Goal: Task Accomplishment & Management: Complete application form

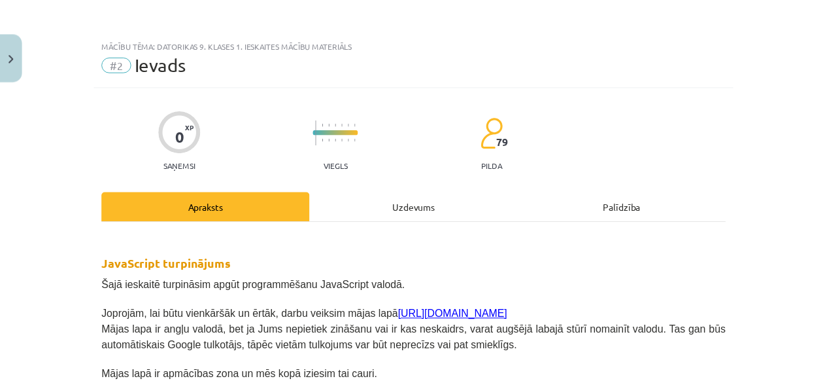
scroll to position [398, 0]
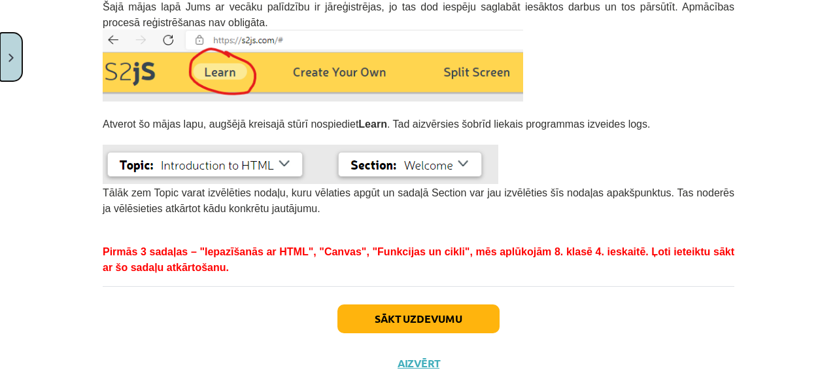
click at [13, 52] on button "Close" at bounding box center [11, 57] width 22 height 48
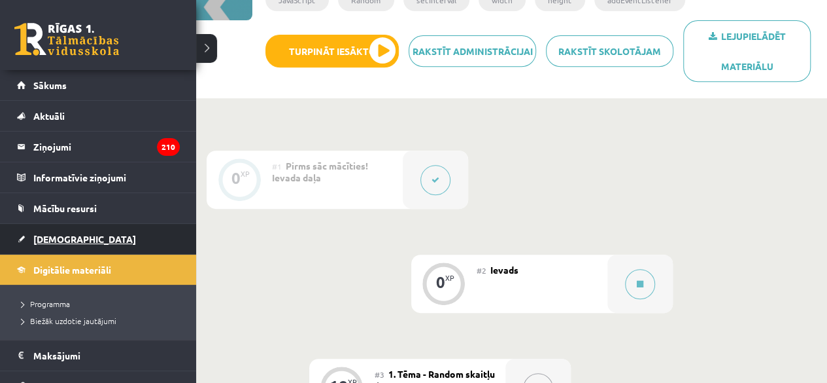
click at [45, 239] on span "[DEMOGRAPHIC_DATA]" at bounding box center [84, 239] width 103 height 12
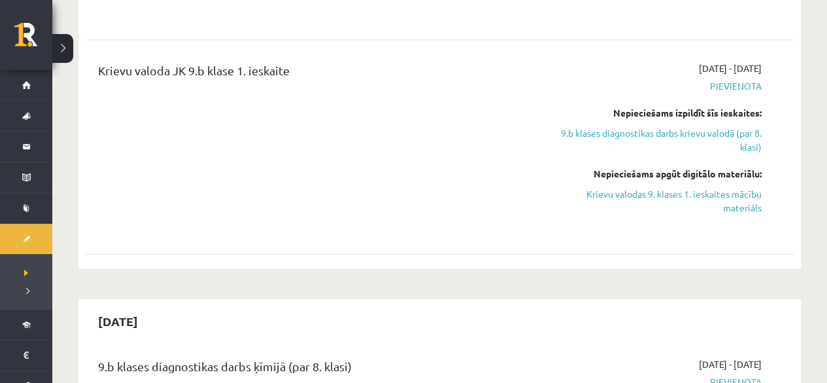
scroll to position [1294, 0]
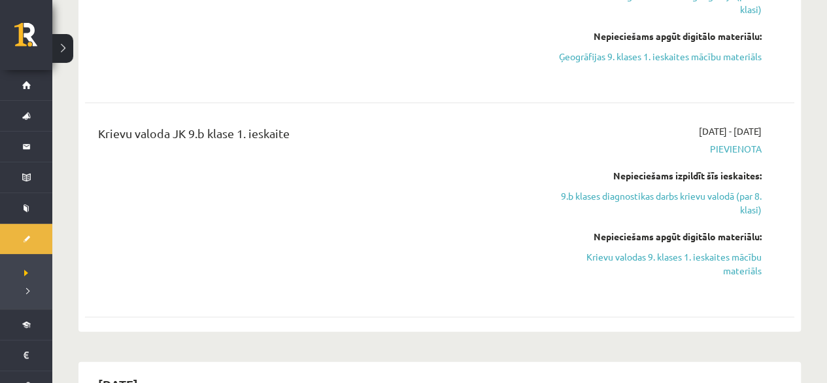
drag, startPoint x: 666, startPoint y: 266, endPoint x: 484, endPoint y: 69, distance: 268.0
click at [666, 266] on link "Krievu valodas 9. klases 1. ieskaites mācību materiāls" at bounding box center [658, 263] width 208 height 27
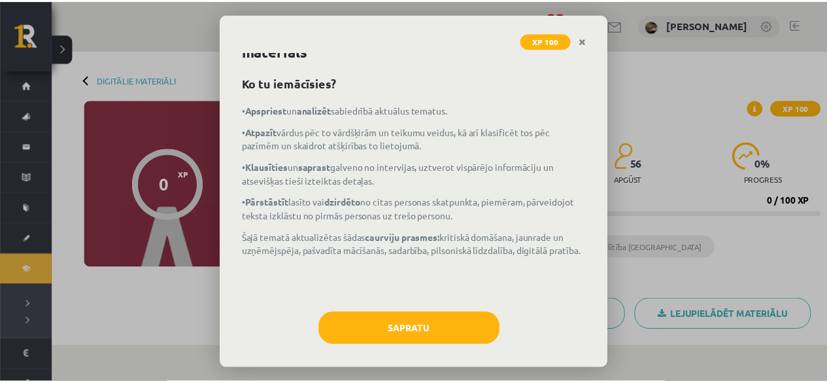
scroll to position [41, 0]
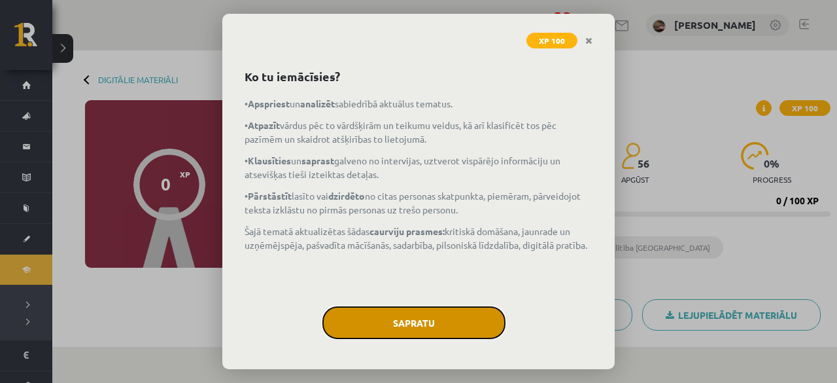
click at [413, 316] on button "Sapratu" at bounding box center [413, 322] width 183 height 33
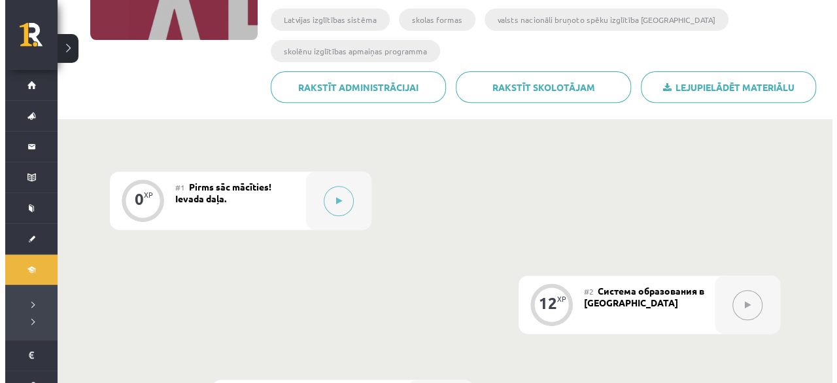
scroll to position [221, 0]
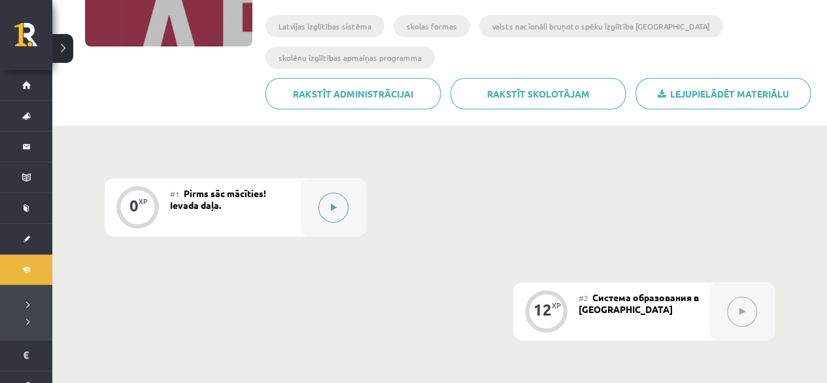
click at [331, 210] on icon at bounding box center [334, 207] width 6 height 8
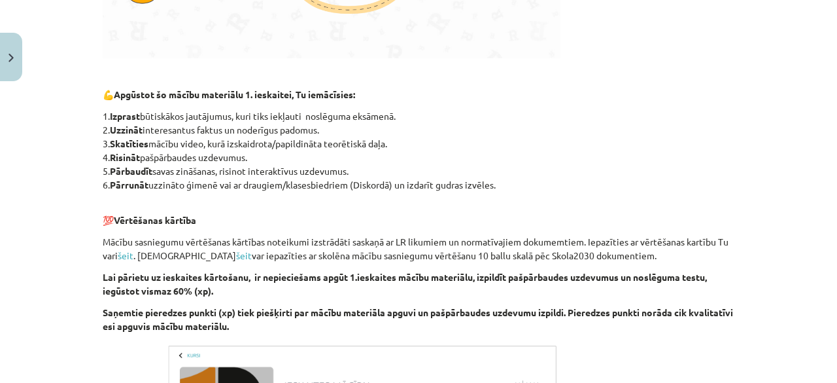
scroll to position [837, 0]
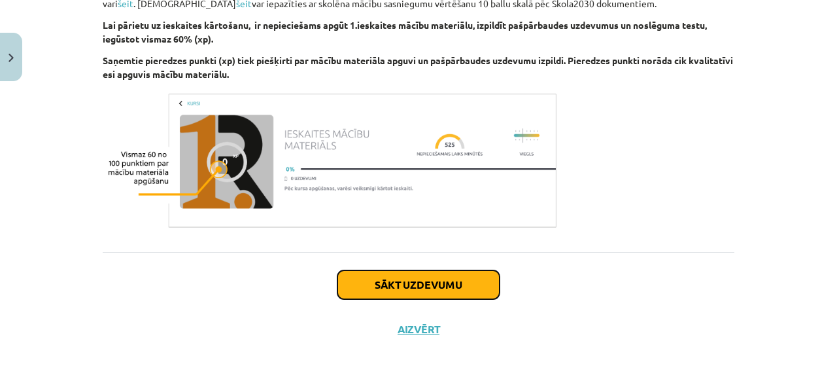
click at [464, 285] on button "Sākt uzdevumu" at bounding box center [419, 284] width 162 height 29
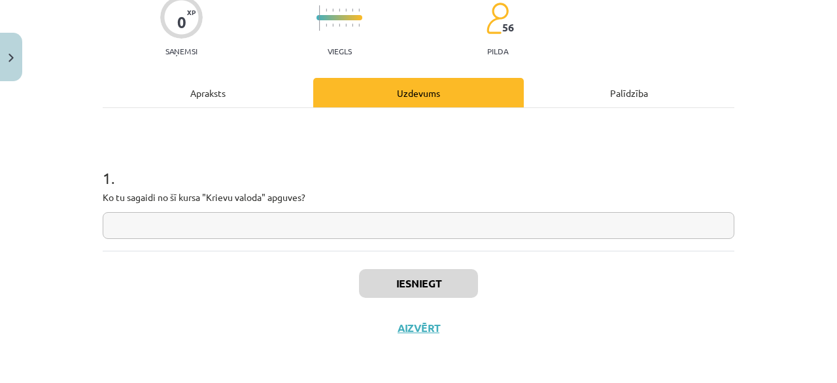
scroll to position [33, 0]
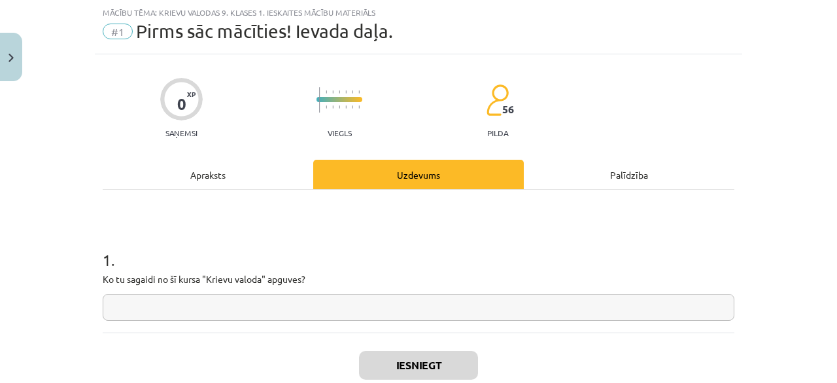
click at [416, 307] on input "text" at bounding box center [419, 307] width 632 height 27
type input "*"
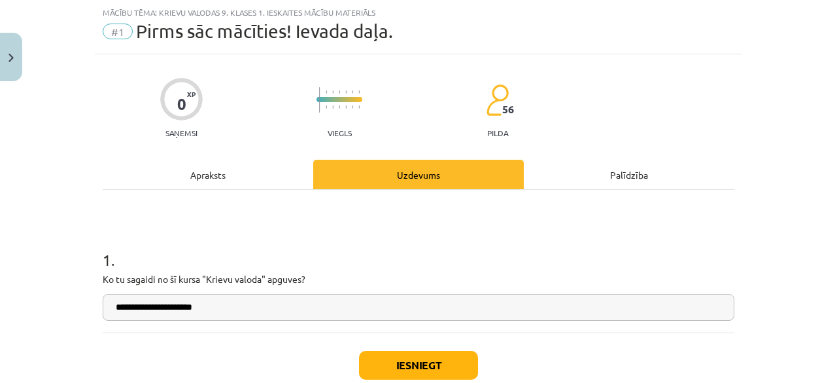
type input "**********"
click at [443, 354] on button "Iesniegt" at bounding box center [418, 365] width 119 height 29
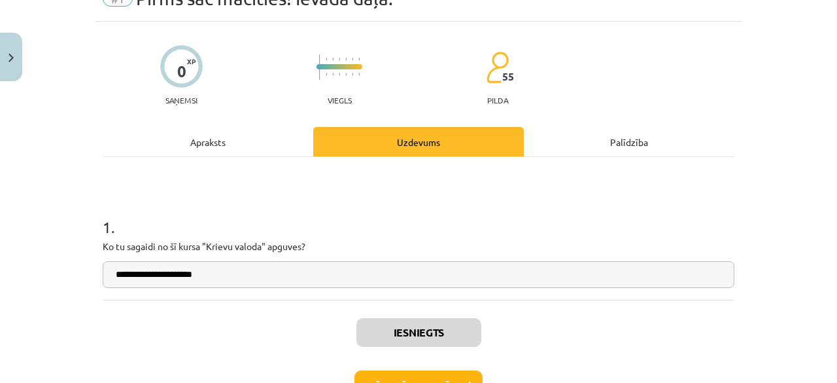
scroll to position [124, 0]
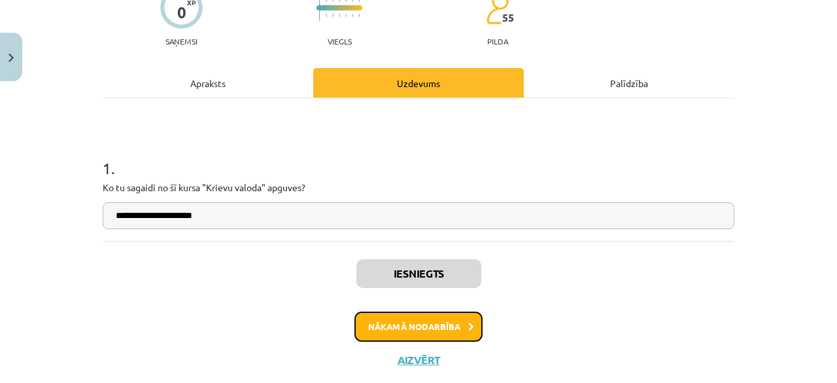
click at [402, 321] on button "Nākamā nodarbība" at bounding box center [419, 326] width 128 height 30
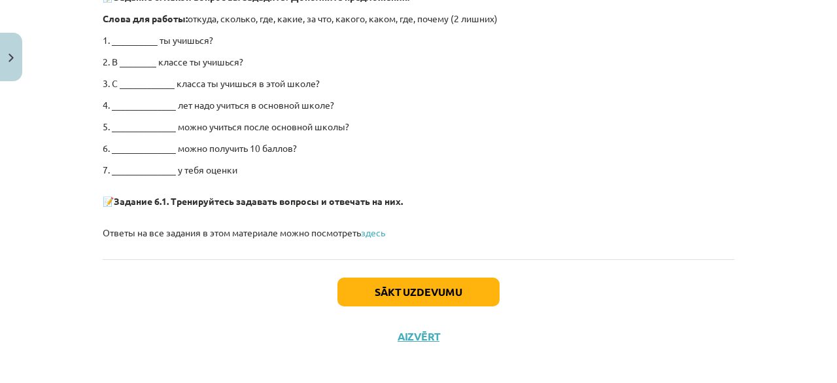
scroll to position [2635, 0]
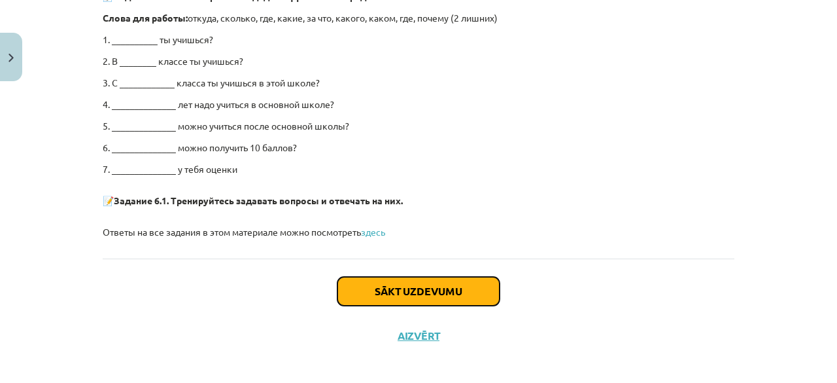
click at [457, 281] on button "Sākt uzdevumu" at bounding box center [419, 291] width 162 height 29
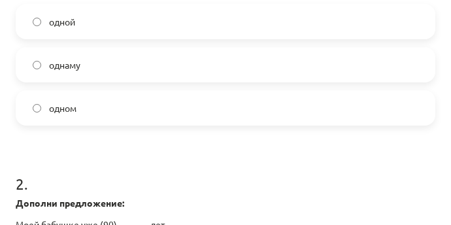
scroll to position [361, 0]
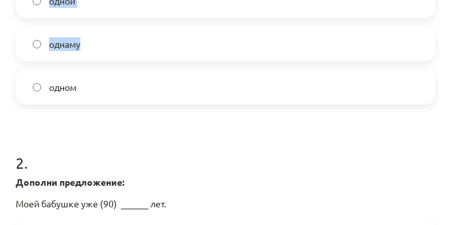
drag, startPoint x: 391, startPoint y: 12, endPoint x: 362, endPoint y: -60, distance: 76.9
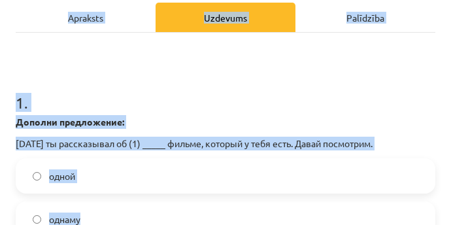
scroll to position [141, 0]
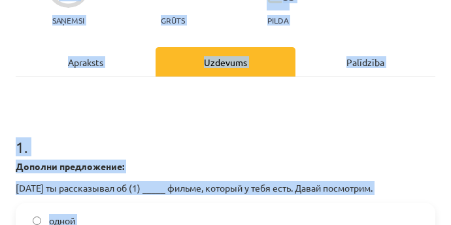
click at [230, 115] on h1 "1 ." at bounding box center [226, 135] width 420 height 41
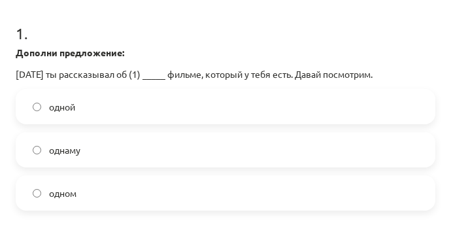
scroll to position [255, 0]
click at [105, 177] on label "одном" at bounding box center [225, 193] width 417 height 33
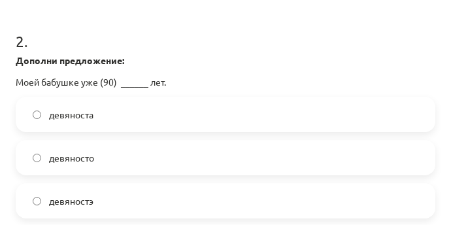
scroll to position [480, 0]
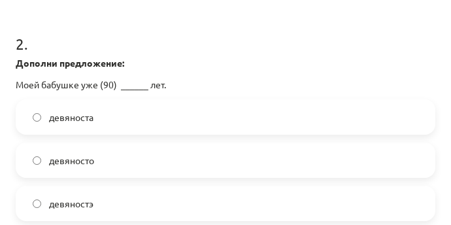
click at [133, 145] on label "девяносто" at bounding box center [225, 160] width 417 height 33
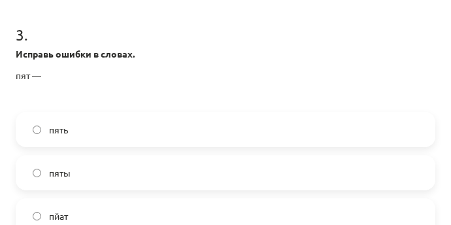
scroll to position [725, 0]
click at [154, 113] on label "пять" at bounding box center [225, 129] width 417 height 33
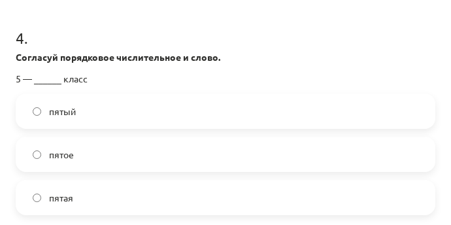
scroll to position [977, 0]
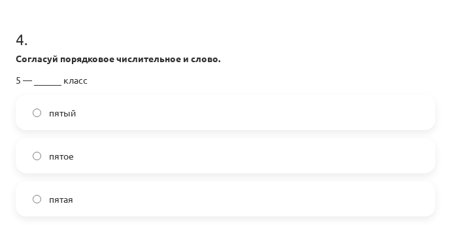
click at [126, 96] on label "пятый" at bounding box center [225, 112] width 417 height 33
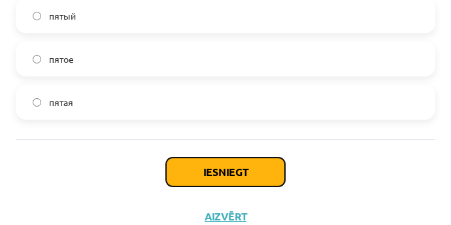
click at [201, 158] on button "Iesniegt" at bounding box center [225, 172] width 119 height 29
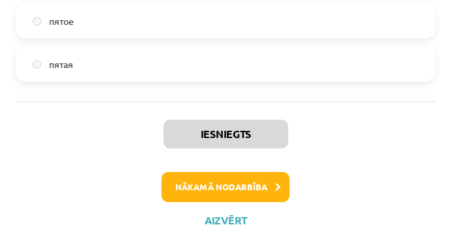
scroll to position [1115, 0]
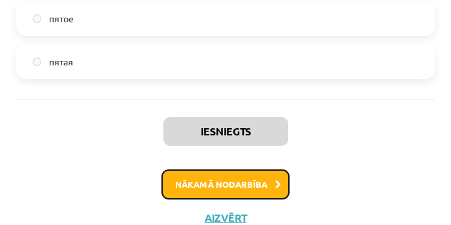
click at [178, 169] on button "Nākamā nodarbība" at bounding box center [226, 184] width 128 height 30
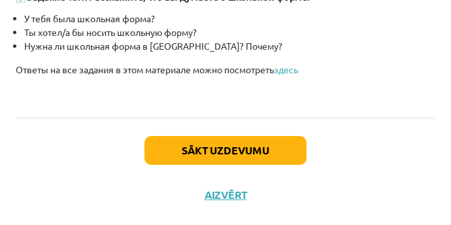
scroll to position [3565, 0]
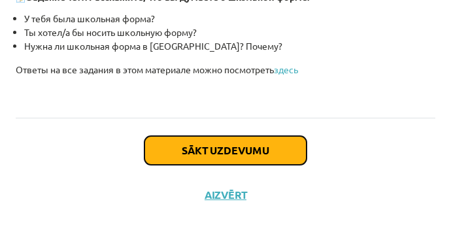
click at [213, 146] on button "Sākt uzdevumu" at bounding box center [226, 150] width 162 height 29
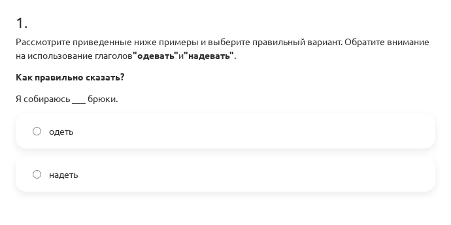
scroll to position [246, 0]
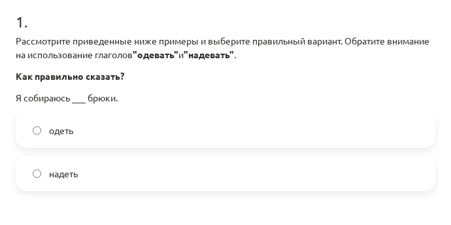
click at [154, 166] on label "надеть" at bounding box center [225, 173] width 417 height 33
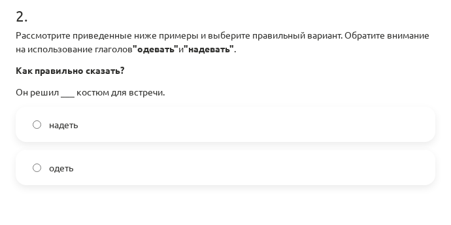
scroll to position [483, 0]
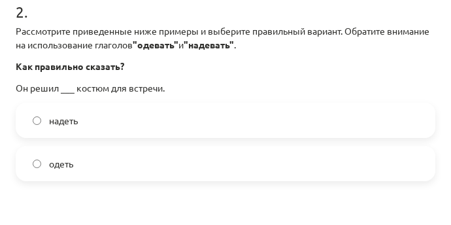
click at [146, 118] on label "надеть" at bounding box center [225, 120] width 417 height 33
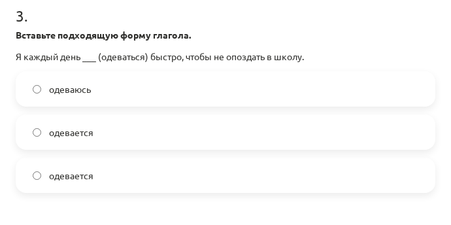
scroll to position [706, 0]
click at [137, 92] on label "одеваюсь" at bounding box center [225, 89] width 417 height 33
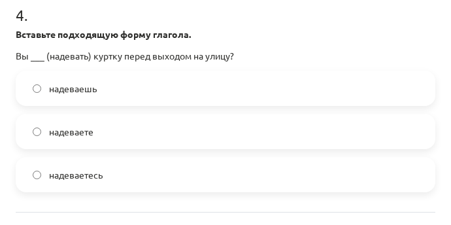
scroll to position [942, 0]
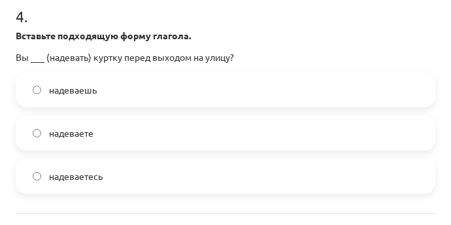
click at [130, 136] on label "надеваете" at bounding box center [225, 132] width 417 height 33
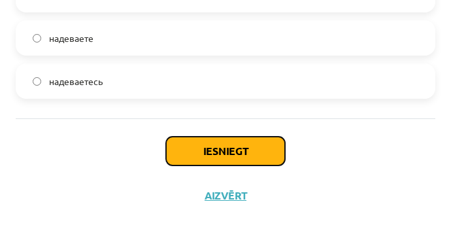
click at [198, 145] on button "Iesniegt" at bounding box center [225, 151] width 119 height 29
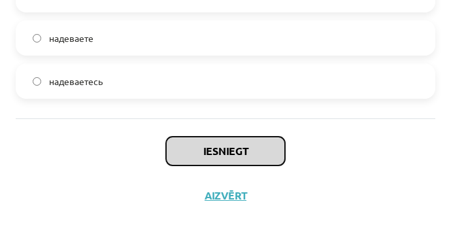
click at [166, 137] on button "Iesniegt" at bounding box center [225, 151] width 119 height 29
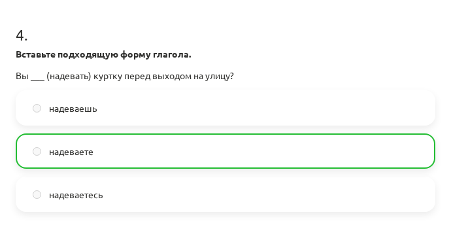
scroll to position [1078, 0]
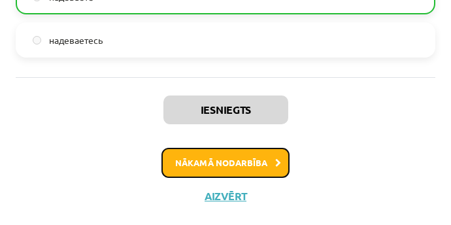
click at [242, 163] on button "Nākamā nodarbība" at bounding box center [226, 163] width 128 height 30
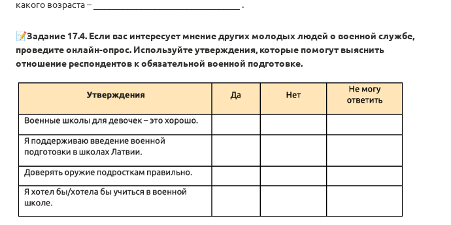
scroll to position [2777, 0]
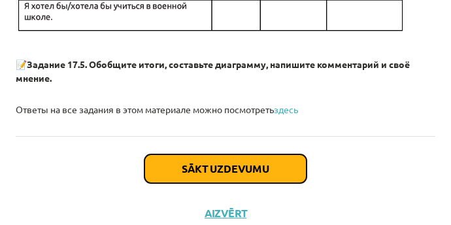
click at [254, 154] on button "Sākt uzdevumu" at bounding box center [226, 168] width 162 height 29
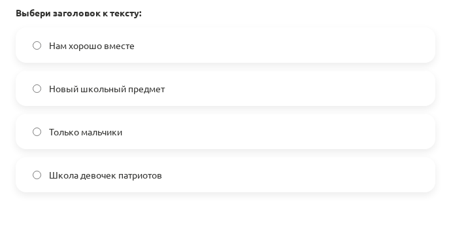
scroll to position [530, 0]
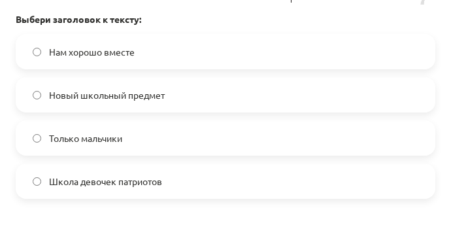
click at [140, 95] on span "Новый школьный предмет" at bounding box center [107, 95] width 116 height 14
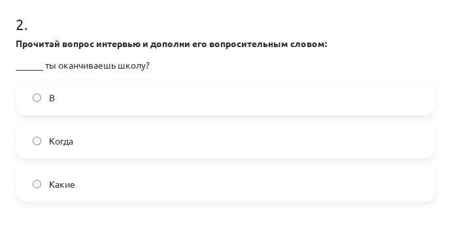
scroll to position [761, 0]
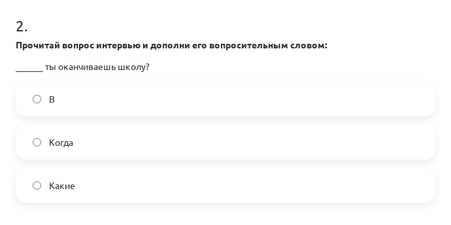
click at [98, 144] on label "Когда" at bounding box center [225, 142] width 417 height 33
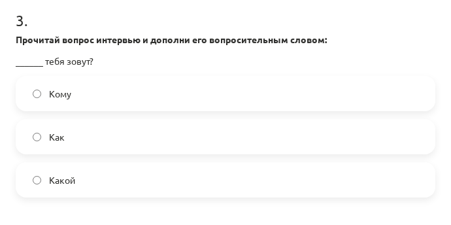
scroll to position [999, 0]
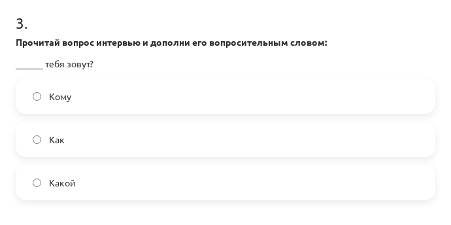
click at [80, 147] on label "Как" at bounding box center [225, 139] width 417 height 33
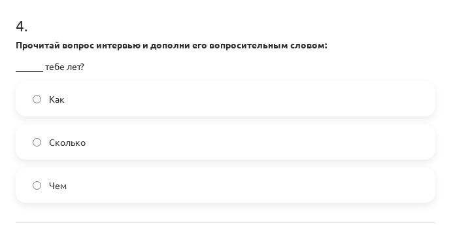
click at [174, 148] on label "Сколько" at bounding box center [225, 142] width 417 height 33
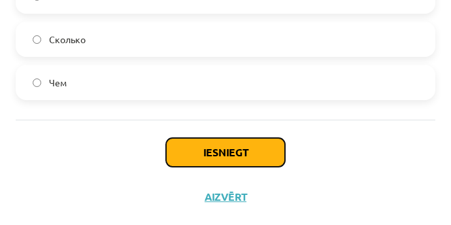
click at [174, 148] on button "Iesniegt" at bounding box center [225, 152] width 119 height 29
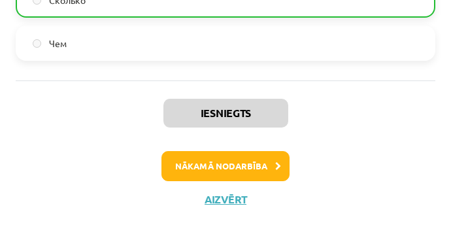
scroll to position [1376, 0]
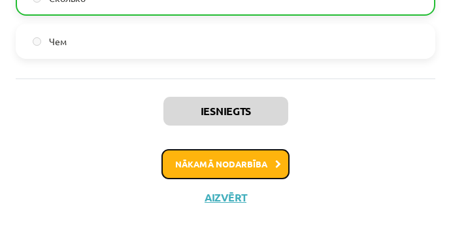
click at [224, 166] on button "Nākamā nodarbība" at bounding box center [226, 164] width 128 height 30
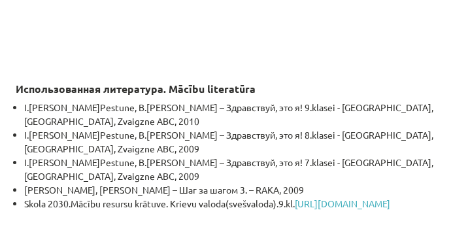
scroll to position [4182, 0]
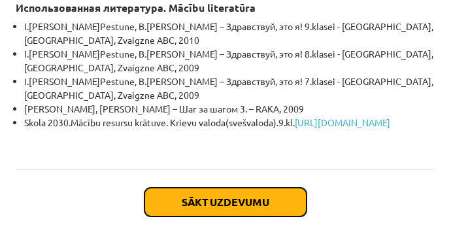
click at [239, 188] on button "Sākt uzdevumu" at bounding box center [226, 202] width 162 height 29
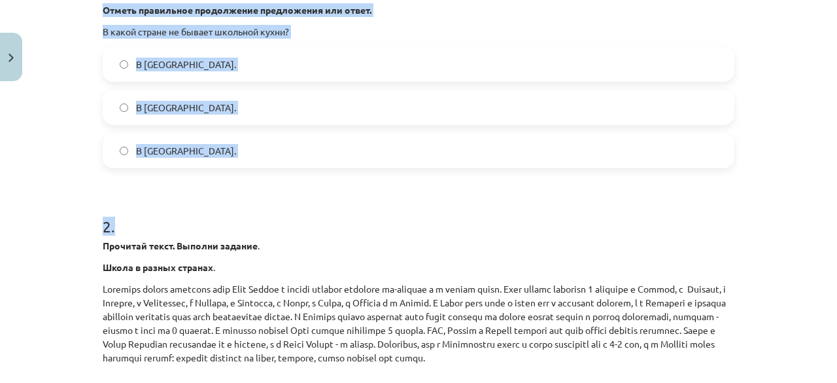
scroll to position [1146, 0]
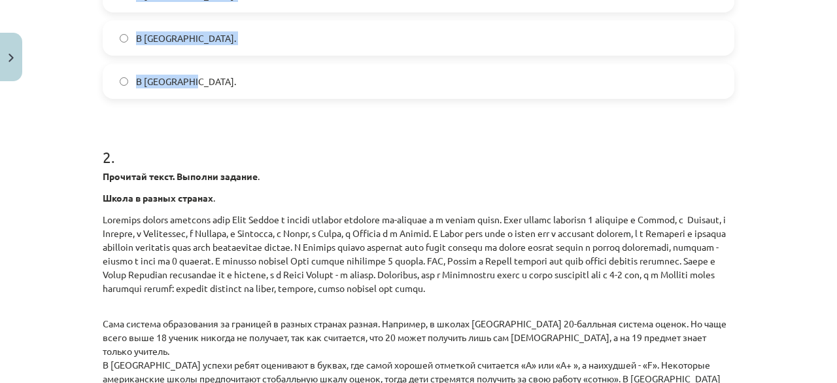
drag, startPoint x: 96, startPoint y: 75, endPoint x: 217, endPoint y: 80, distance: 121.1
click at [217, 80] on div "12 XP Saņemsi Grūts 54 pilda Apraksts Uzdevums Palīdzība 1 . Прочитай текст. Вы…" at bounding box center [419, 63] width 648 height 2244
copy div "Прочитай текст. Выполни задание . Школа в разных странах . Праздник начала учеб…"
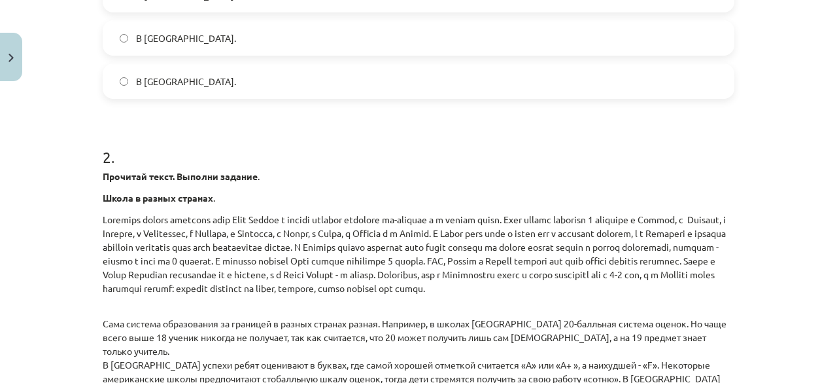
click at [353, 156] on h1 "2 ." at bounding box center [419, 145] width 632 height 41
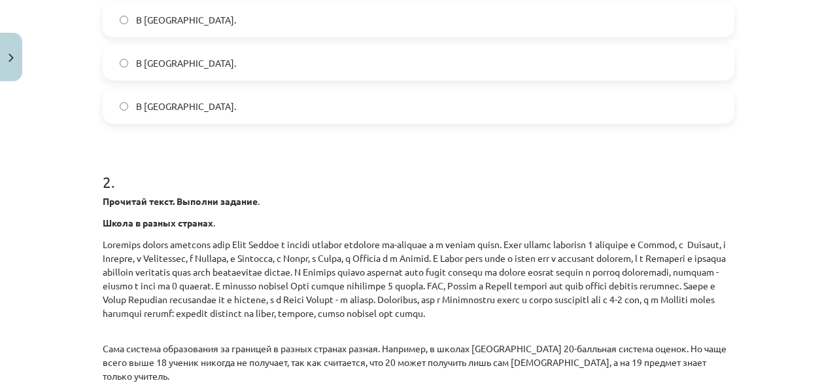
scroll to position [1081, 0]
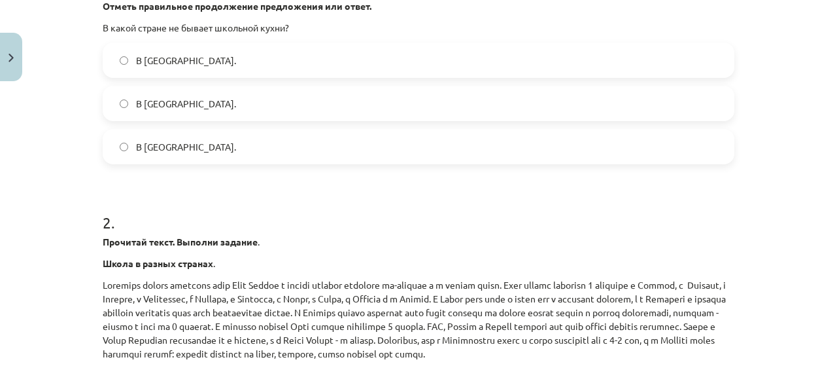
drag, startPoint x: 296, startPoint y: 58, endPoint x: 302, endPoint y: 63, distance: 7.9
click at [302, 63] on label "В Норвегии." at bounding box center [418, 60] width 629 height 33
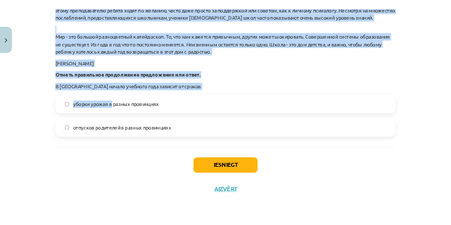
scroll to position [1981, 0]
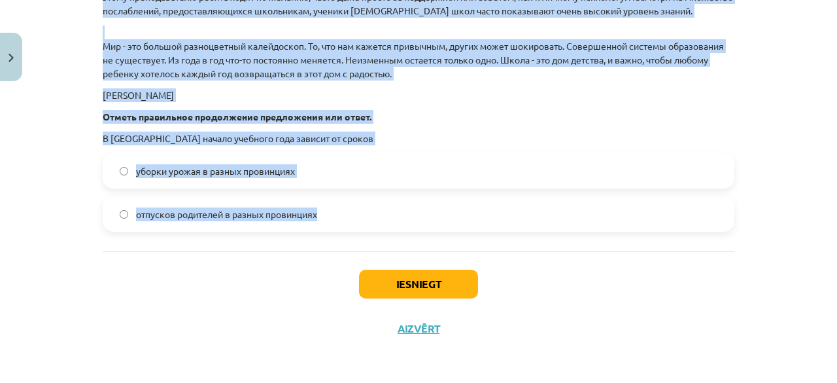
drag, startPoint x: 94, startPoint y: 107, endPoint x: 310, endPoint y: 194, distance: 232.7
copy div "Прочитай текст. Выполни задание . Школа в разных странах . Праздник начала учеб…"
click at [450, 133] on p "В Испании начало учебного года зависит от сроков" at bounding box center [419, 138] width 632 height 14
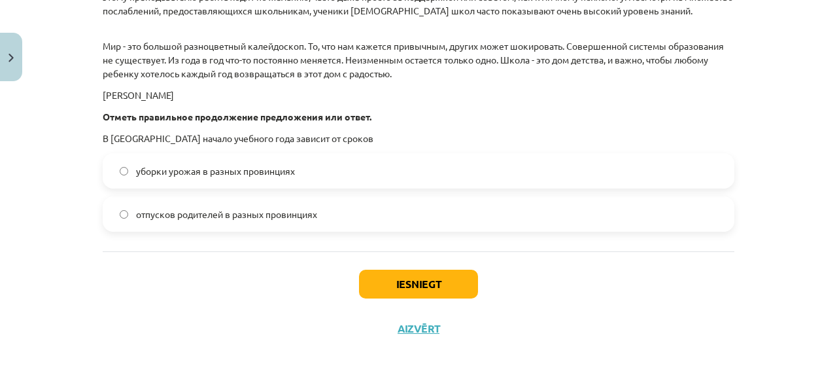
click at [402, 182] on label "уборки урожая в разных провинциях" at bounding box center [418, 170] width 629 height 33
click at [411, 283] on button "Iesniegt" at bounding box center [418, 283] width 119 height 29
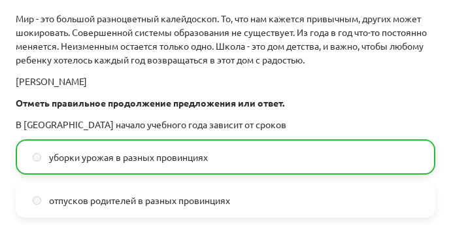
scroll to position [2707, 0]
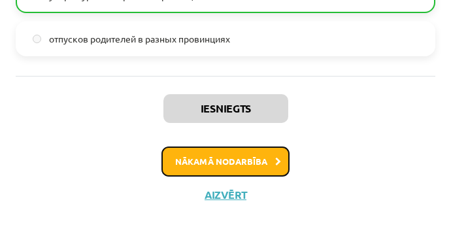
click at [215, 169] on button "Nākamā nodarbība" at bounding box center [226, 162] width 128 height 30
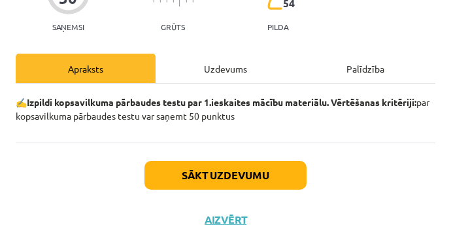
scroll to position [138, 0]
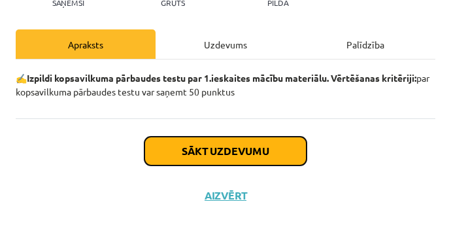
click at [203, 159] on button "Sākt uzdevumu" at bounding box center [226, 151] width 162 height 29
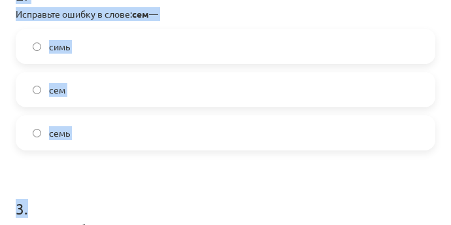
scroll to position [571, 0]
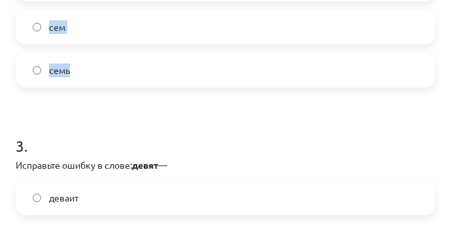
drag, startPoint x: 18, startPoint y: 39, endPoint x: 80, endPoint y: 76, distance: 71.9
copy form "Прочитай вопрос интервью и дополни его вопросительным словом: _________ лет уча…"
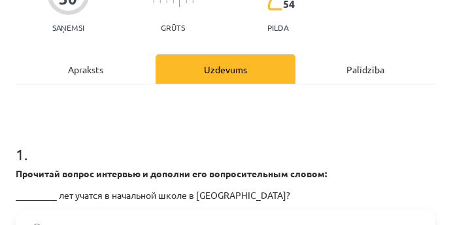
click at [120, 129] on h1 "1 ." at bounding box center [226, 142] width 420 height 41
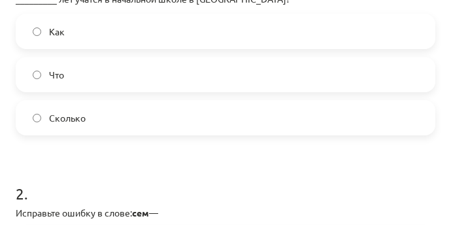
click at [120, 122] on label "Сколько" at bounding box center [225, 117] width 417 height 33
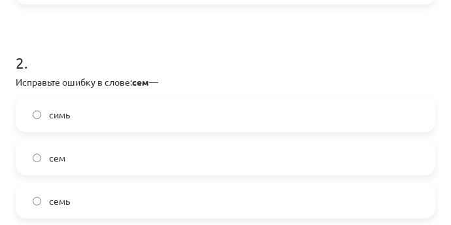
scroll to position [506, 0]
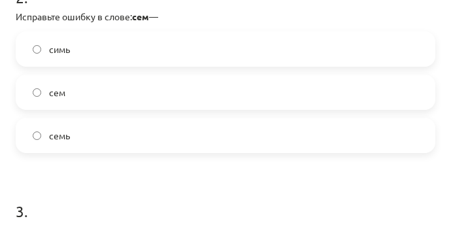
click at [114, 128] on label "семь" at bounding box center [225, 135] width 417 height 33
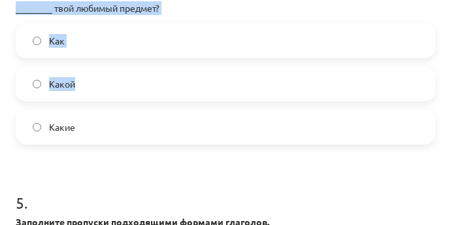
scroll to position [1029, 0]
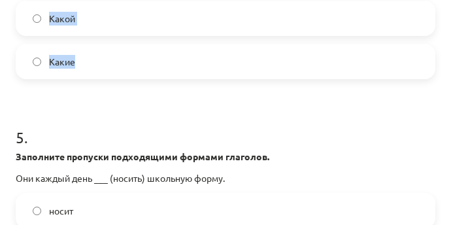
drag, startPoint x: 16, startPoint y: 33, endPoint x: 101, endPoint y: 66, distance: 91.3
copy form "Исправьте ошибку в слове: девят — деваит девять девйят 4 . Прочитай вопрос инте…"
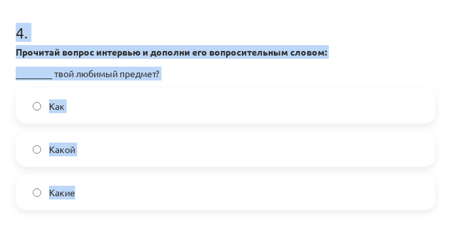
scroll to position [964, 0]
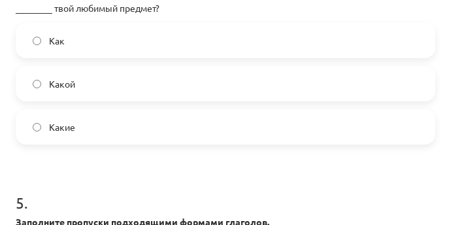
click at [188, 80] on label "Какой" at bounding box center [225, 83] width 417 height 33
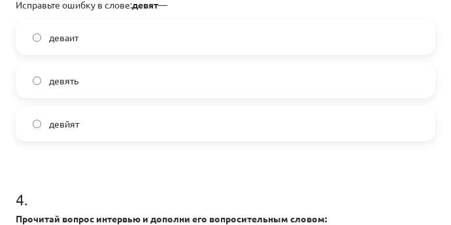
scroll to position [702, 0]
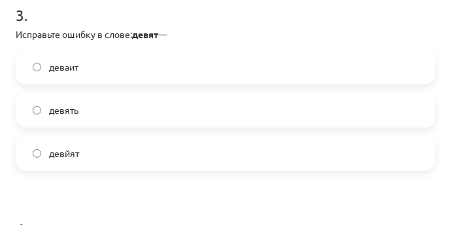
click at [140, 107] on label "девять" at bounding box center [225, 110] width 417 height 33
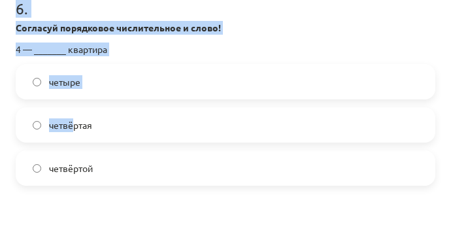
scroll to position [1487, 0]
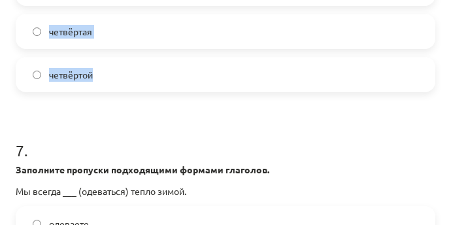
drag, startPoint x: 16, startPoint y: 22, endPoint x: 105, endPoint y: 72, distance: 102.5
copy form "Заполните пропуски подходящими формами глаголов. Они каждый день ___ (носить) ш…"
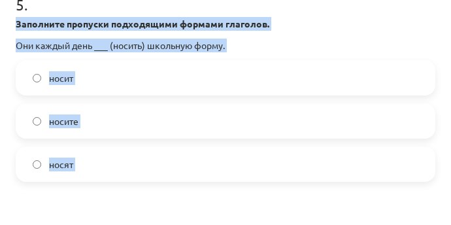
scroll to position [1225, 0]
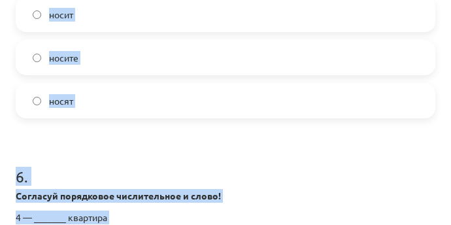
click at [213, 127] on form "1 . Прочитай вопрос интервью и дополни его вопросительным словом: _________ лет…" at bounding box center [226, 152] width 420 height 2285
click at [159, 99] on label "носят" at bounding box center [225, 100] width 417 height 33
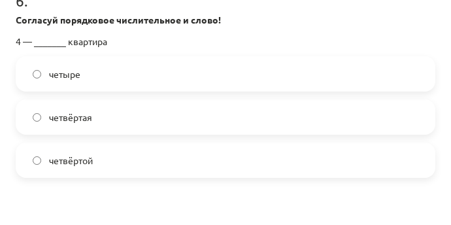
scroll to position [1421, 0]
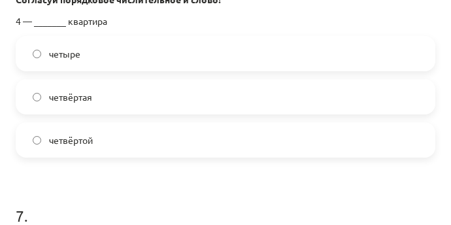
click at [185, 95] on label "четвёртая" at bounding box center [225, 96] width 417 height 33
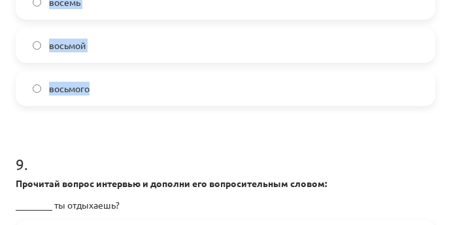
scroll to position [1945, 0]
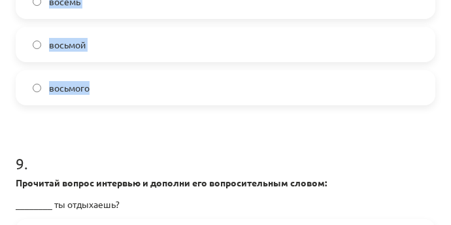
drag, startPoint x: 16, startPoint y: 36, endPoint x: 92, endPoint y: 82, distance: 89.2
copy form "Заполните пропуски подходящими формами глаголов. Мы всегда ___ (одеваться) тепл…"
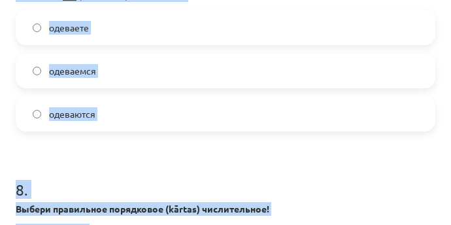
click at [226, 96] on div "одеваются" at bounding box center [226, 113] width 420 height 35
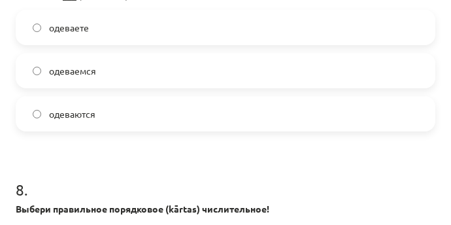
scroll to position [1618, 0]
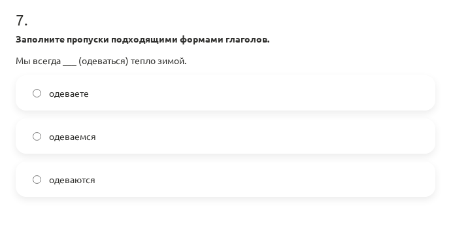
click at [149, 179] on label "одеваются" at bounding box center [225, 179] width 417 height 33
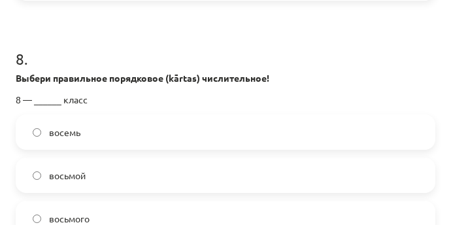
scroll to position [1879, 0]
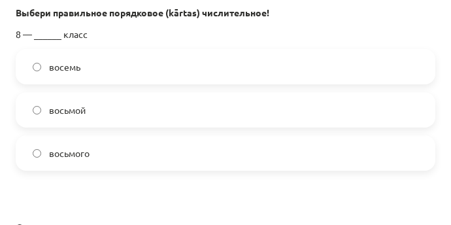
click at [156, 108] on label "восьмой" at bounding box center [225, 110] width 417 height 33
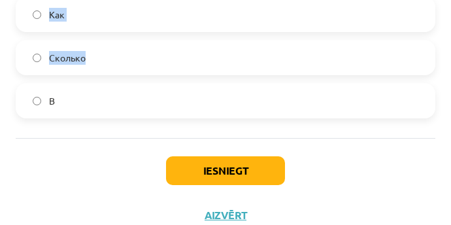
scroll to position [2422, 0]
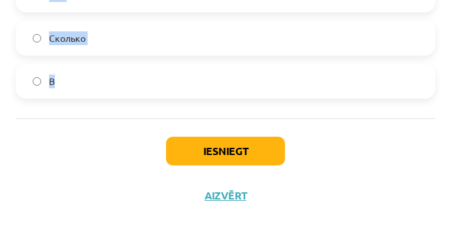
drag, startPoint x: 16, startPoint y: 52, endPoint x: 78, endPoint y: 80, distance: 68.5
copy form "Прочитай вопрос интервью и дополни его вопросительным словом: ________ ты отдых…"
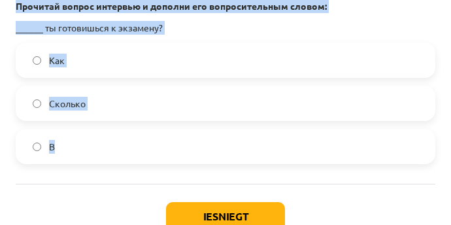
click at [228, 30] on p "______ ты готовишься к экзамену?" at bounding box center [226, 28] width 420 height 14
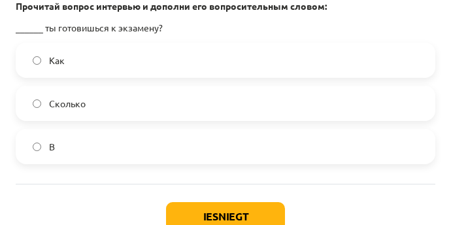
click at [192, 70] on label "Как" at bounding box center [225, 60] width 417 height 33
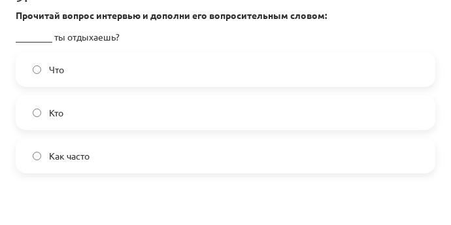
scroll to position [2095, 0]
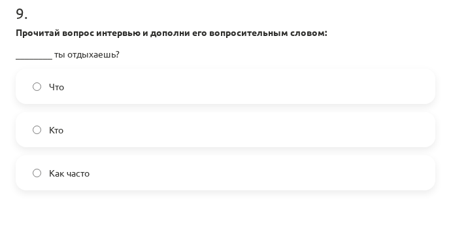
click at [119, 173] on label "Как часто" at bounding box center [225, 172] width 417 height 33
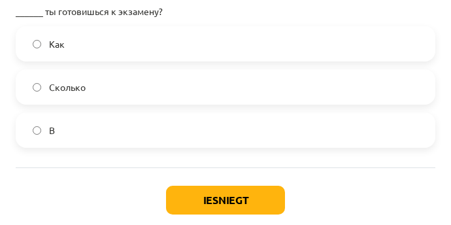
scroll to position [2422, 0]
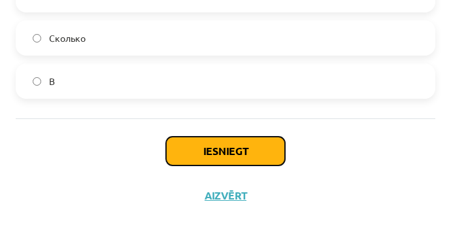
click at [218, 149] on button "Iesniegt" at bounding box center [225, 151] width 119 height 29
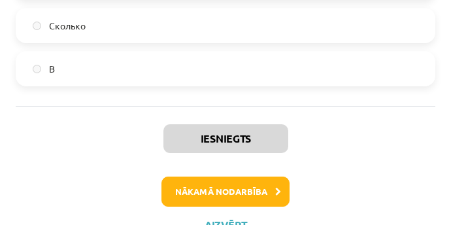
scroll to position [2463, 0]
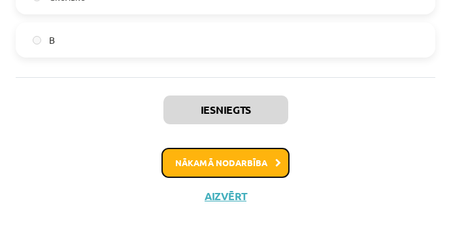
click at [246, 161] on button "Nākamā nodarbība" at bounding box center [226, 163] width 128 height 30
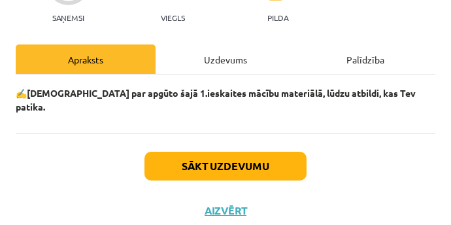
scroll to position [124, 0]
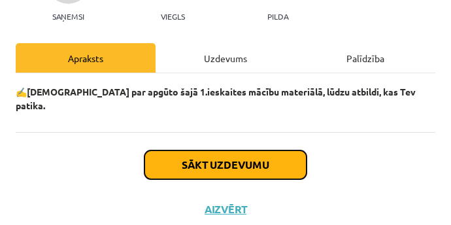
click at [201, 150] on button "Sākt uzdevumu" at bounding box center [226, 164] width 162 height 29
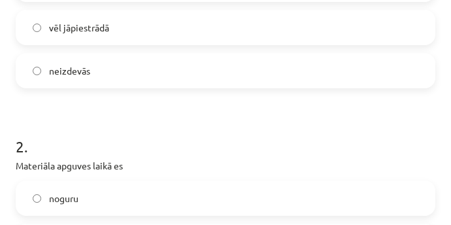
scroll to position [269, 0]
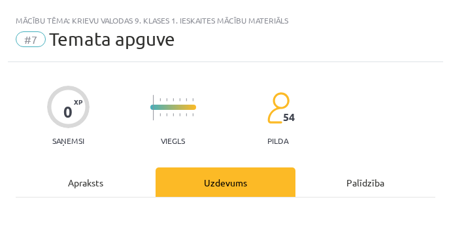
scroll to position [221, 0]
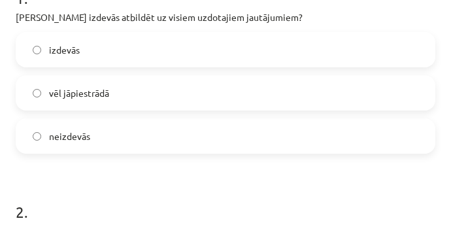
click at [150, 103] on label "vēl jāpiestrādā" at bounding box center [225, 93] width 417 height 33
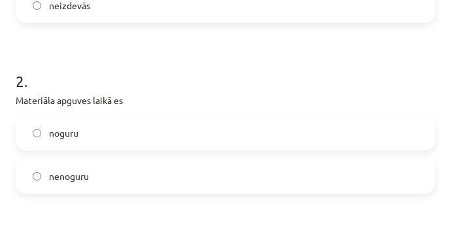
scroll to position [466, 0]
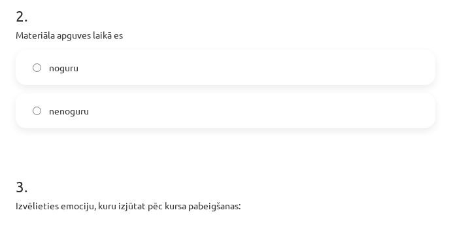
click at [130, 68] on label "noguru" at bounding box center [225, 67] width 417 height 33
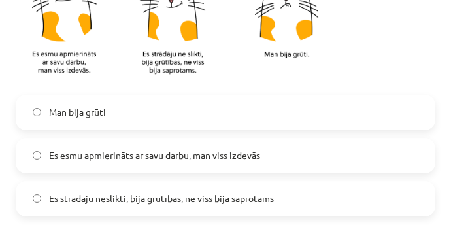
scroll to position [793, 0]
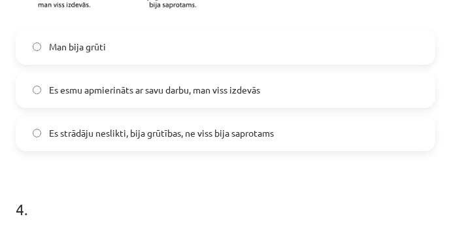
click at [156, 135] on span "Es strādāju neslikti, bija grūtības, ne viss bija saprotams" at bounding box center [161, 133] width 225 height 14
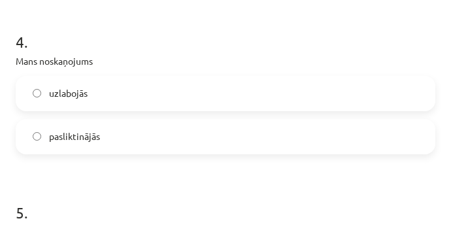
scroll to position [989, 0]
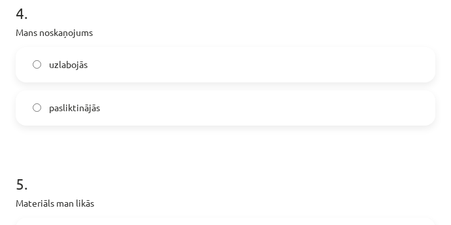
click at [124, 109] on label "pasliktinājās" at bounding box center [225, 108] width 417 height 33
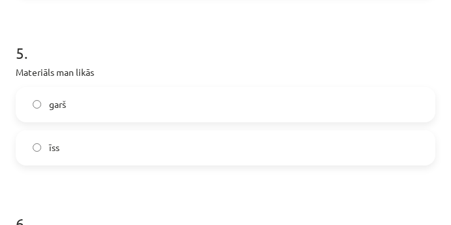
click at [105, 147] on label "īss" at bounding box center [225, 147] width 417 height 33
click at [120, 111] on label "garš" at bounding box center [225, 104] width 417 height 33
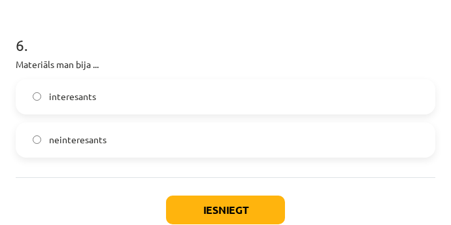
scroll to position [1316, 0]
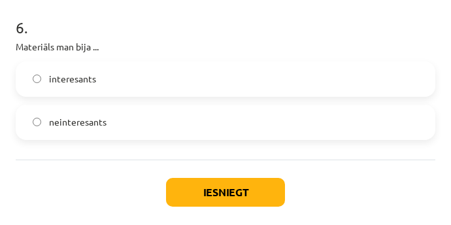
click at [126, 133] on label "neinteresants" at bounding box center [225, 122] width 417 height 33
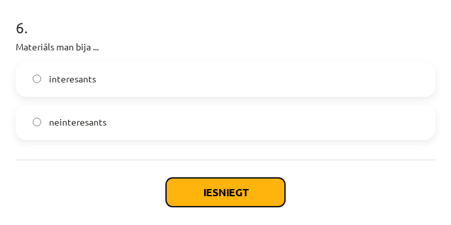
click at [191, 188] on button "Iesniegt" at bounding box center [225, 192] width 119 height 29
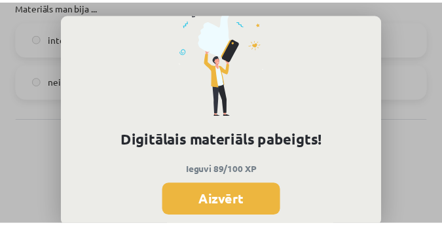
scroll to position [102, 0]
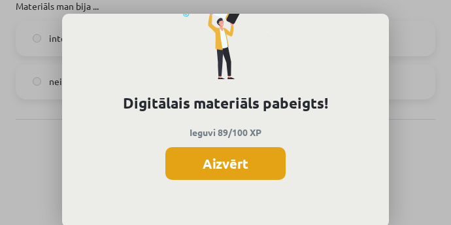
click at [247, 162] on button "Aizvērt" at bounding box center [225, 163] width 120 height 33
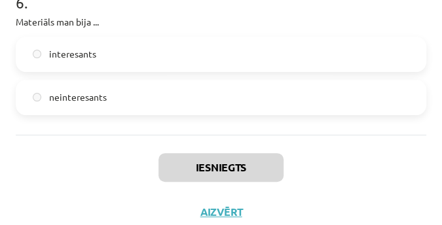
scroll to position [1357, 0]
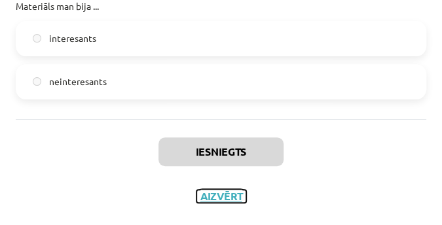
click at [233, 192] on button "Aizvērt" at bounding box center [221, 196] width 50 height 13
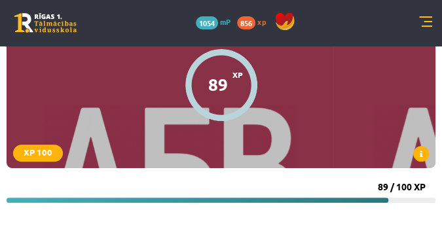
scroll to position [94, 0]
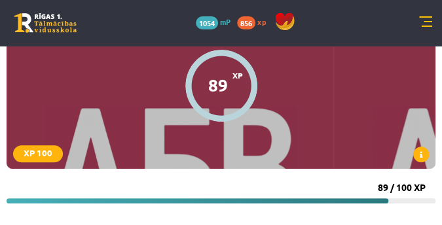
click at [429, 24] on link at bounding box center [425, 22] width 13 height 13
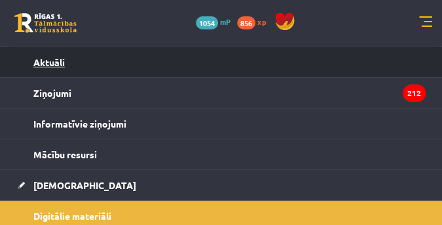
scroll to position [80, 0]
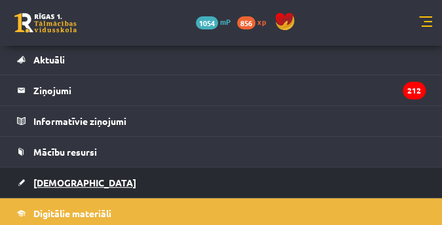
click at [173, 184] on link "[DEMOGRAPHIC_DATA]" at bounding box center [221, 182] width 408 height 30
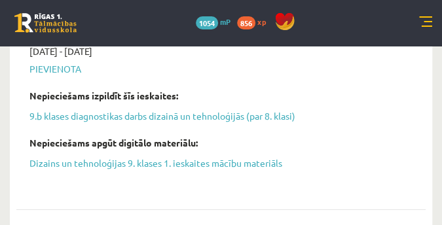
scroll to position [1165, 0]
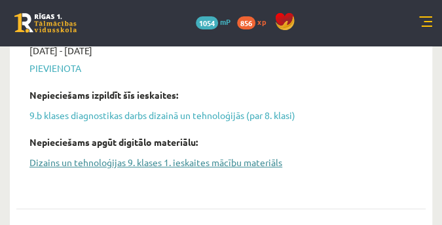
click at [125, 166] on link "Dizains un tehnoloģijas 9. klases 1. ieskaites mācību materiāls" at bounding box center [210, 163] width 363 height 14
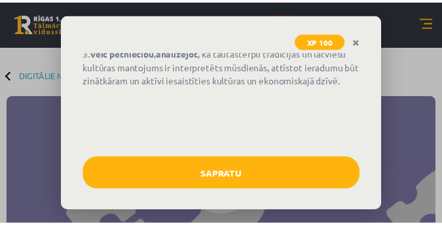
scroll to position [191, 0]
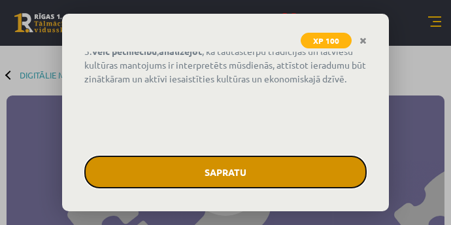
click at [246, 169] on button "Sapratu" at bounding box center [225, 172] width 283 height 33
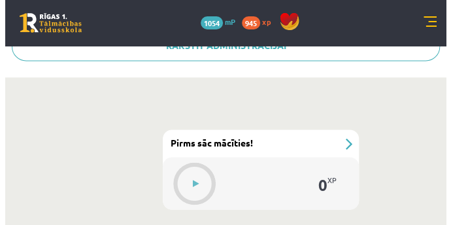
scroll to position [518, 0]
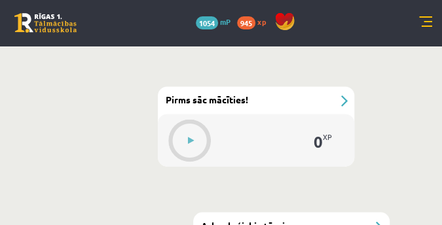
click at [260, 115] on div "0 XP" at bounding box center [256, 140] width 196 height 52
click at [183, 135] on button at bounding box center [190, 141] width 30 height 30
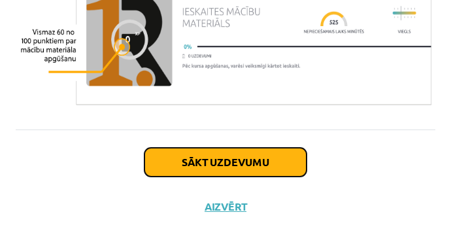
click at [189, 155] on button "Sākt uzdevumu" at bounding box center [226, 162] width 162 height 29
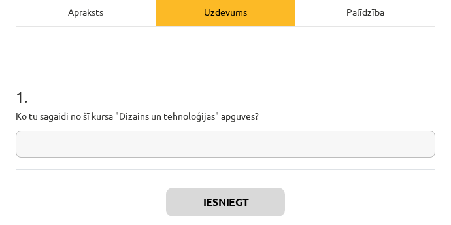
scroll to position [172, 0]
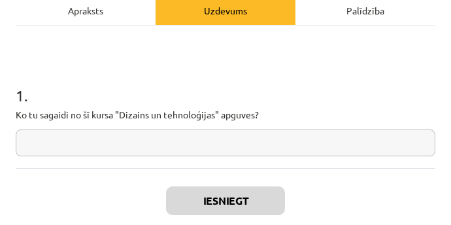
click at [190, 150] on input "text" at bounding box center [226, 143] width 420 height 27
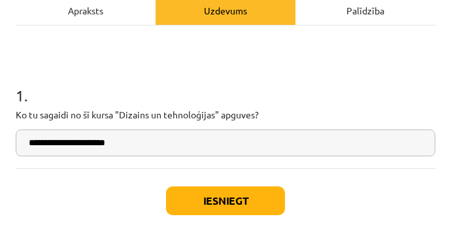
type input "**********"
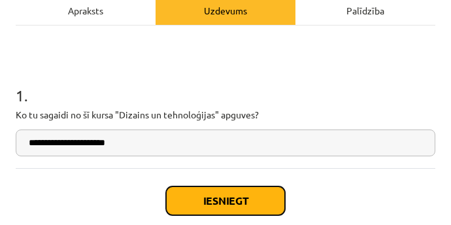
click at [206, 197] on button "Iesniegt" at bounding box center [225, 200] width 119 height 29
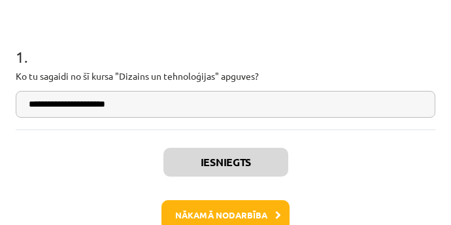
scroll to position [263, 0]
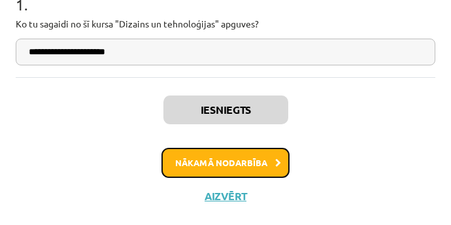
click at [181, 160] on button "Nākamā nodarbība" at bounding box center [226, 163] width 128 height 30
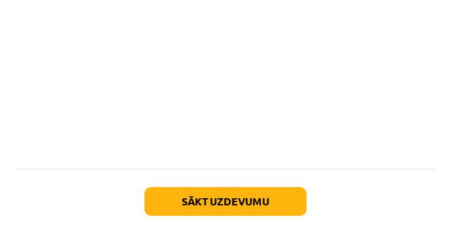
scroll to position [1091, 0]
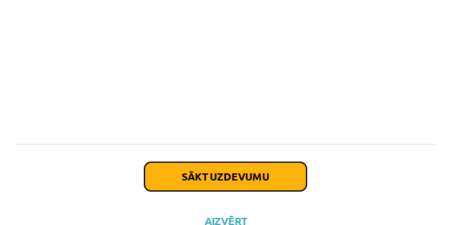
click at [186, 162] on button "Sākt uzdevumu" at bounding box center [226, 176] width 162 height 29
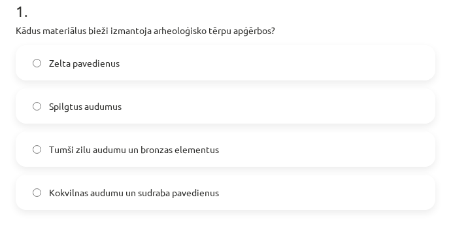
scroll to position [254, 0]
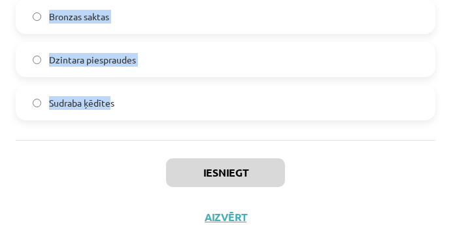
scroll to position [2424, 0]
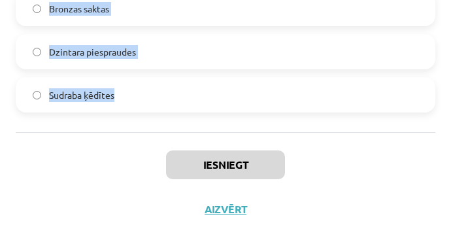
drag, startPoint x: 15, startPoint y: 95, endPoint x: 123, endPoint y: 75, distance: 109.7
copy form "Kādus materiālus bieži izmantoja arheoloģisko tērpu apģērbos? Zelta pavedienus …"
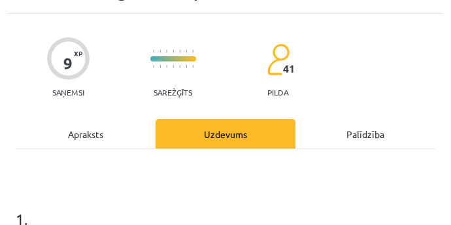
scroll to position [0, 0]
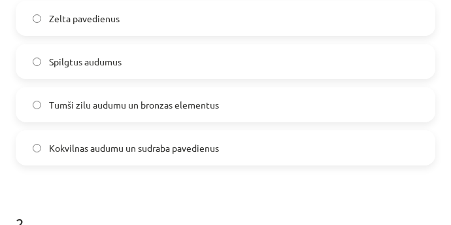
scroll to position [327, 0]
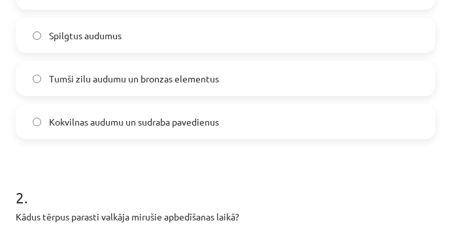
click at [147, 77] on span "Tumši zilu audumu un bronzas elementus" at bounding box center [134, 79] width 170 height 14
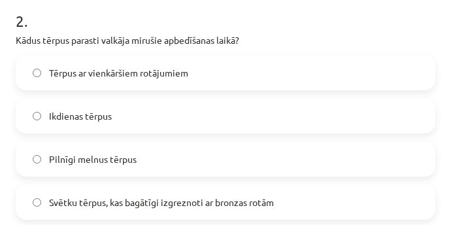
scroll to position [523, 0]
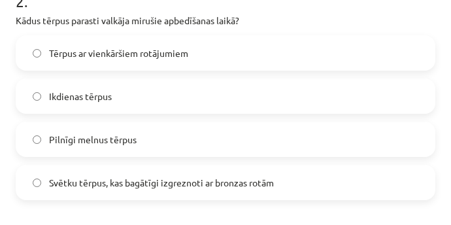
click at [116, 181] on span "Svētku tērpus, kas bagātīgi izgreznoti ar bronzas rotām" at bounding box center [161, 183] width 225 height 14
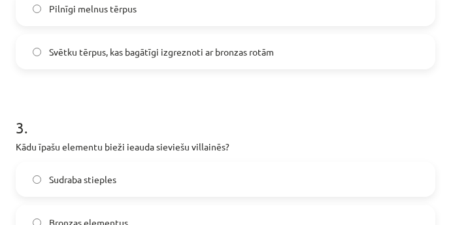
scroll to position [785, 0]
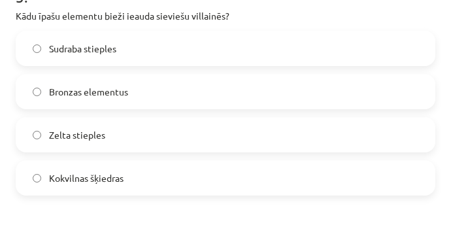
click at [129, 94] on label "Bronzas elementus" at bounding box center [225, 91] width 417 height 33
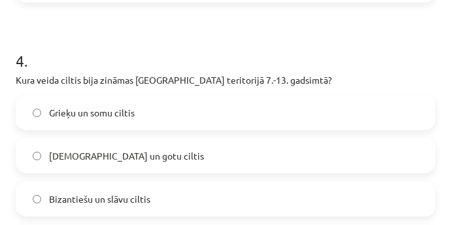
scroll to position [1047, 0]
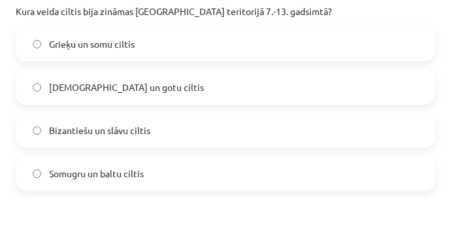
click at [115, 167] on span "Somugru un baltu ciltis" at bounding box center [96, 174] width 95 height 14
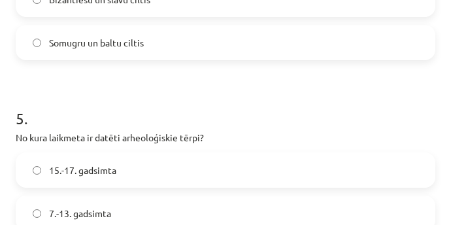
scroll to position [1308, 0]
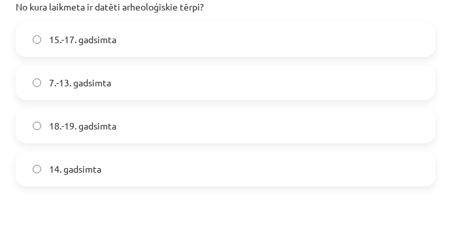
click at [127, 77] on label "7.-13. gadsimta" at bounding box center [225, 82] width 417 height 33
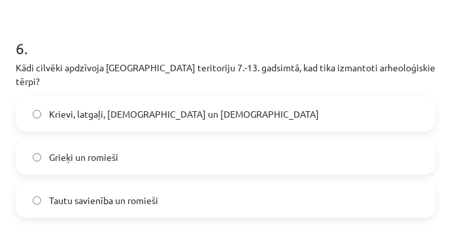
scroll to position [1570, 0]
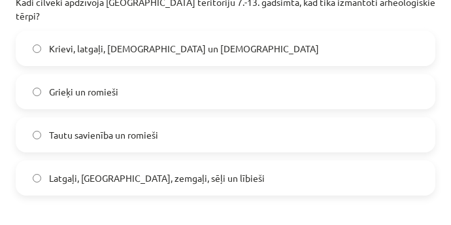
click at [179, 171] on span "Latgaļi, kurši, zemgaļi, sēļi un lībieši" at bounding box center [157, 178] width 216 height 14
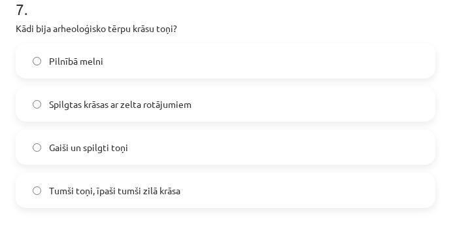
scroll to position [1832, 0]
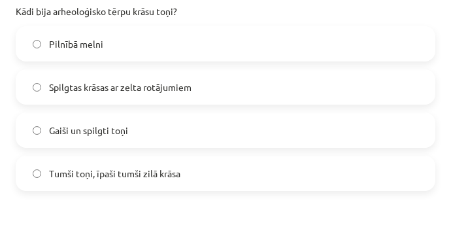
click at [118, 157] on label "Tumši toņi, īpaši tumši zilā krāsa" at bounding box center [225, 173] width 417 height 33
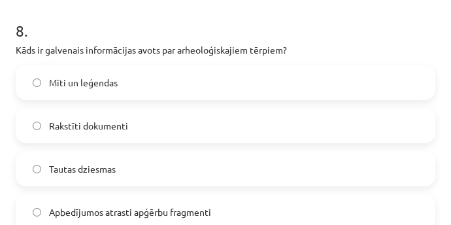
scroll to position [2093, 0]
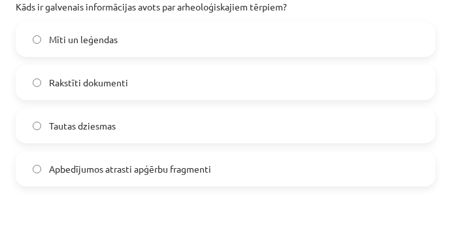
click at [124, 163] on label "Apbedījumos atrasti apģērbu fragmenti" at bounding box center [225, 168] width 417 height 33
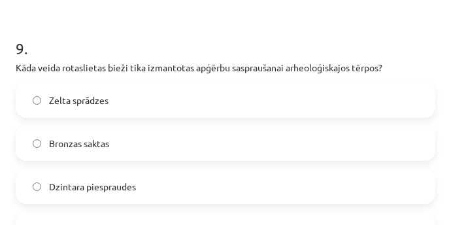
scroll to position [2355, 0]
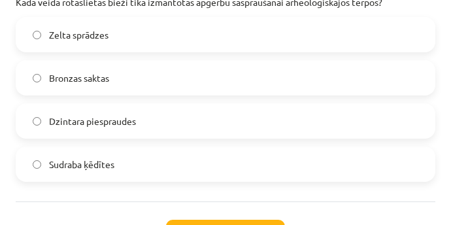
click at [166, 64] on label "Bronzas saktas" at bounding box center [225, 77] width 417 height 33
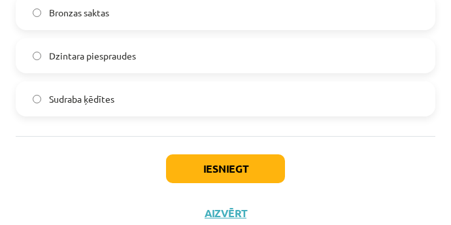
scroll to position [2424, 0]
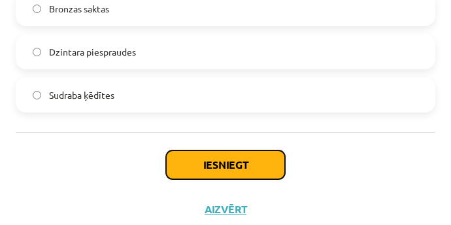
click at [236, 153] on button "Iesniegt" at bounding box center [225, 164] width 119 height 29
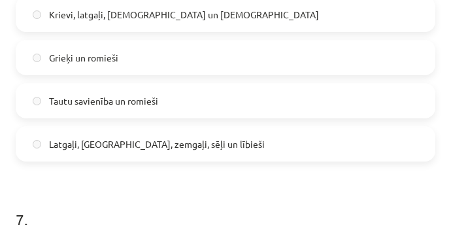
scroll to position [1549, 0]
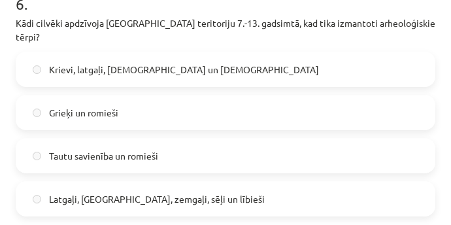
click at [206, 186] on label "Latgaļi, kurši, zemgaļi, sēļi un lībieši" at bounding box center [225, 198] width 417 height 33
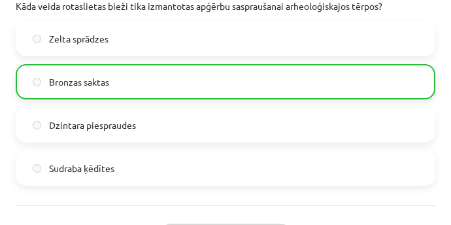
scroll to position [2465, 0]
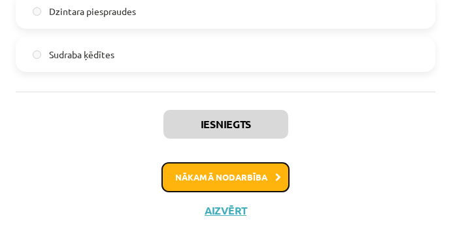
click at [233, 162] on button "Nākamā nodarbība" at bounding box center [226, 177] width 128 height 30
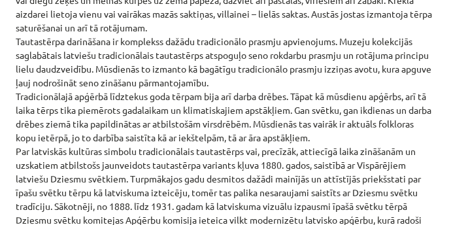
scroll to position [1120, 0]
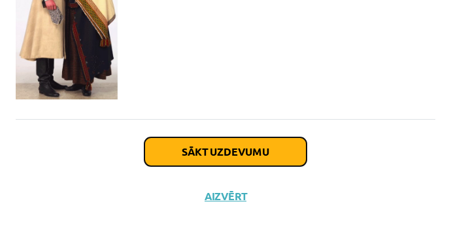
click at [249, 148] on button "Sākt uzdevumu" at bounding box center [226, 151] width 162 height 29
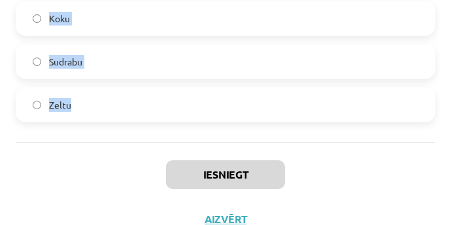
scroll to position [2424, 0]
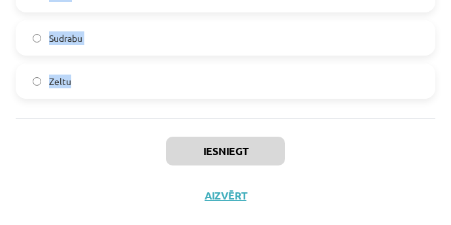
drag, startPoint x: 14, startPoint y: 145, endPoint x: 108, endPoint y: 83, distance: 112.8
copy form "Kāds ir Dienvidkurzemes villaiņu segšanas veids? Kā apmetnis Uz abiem pleciem A…"
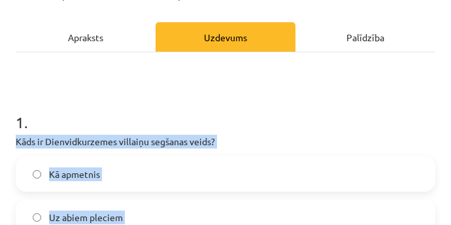
scroll to position [135, 0]
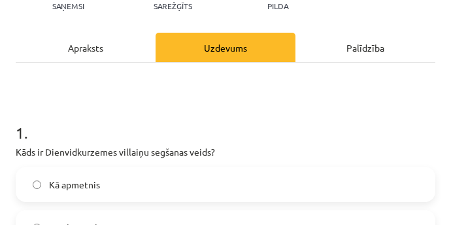
click at [202, 101] on h1 "1 ." at bounding box center [226, 121] width 420 height 41
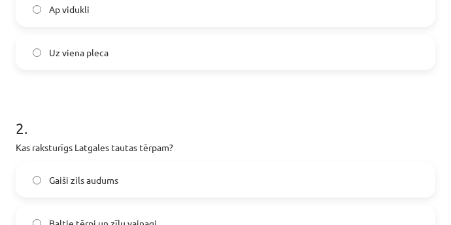
click at [173, 61] on label "Uz viena pleca" at bounding box center [225, 52] width 417 height 33
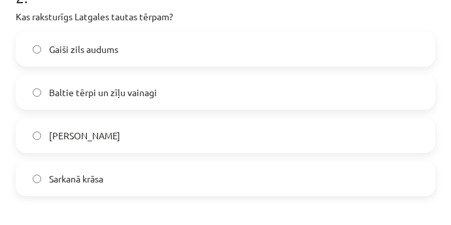
click at [173, 90] on label "Baltie tērpi un zīļu vainagi" at bounding box center [225, 92] width 417 height 33
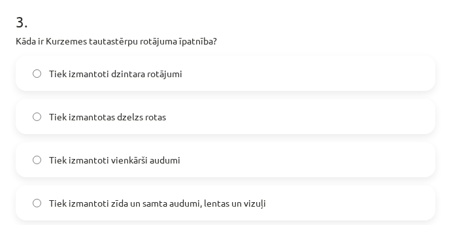
scroll to position [789, 0]
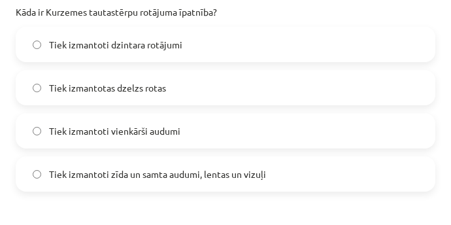
click at [195, 176] on span "Tiek izmantoti zīda un samta audumi, lentas un vizuļi" at bounding box center [157, 174] width 217 height 14
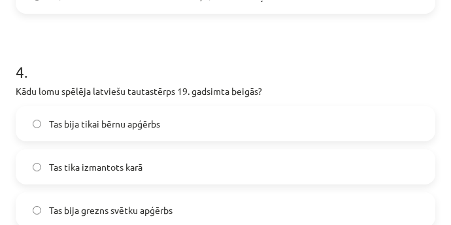
scroll to position [985, 0]
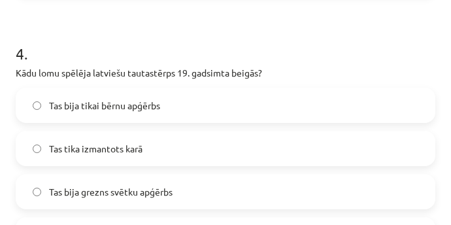
click at [177, 107] on label "Tas bija tikai bērnu apģērbs" at bounding box center [225, 105] width 417 height 33
click at [185, 192] on label "Tas bija grezns svētku apģērbs" at bounding box center [225, 191] width 417 height 33
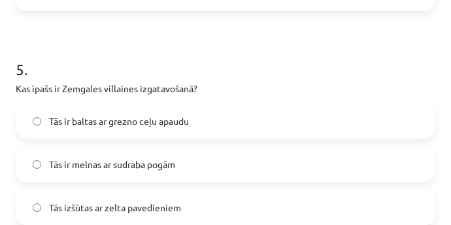
scroll to position [1247, 0]
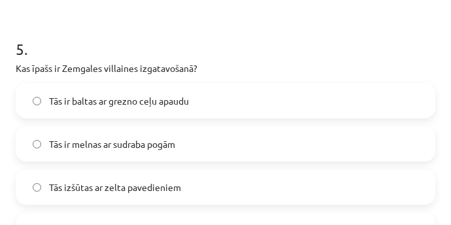
click at [196, 101] on label "Tās ir baltas ar grezno ceļu apaudu" at bounding box center [225, 100] width 417 height 33
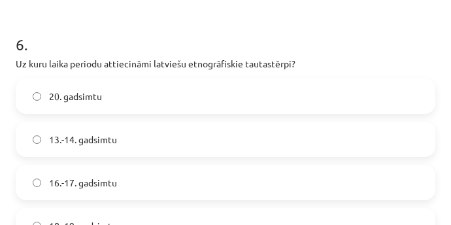
scroll to position [1574, 0]
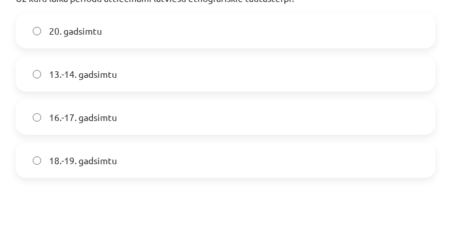
click at [192, 158] on label "18.-19. gadsimtu" at bounding box center [225, 160] width 417 height 33
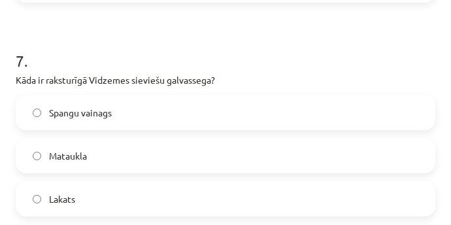
scroll to position [1770, 0]
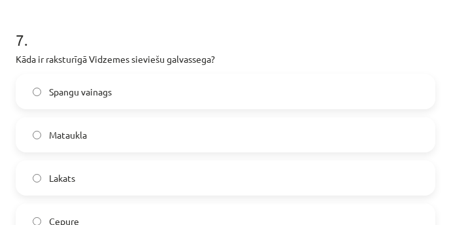
click at [161, 88] on label "Spangu vainags" at bounding box center [225, 91] width 417 height 33
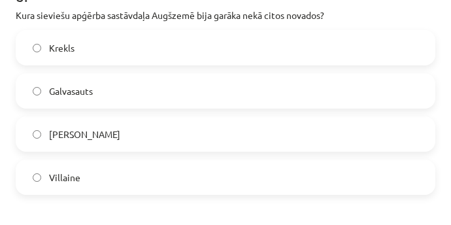
scroll to position [2097, 0]
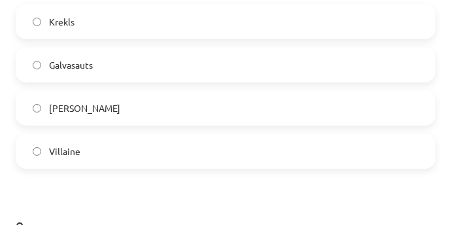
click at [143, 29] on label "Krekls" at bounding box center [225, 21] width 417 height 33
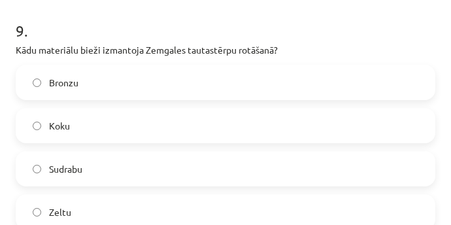
scroll to position [2359, 0]
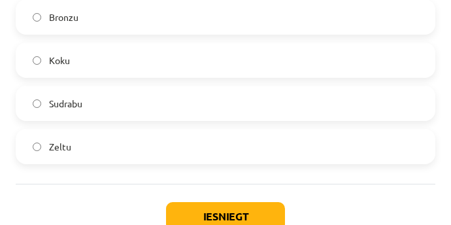
click at [190, 110] on label "Sudrabu" at bounding box center [225, 103] width 417 height 33
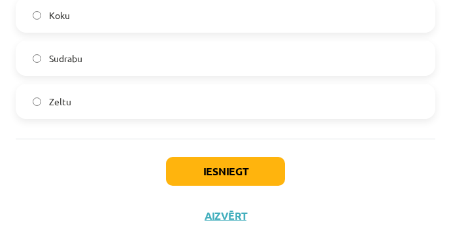
scroll to position [2424, 0]
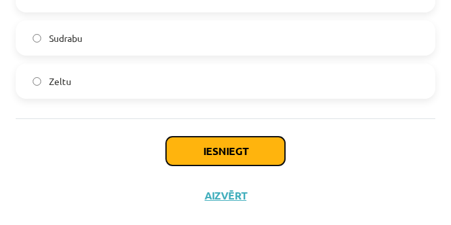
click at [221, 150] on button "Iesniegt" at bounding box center [225, 151] width 119 height 29
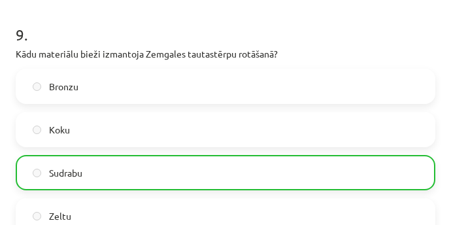
scroll to position [2465, 0]
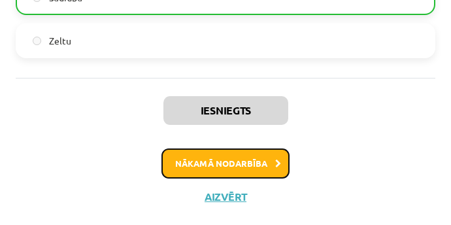
click at [242, 156] on button "Nākamā nodarbība" at bounding box center [226, 163] width 128 height 30
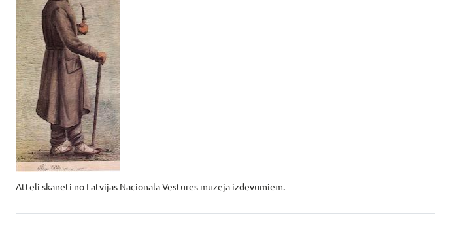
scroll to position [3294, 0]
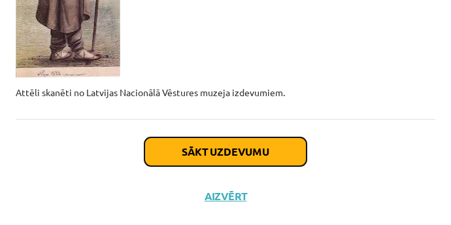
click at [249, 147] on button "Sākt uzdevumu" at bounding box center [226, 151] width 162 height 29
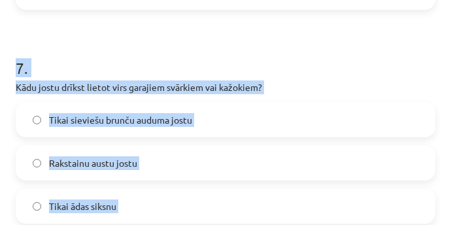
scroll to position [1905, 0]
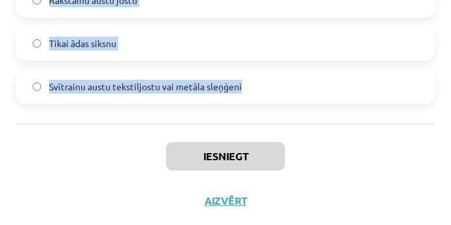
drag, startPoint x: 16, startPoint y: 79, endPoint x: 260, endPoint y: 91, distance: 244.3
copy form "Ko nozīmē vīriešu tautastērpa "svārki"? Tie ir sieviešu brunči Tie ir tikai dek…"
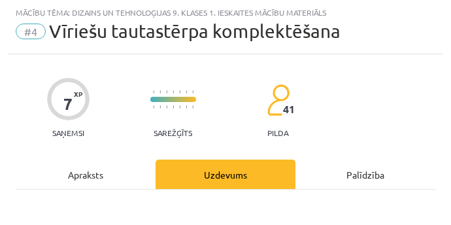
scroll to position [269, 0]
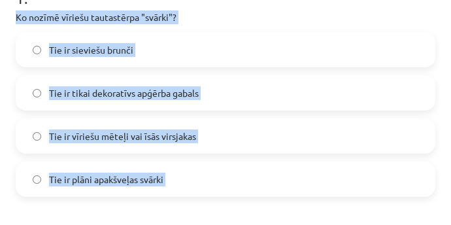
click at [225, 194] on label "Tie ir plāni apakšveļas svārki" at bounding box center [225, 179] width 417 height 33
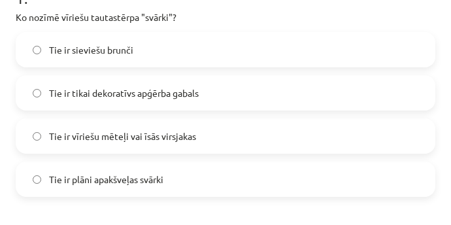
click at [223, 50] on label "Tie ir sieviešu brunči" at bounding box center [225, 49] width 417 height 33
click at [172, 135] on span "Tie ir vīriešu mēteļi vai īsās virsjakas" at bounding box center [122, 137] width 147 height 14
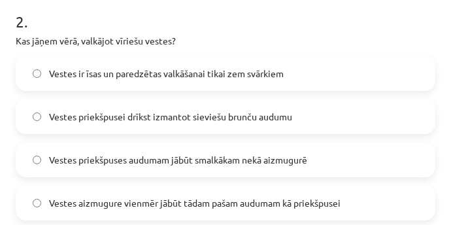
scroll to position [531, 0]
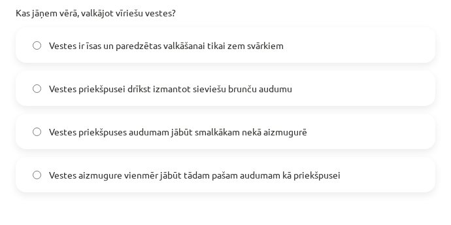
click at [275, 126] on span "Vestes priekšpuses audumam jābūt smalkākam nekā aizmugurē" at bounding box center [178, 132] width 258 height 14
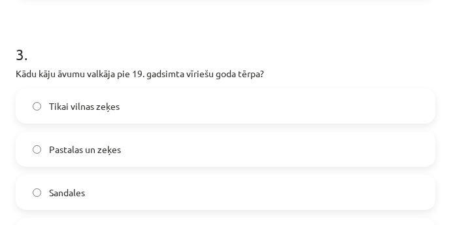
scroll to position [793, 0]
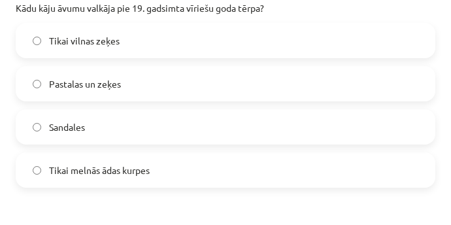
click at [185, 84] on label "Pastalas un zeķes" at bounding box center [225, 83] width 417 height 33
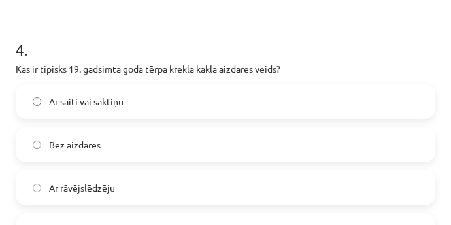
scroll to position [1054, 0]
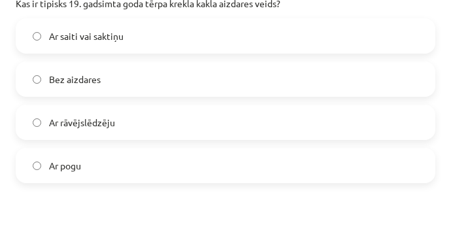
click at [162, 36] on label "Ar saiti vai saktiņu" at bounding box center [225, 36] width 417 height 33
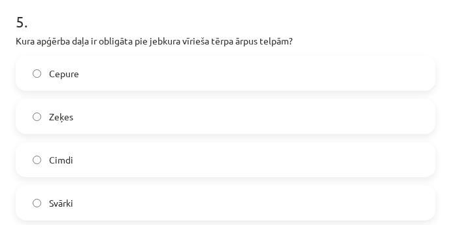
scroll to position [1274, 0]
click at [175, 67] on label "Cepure" at bounding box center [225, 73] width 417 height 33
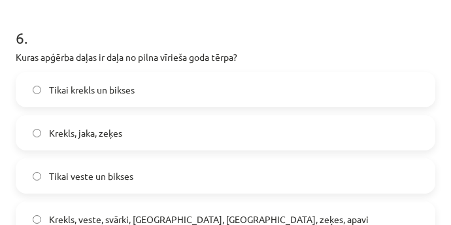
scroll to position [1536, 0]
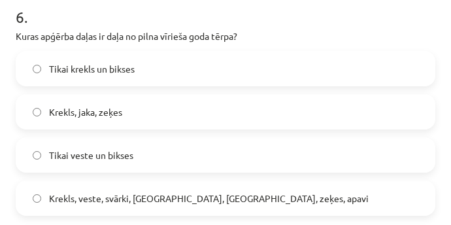
click at [143, 201] on span "Krekls, veste, svārki, cepure, josta, zeķes, apavi" at bounding box center [209, 199] width 320 height 14
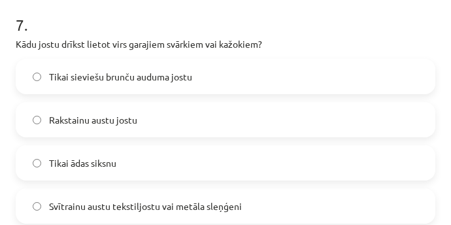
scroll to position [1798, 0]
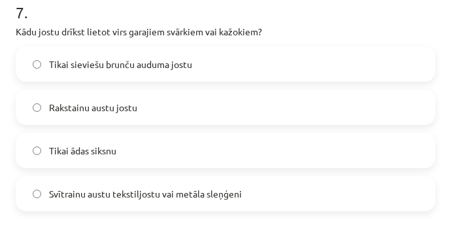
click at [188, 194] on span "Svītrainu austu tekstiljostu vai metāla sleņģeni" at bounding box center [145, 194] width 193 height 14
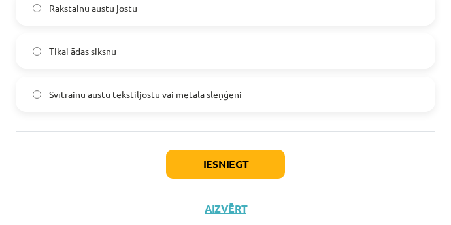
scroll to position [1910, 0]
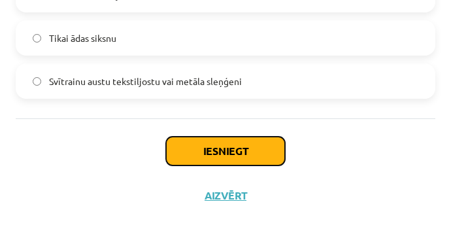
click at [233, 145] on button "Iesniegt" at bounding box center [225, 151] width 119 height 29
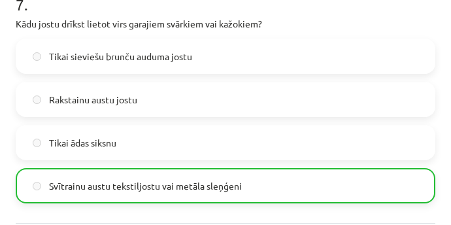
scroll to position [1951, 0]
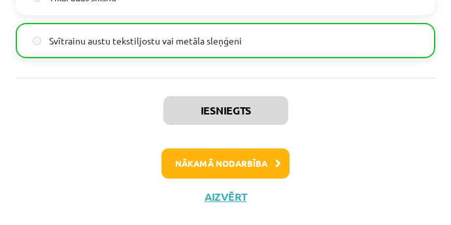
drag, startPoint x: 241, startPoint y: 162, endPoint x: 128, endPoint y: 140, distance: 114.7
click at [128, 140] on div "Iesniegts Nākamā nodarbība Aizvērt" at bounding box center [226, 144] width 420 height 133
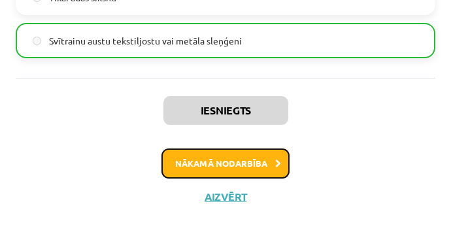
click at [228, 166] on button "Nākamā nodarbība" at bounding box center [226, 163] width 128 height 30
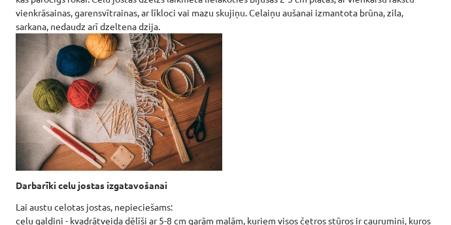
scroll to position [909, 0]
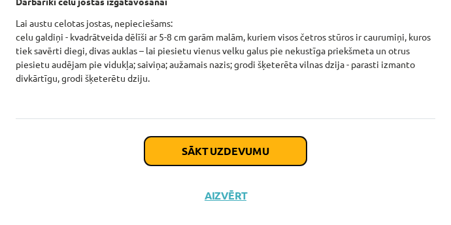
click at [238, 146] on button "Sākt uzdevumu" at bounding box center [226, 151] width 162 height 29
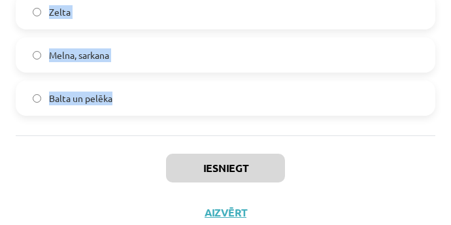
scroll to position [2424, 0]
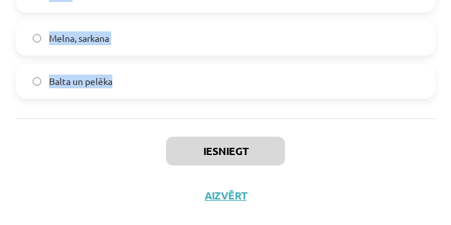
drag, startPoint x: 17, startPoint y: 82, endPoint x: 120, endPoint y: 82, distance: 103.4
copy form "Kāds bija galvenais materiāls arheoloģiskajās rotās? Bronza un citi vara sakaus…"
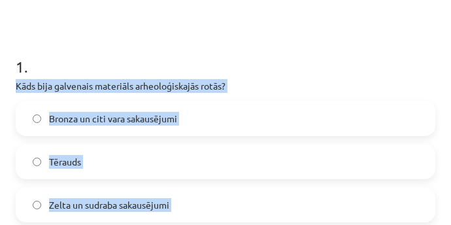
scroll to position [200, 0]
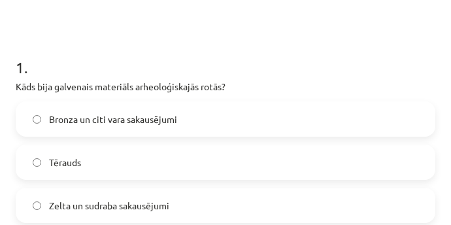
click at [251, 40] on h1 "1 ." at bounding box center [226, 55] width 420 height 41
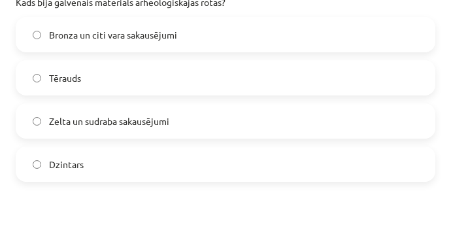
scroll to position [266, 0]
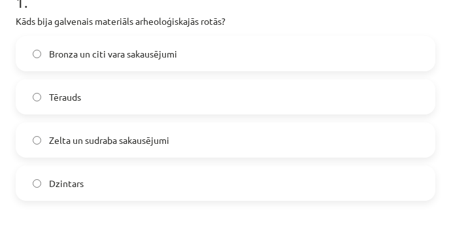
click at [224, 45] on label "Bronza un citi vara sakausējumi" at bounding box center [225, 53] width 417 height 33
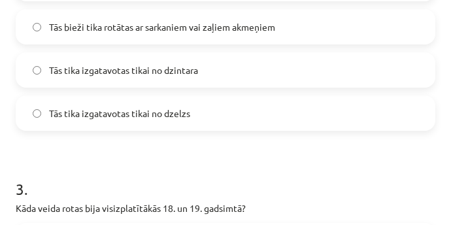
scroll to position [527, 0]
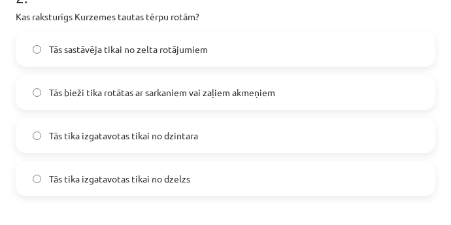
click at [228, 90] on span "Tās bieži tika rotātas ar sarkaniem vai zaļiem akmeņiem" at bounding box center [162, 93] width 226 height 14
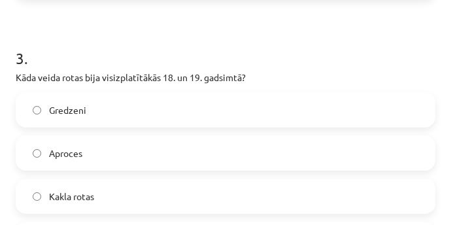
scroll to position [789, 0]
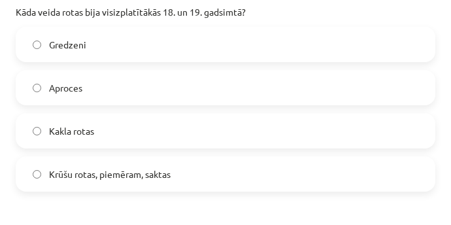
click at [116, 174] on span "Krūšu rotas, piemēram, saktas" at bounding box center [110, 174] width 122 height 14
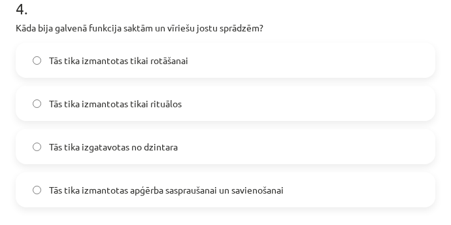
scroll to position [1051, 0]
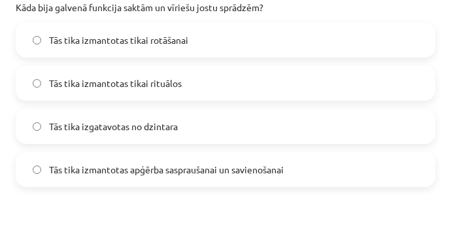
click at [175, 165] on span "Tās tika izmantotas apģērba saspraušanai un savienošanai" at bounding box center [166, 170] width 235 height 14
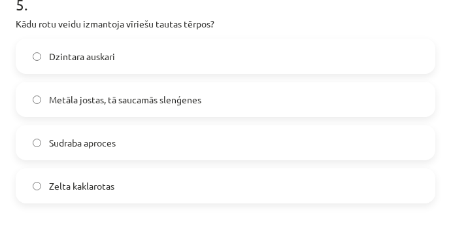
scroll to position [1312, 0]
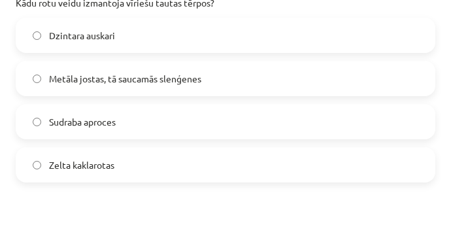
click at [182, 72] on span "Metāla jostas, tā saucamās slenģenes" at bounding box center [125, 79] width 152 height 14
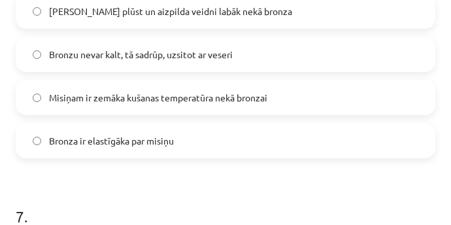
scroll to position [1574, 0]
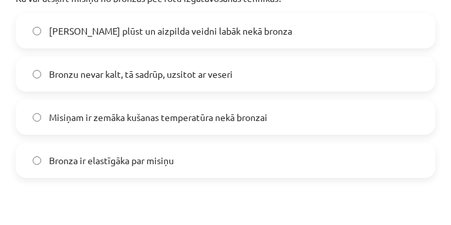
click at [235, 120] on span "Misiņam ir zemāka kušanas temperatūra nekā bronzai" at bounding box center [158, 118] width 218 height 14
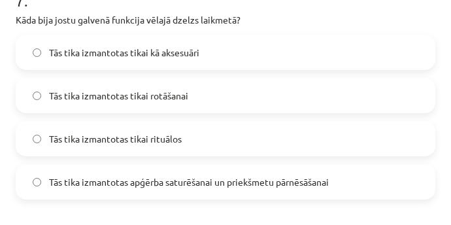
scroll to position [1810, 0]
click at [273, 188] on label "Tās tika izmantotas apģērba saturēšanai un priekšmetu pārnēsāšanai" at bounding box center [225, 181] width 417 height 33
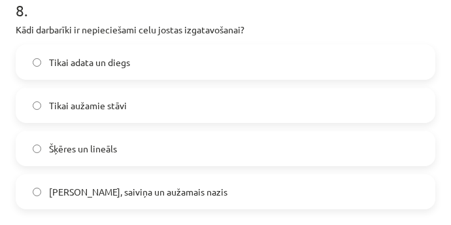
scroll to position [2064, 0]
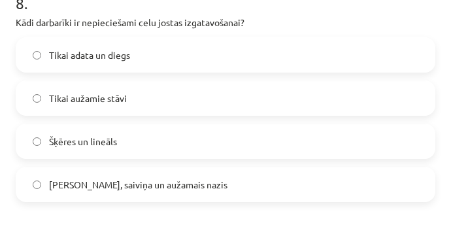
click at [203, 171] on label "Celu galdiņi, saiviņa un aužamais nazis" at bounding box center [225, 184] width 417 height 33
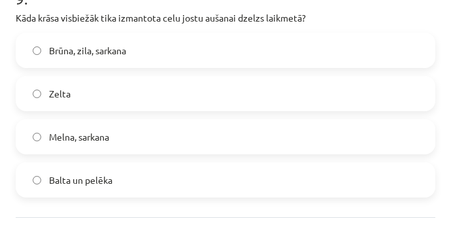
scroll to position [2329, 0]
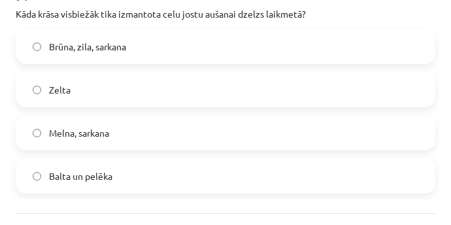
click at [170, 46] on label "Brūna, zila, sarkana" at bounding box center [225, 46] width 417 height 33
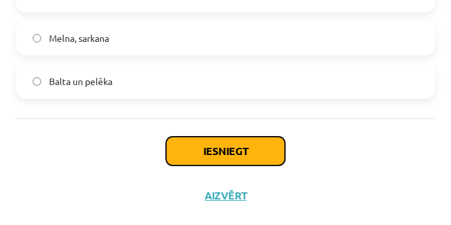
click at [222, 152] on button "Iesniegt" at bounding box center [225, 151] width 119 height 29
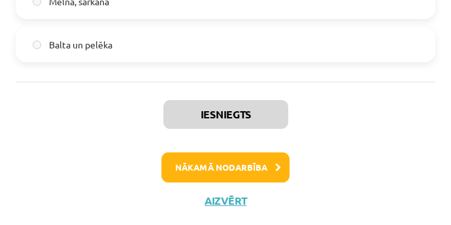
scroll to position [2465, 0]
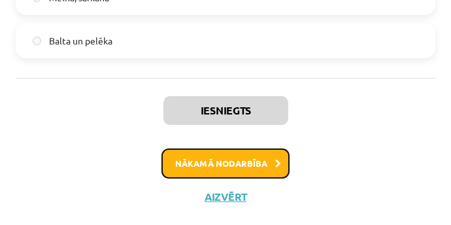
click at [234, 161] on button "Nākamā nodarbība" at bounding box center [226, 163] width 128 height 30
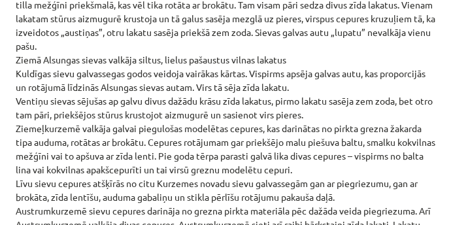
scroll to position [4305, 0]
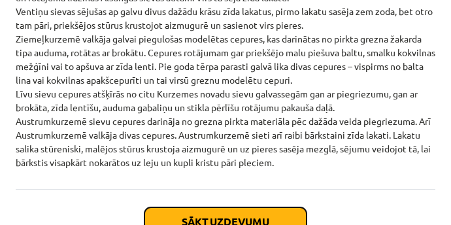
click at [215, 207] on button "Sākt uzdevumu" at bounding box center [226, 221] width 162 height 29
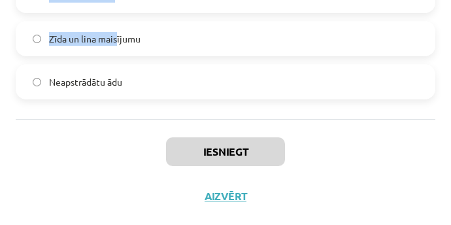
scroll to position [1924, 0]
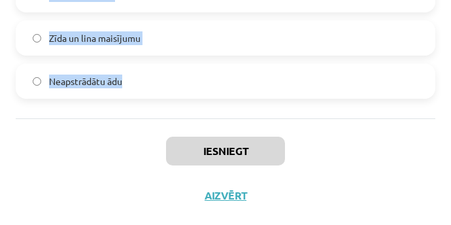
drag, startPoint x: 14, startPoint y: 22, endPoint x: 126, endPoint y: 83, distance: 127.6
copy form "Kā tika nostiprināti zemie ādas apavi pie kājas? Ar ādas saiti, kas sasieta pri…"
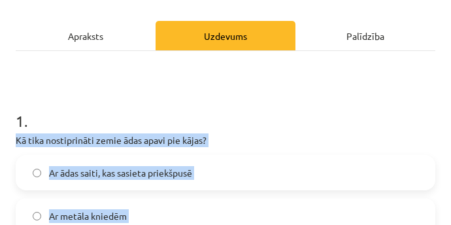
scroll to position [0, 0]
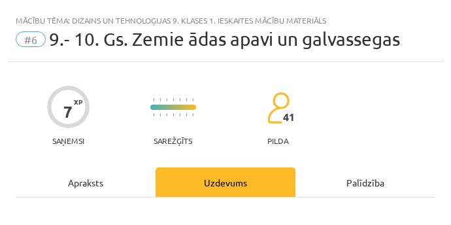
click at [341, 122] on div "7 XP Saņemsi Sarežģīts 41 pilda" at bounding box center [226, 111] width 420 height 67
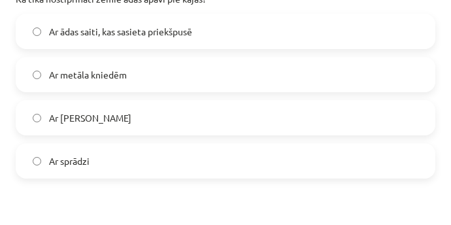
scroll to position [288, 0]
click at [226, 27] on label "Ar ādas saiti, kas sasieta priekšpusē" at bounding box center [225, 30] width 417 height 33
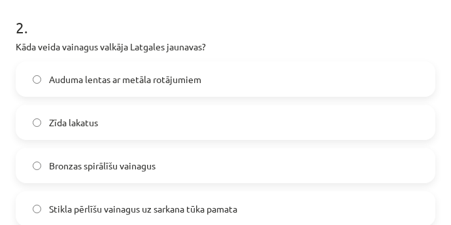
scroll to position [508, 0]
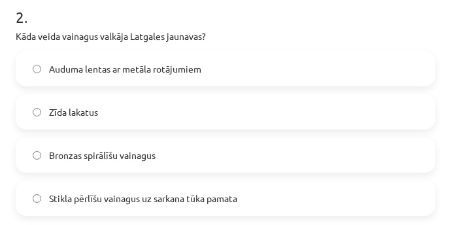
click at [164, 202] on span "Stikla pērlīšu vainagus uz sarkana tūka pamata" at bounding box center [143, 199] width 188 height 14
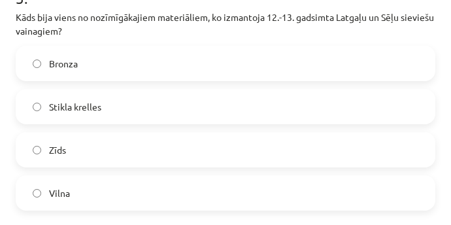
scroll to position [790, 0]
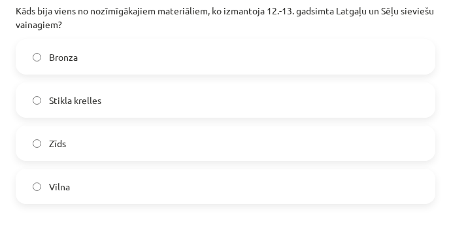
click at [152, 69] on label "Bronza" at bounding box center [225, 57] width 417 height 33
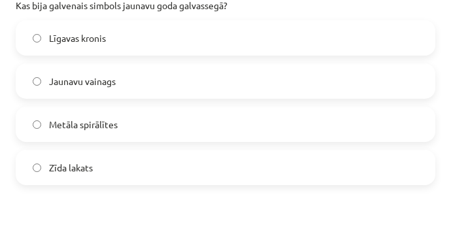
scroll to position [1083, 0]
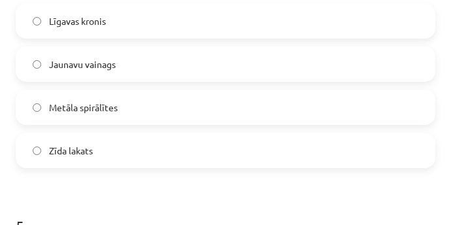
click at [136, 60] on label "Jaunavu vainags" at bounding box center [225, 64] width 417 height 33
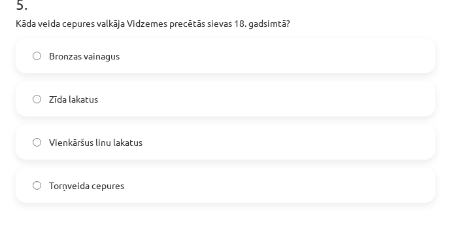
scroll to position [1308, 0]
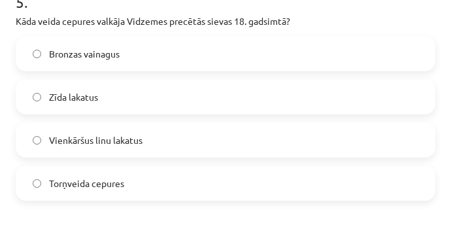
click at [89, 177] on span "Torņveida cepures" at bounding box center [86, 184] width 75 height 14
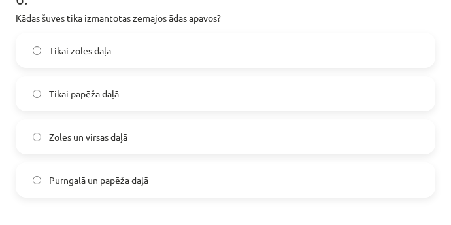
scroll to position [1576, 0]
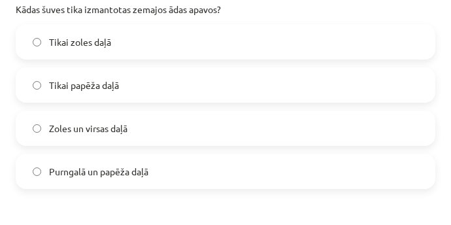
click at [136, 174] on span "Purngalā un papēža daļā" at bounding box center [98, 172] width 99 height 14
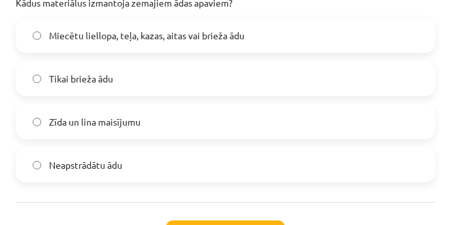
scroll to position [1833, 0]
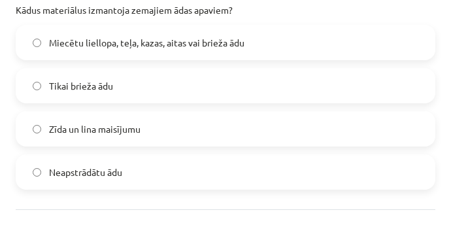
click at [191, 36] on span "Miecētu liellopa, teļa, kazas, aitas vai brieža ādu" at bounding box center [147, 43] width 196 height 14
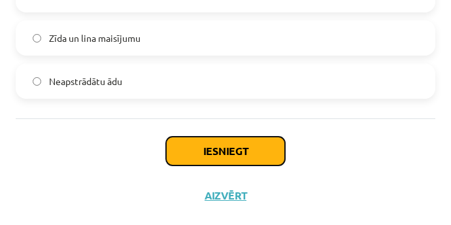
click at [201, 143] on button "Iesniegt" at bounding box center [225, 151] width 119 height 29
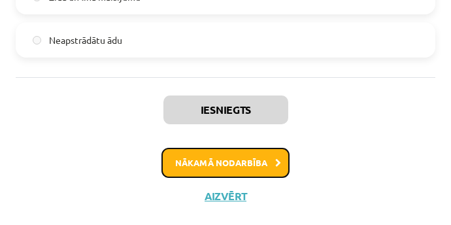
click at [234, 167] on button "Nākamā nodarbība" at bounding box center [226, 163] width 128 height 30
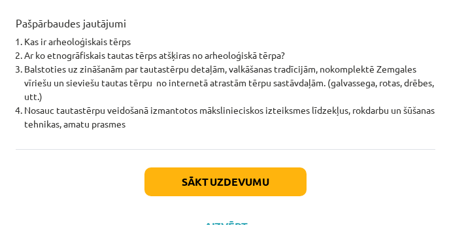
scroll to position [1595, 0]
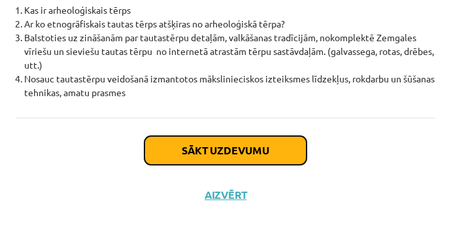
click at [289, 136] on button "Sākt uzdevumu" at bounding box center [226, 150] width 162 height 29
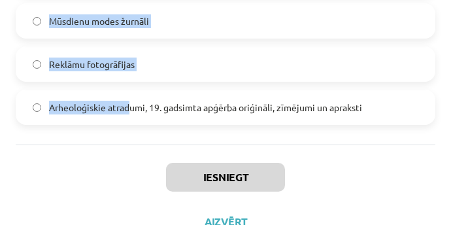
scroll to position [2181, 0]
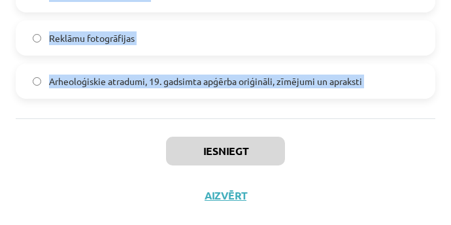
drag, startPoint x: 18, startPoint y: 118, endPoint x: 172, endPoint y: 126, distance: 153.9
click at [172, 126] on div "Iesniegt Aizvērt" at bounding box center [226, 164] width 420 height 92
drag, startPoint x: 15, startPoint y: 26, endPoint x: 394, endPoint y: 86, distance: 383.5
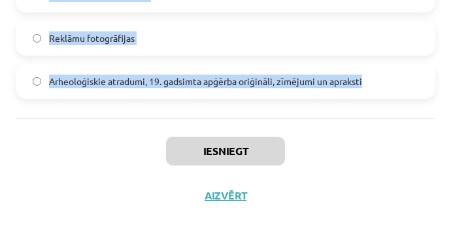
copy form "Kāda ir galvenā atšķirība starp radoši veidotiem tautastērpiem un rekonstrukcij…"
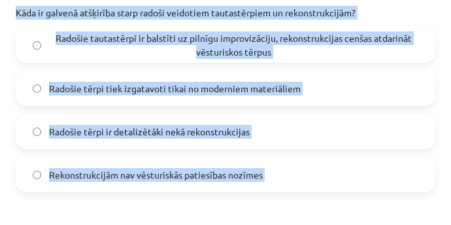
scroll to position [0, 0]
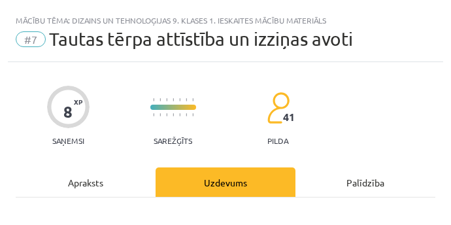
click at [362, 94] on div "8 XP Saņemsi Sarežģīts 41 pilda" at bounding box center [226, 111] width 420 height 67
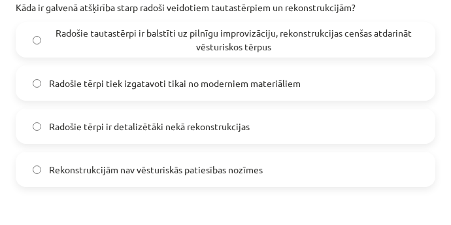
scroll to position [279, 0]
click at [254, 40] on span "Radošie tautastērpi ir balstīti uz pilnīgu improvizāciju, rekonstrukcijas cenša…" at bounding box center [234, 40] width 370 height 27
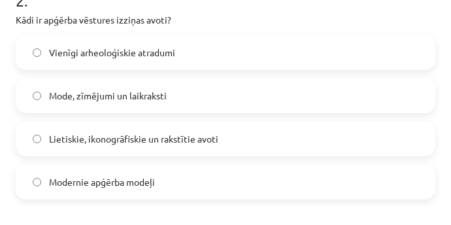
scroll to position [525, 0]
click at [177, 130] on label "Lietiskie, ikonogrāfiskie un rakstītie avoti" at bounding box center [225, 138] width 417 height 33
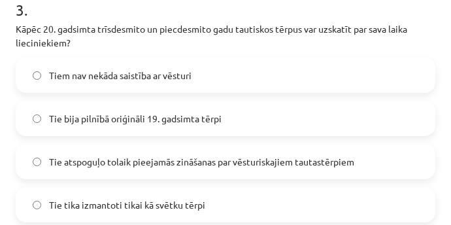
scroll to position [777, 0]
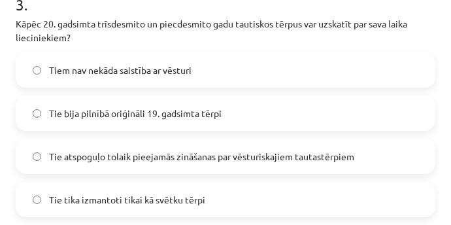
click at [107, 155] on span "Tie atspoguļo tolaik pieejamās zināšanas par vēsturiskajiem tautastērpiem" at bounding box center [201, 157] width 305 height 14
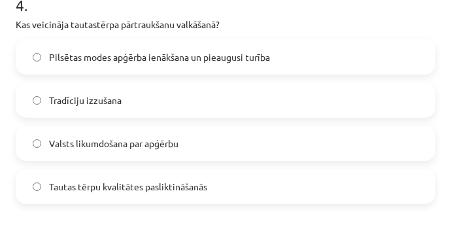
scroll to position [1047, 0]
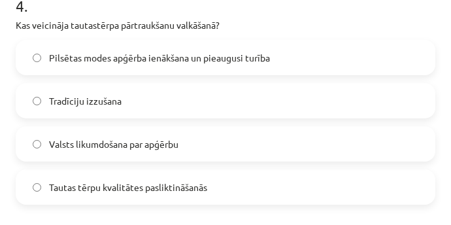
click at [173, 64] on label "Pilsētas modes apģērba ienākšana un pieaugusi turība" at bounding box center [225, 57] width 417 height 33
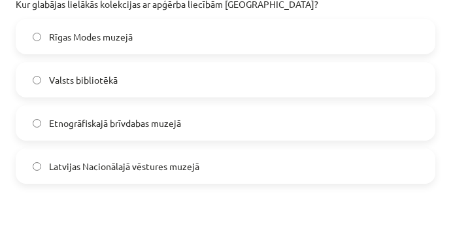
scroll to position [1313, 0]
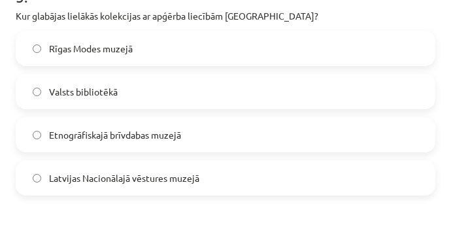
click at [131, 183] on span "Latvijas Nacionālajā vēstures muzejā" at bounding box center [124, 178] width 150 height 14
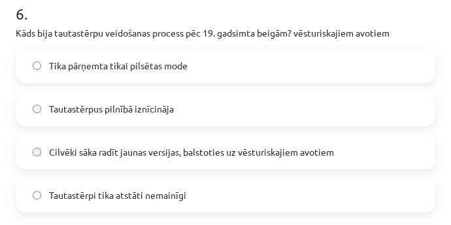
scroll to position [1554, 0]
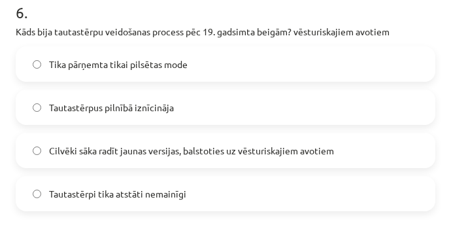
click at [153, 138] on label "Cilvēki sāka radīt jaunas versijas, balstoties uz vēsturiskajiem avotiem" at bounding box center [225, 150] width 417 height 33
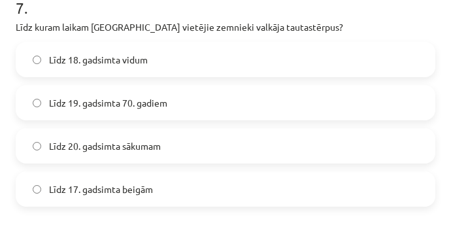
scroll to position [1815, 0]
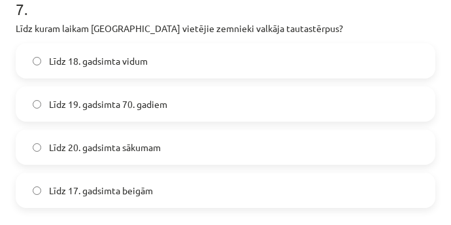
click at [162, 103] on span "Līdz 19. gadsimta 70. gadiem" at bounding box center [108, 104] width 118 height 14
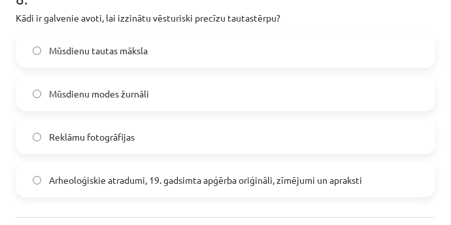
scroll to position [2081, 0]
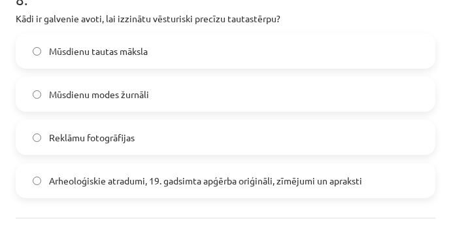
click at [144, 177] on span "Arheoloģiskie atradumi, 19. gadsimta apģērba oriģināli, zīmējumi un apraksti" at bounding box center [205, 181] width 313 height 14
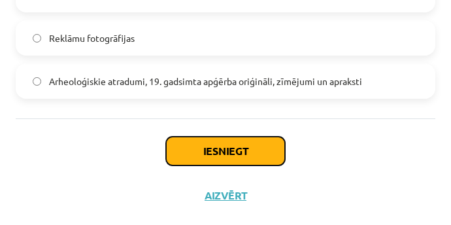
click at [209, 150] on button "Iesniegt" at bounding box center [225, 151] width 119 height 29
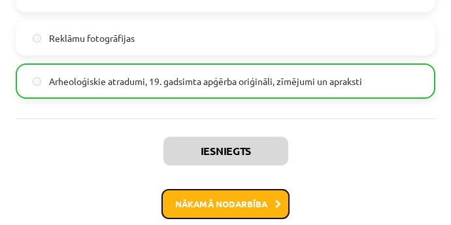
click at [218, 201] on button "Nākamā nodarbība" at bounding box center [226, 204] width 128 height 30
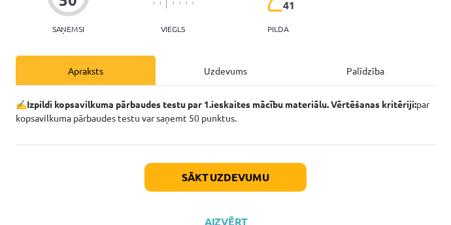
scroll to position [138, 0]
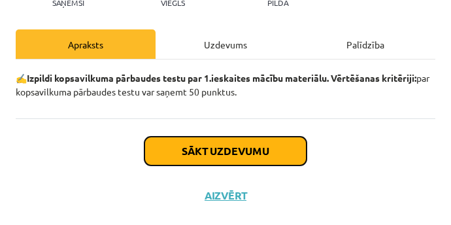
click at [254, 147] on button "Sākt uzdevumu" at bounding box center [226, 151] width 162 height 29
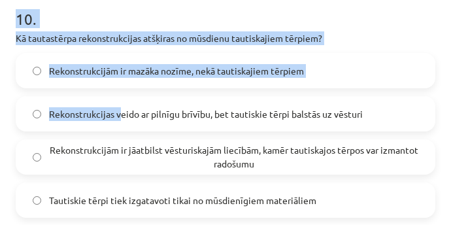
scroll to position [2690, 0]
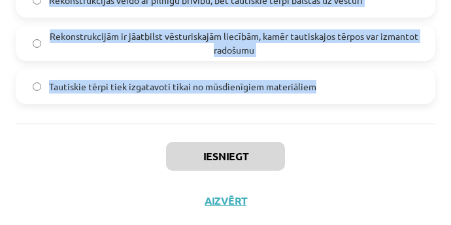
drag, startPoint x: 16, startPoint y: 80, endPoint x: 349, endPoint y: 101, distance: 333.6
copy form "Kāds materiāls visbiežāk tika izmantots saktās arheoloģiskajos tērpos? Dzintars…"
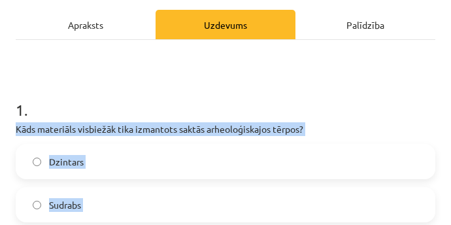
scroll to position [0, 0]
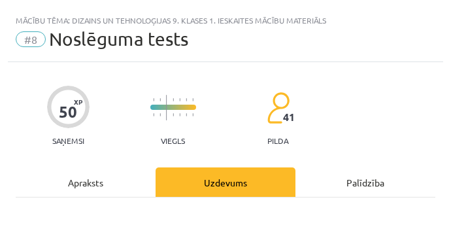
click at [358, 94] on div "50 XP Saņemsi Viegls 41 pilda" at bounding box center [226, 111] width 420 height 67
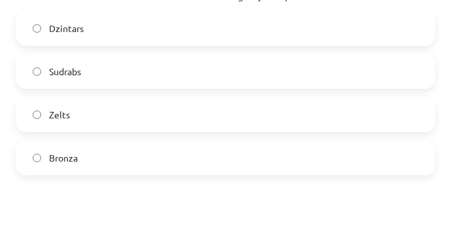
scroll to position [293, 0]
click at [192, 147] on label "Bronza" at bounding box center [225, 155] width 417 height 33
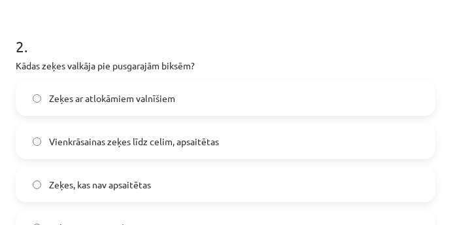
scroll to position [500, 0]
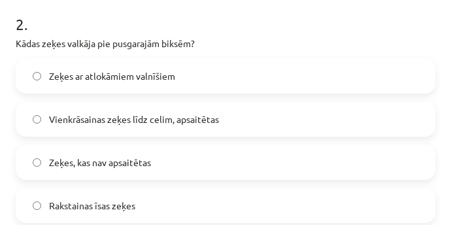
click at [171, 108] on label "Vienkrāsainas zeķes līdz celim, apsaitētas" at bounding box center [225, 119] width 417 height 33
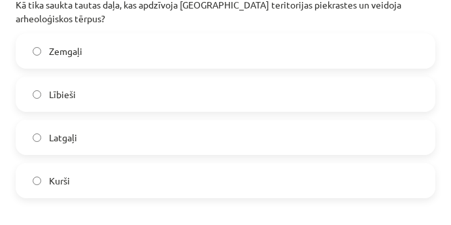
scroll to position [802, 0]
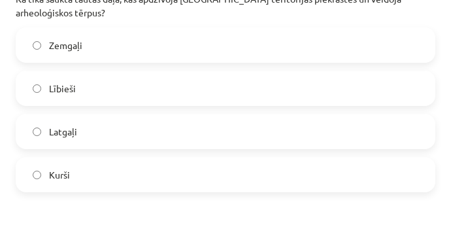
click at [101, 174] on label "Kurši" at bounding box center [225, 174] width 417 height 33
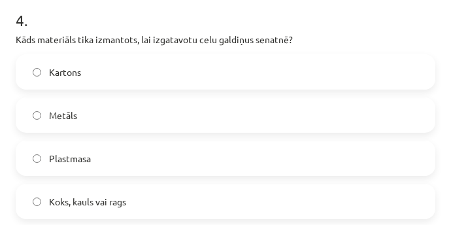
scroll to position [1036, 0]
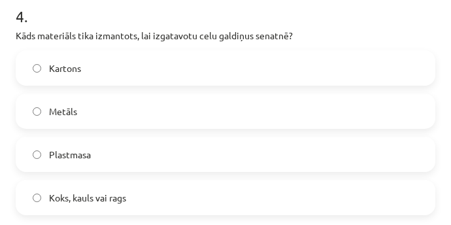
click at [115, 185] on label "Koks, kauls vai rags" at bounding box center [225, 197] width 417 height 33
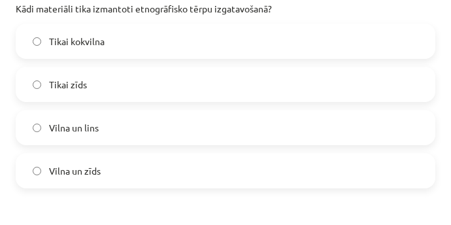
scroll to position [1323, 0]
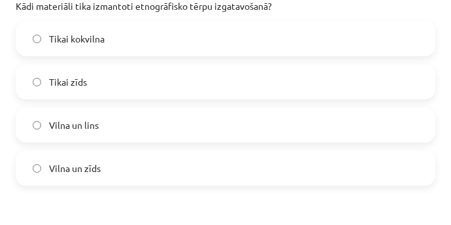
click at [129, 116] on label "Vilna un lins" at bounding box center [225, 125] width 417 height 33
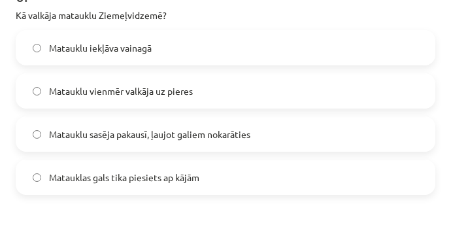
scroll to position [1570, 0]
click at [220, 122] on label "Matauklu sasēja pakausī, ļaujot galiem nokarāties" at bounding box center [225, 134] width 417 height 33
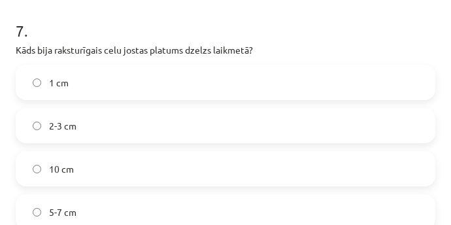
scroll to position [1797, 0]
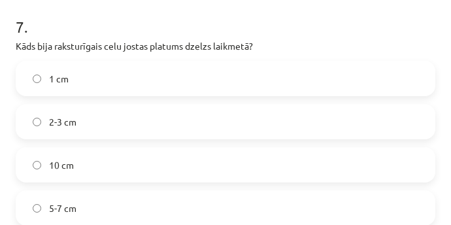
drag, startPoint x: 150, startPoint y: 126, endPoint x: 91, endPoint y: 109, distance: 61.9
click at [91, 109] on label "2-3 cm" at bounding box center [225, 121] width 417 height 33
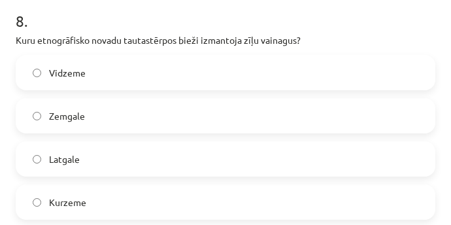
scroll to position [2066, 0]
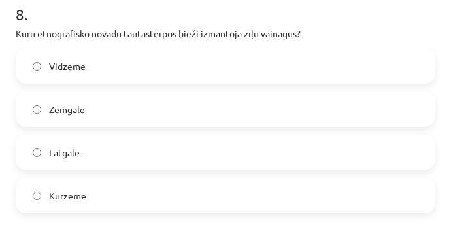
click at [111, 156] on label "Latgale" at bounding box center [225, 152] width 417 height 33
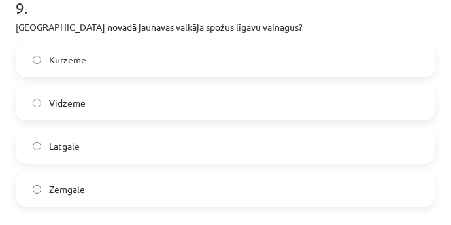
scroll to position [2331, 0]
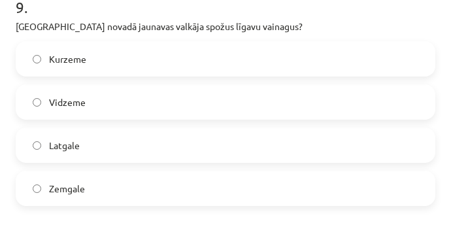
click at [118, 144] on label "Latgale" at bounding box center [225, 145] width 417 height 33
click at [173, 60] on label "Kurzeme" at bounding box center [225, 59] width 417 height 33
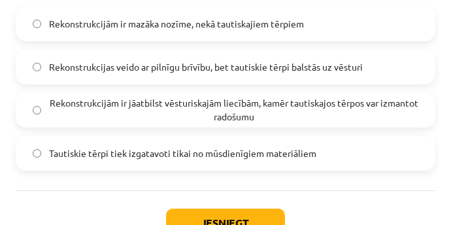
scroll to position [2624, 0]
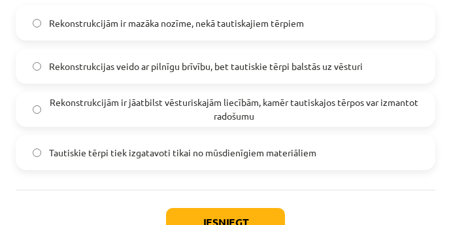
click at [259, 104] on span "Rekonstrukcijām ir jāatbilst vēsturiskajām liecībām, kamēr tautiskajos tērpos v…" at bounding box center [234, 109] width 370 height 27
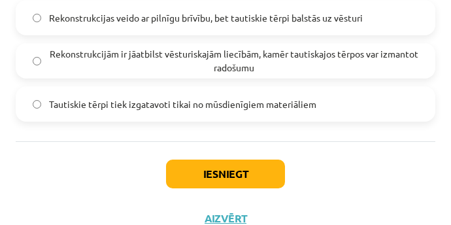
scroll to position [2677, 0]
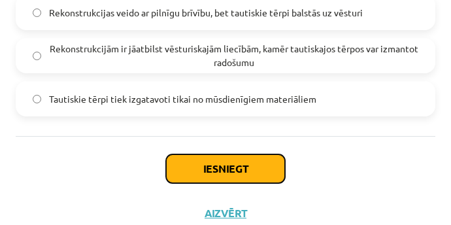
click at [247, 159] on button "Iesniegt" at bounding box center [225, 168] width 119 height 29
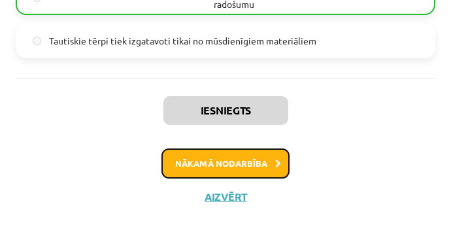
click at [249, 159] on button "Nākamā nodarbība" at bounding box center [226, 163] width 128 height 30
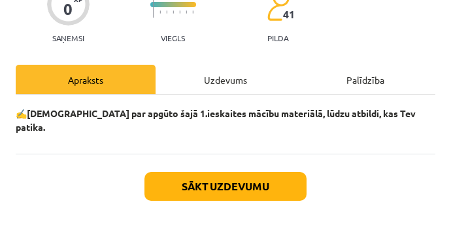
scroll to position [124, 0]
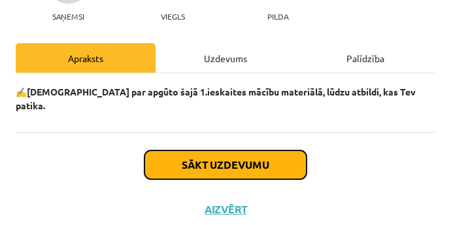
click at [249, 156] on button "Sākt uzdevumu" at bounding box center [226, 164] width 162 height 29
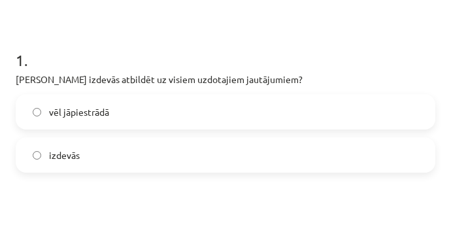
scroll to position [208, 0]
click at [205, 95] on label "vēl jāpiestrādā" at bounding box center [225, 111] width 417 height 33
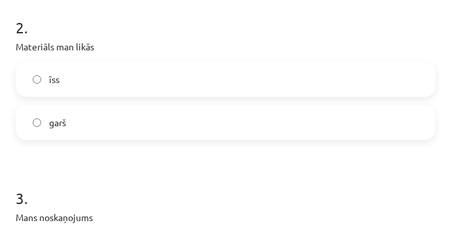
scroll to position [411, 0]
click at [165, 126] on label "garš" at bounding box center [225, 121] width 417 height 33
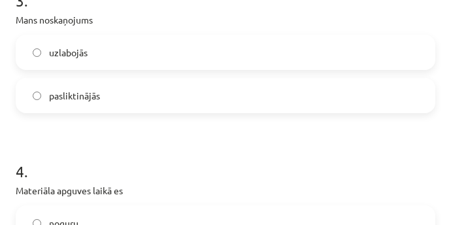
scroll to position [609, 0]
click at [160, 90] on label "pasliktinājās" at bounding box center [225, 94] width 417 height 33
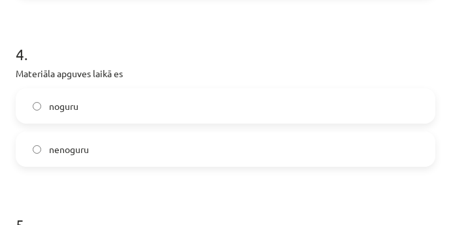
scroll to position [761, 0]
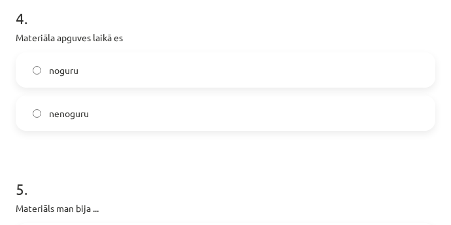
click at [148, 66] on label "noguru" at bounding box center [225, 70] width 417 height 33
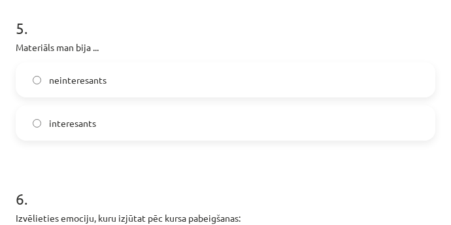
scroll to position [922, 0]
click at [148, 67] on label "neinteresants" at bounding box center [225, 79] width 417 height 33
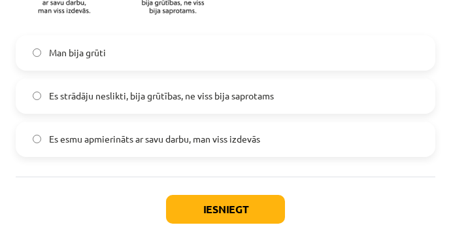
scroll to position [1257, 0]
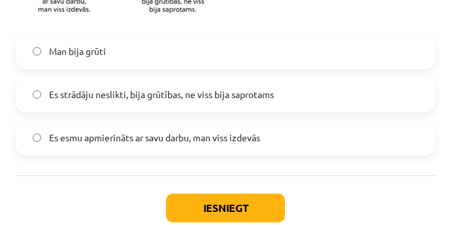
click at [151, 93] on span "Es strādāju neslikti, bija grūtības, ne viss bija saprotams" at bounding box center [161, 95] width 225 height 14
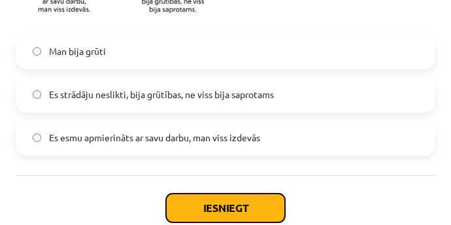
click at [205, 202] on button "Iesniegt" at bounding box center [225, 208] width 119 height 29
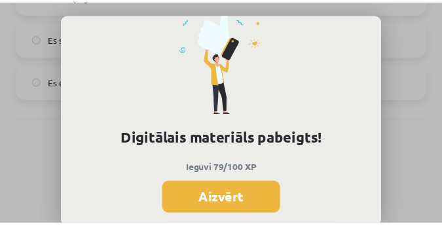
scroll to position [80, 0]
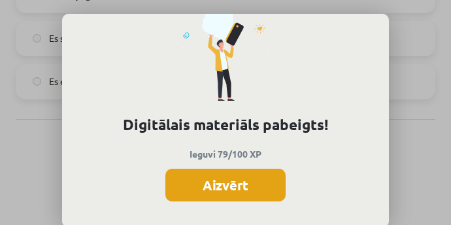
click at [228, 175] on button "Aizvērt" at bounding box center [225, 185] width 120 height 33
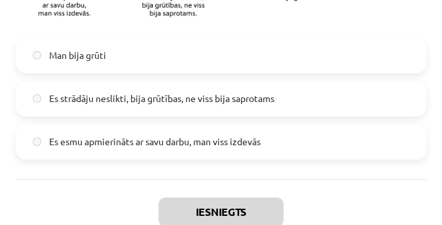
scroll to position [1313, 0]
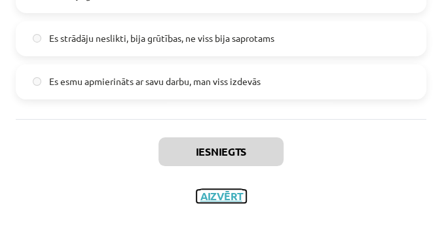
click at [217, 192] on button "Aizvērt" at bounding box center [221, 196] width 50 height 13
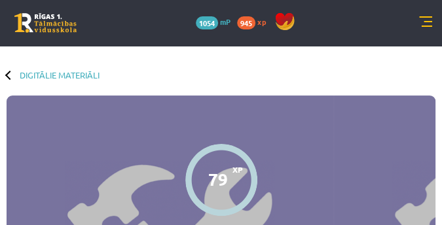
click at [421, 22] on link at bounding box center [425, 22] width 13 height 13
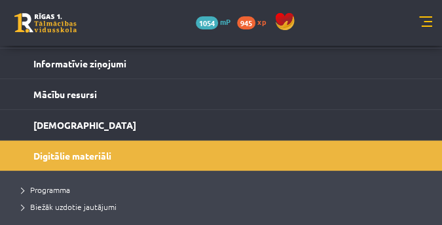
scroll to position [140, 0]
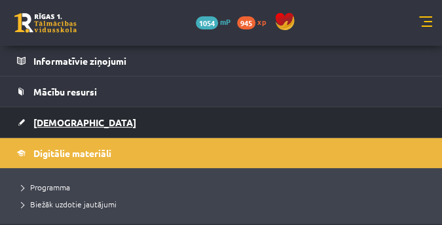
click at [230, 117] on link "[DEMOGRAPHIC_DATA]" at bounding box center [221, 122] width 408 height 30
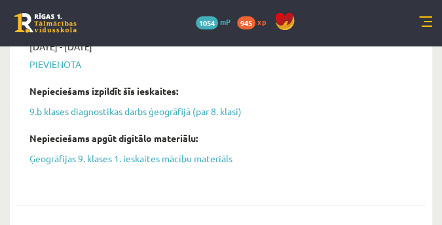
scroll to position [1342, 0]
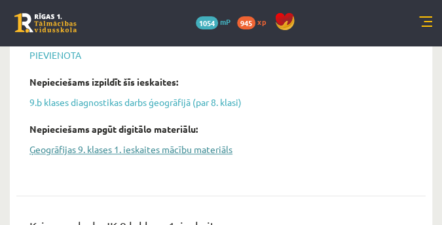
click at [173, 145] on link "Ģeogrāfijas 9. klases 1. ieskaites mācību materiāls" at bounding box center [210, 150] width 363 height 14
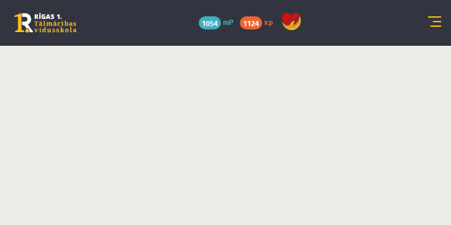
click at [324, 61] on body "0 Dāvanas 1054 mP 1124 xp [PERSON_NAME] Sākums Aktuāli Kā mācīties eSKOLĀ Konta…" at bounding box center [225, 112] width 451 height 225
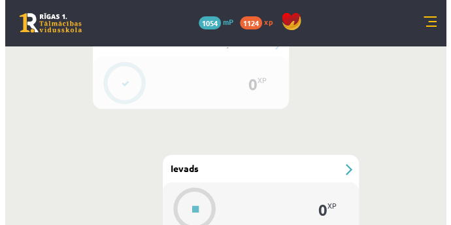
scroll to position [681, 0]
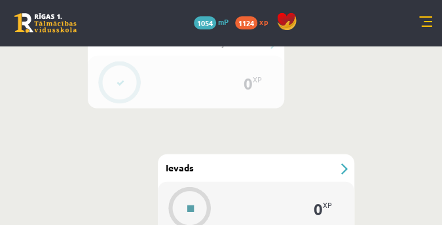
click at [194, 194] on button at bounding box center [190, 209] width 30 height 30
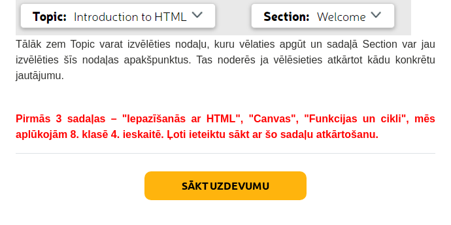
scroll to position [552, 0]
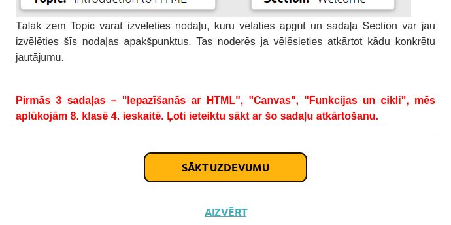
click at [258, 153] on button "Sākt uzdevumu" at bounding box center [226, 167] width 162 height 29
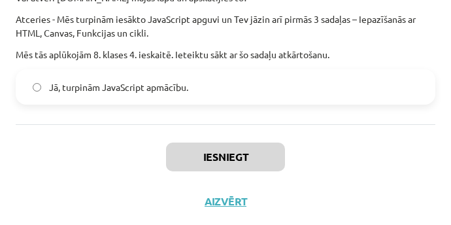
scroll to position [287, 0]
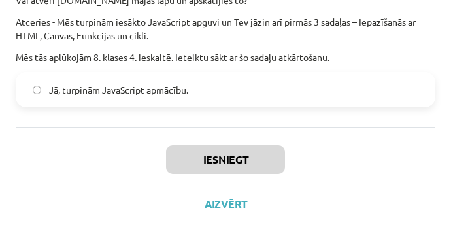
click at [94, 92] on span "Jā, turpinām JavaScript apmācību." at bounding box center [118, 90] width 139 height 14
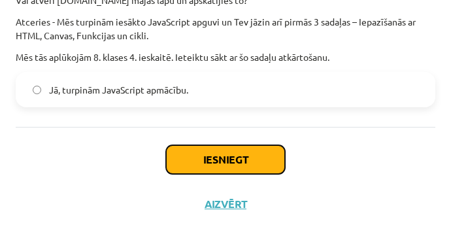
click at [209, 158] on button "Iesniegt" at bounding box center [225, 159] width 119 height 29
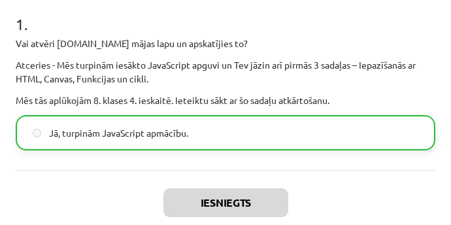
scroll to position [336, 0]
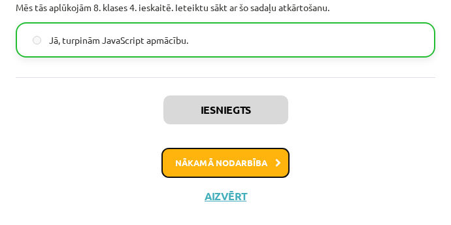
click at [262, 165] on button "Nākamā nodarbība" at bounding box center [226, 163] width 128 height 30
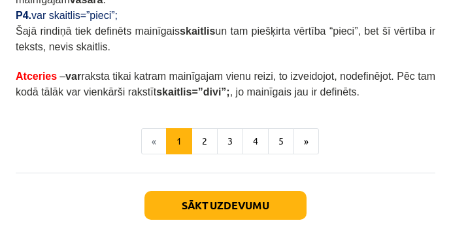
scroll to position [1081, 0]
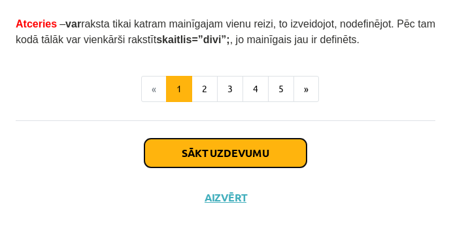
click at [251, 146] on button "Sākt uzdevumu" at bounding box center [226, 153] width 162 height 29
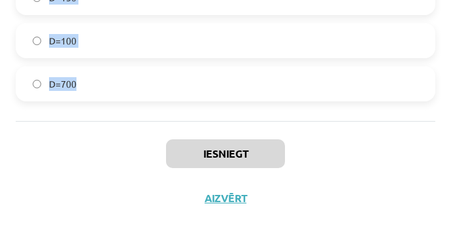
scroll to position [1584, 0]
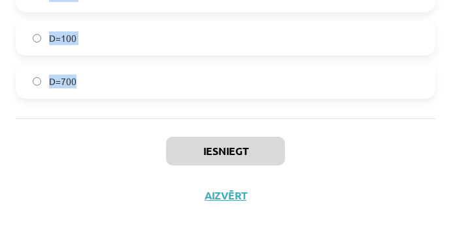
drag, startPoint x: 14, startPoint y: 50, endPoint x: 123, endPoint y: 90, distance: 115.7
copy form "Lore ips D sitamet con adip elitsedd? eiusmodt InciDid(ut_la) { e = Dolo.magna(…"
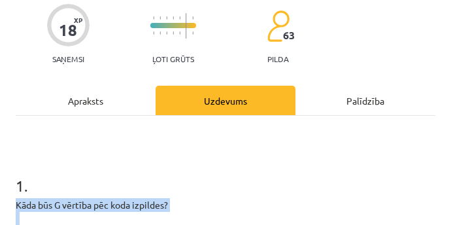
scroll to position [196, 0]
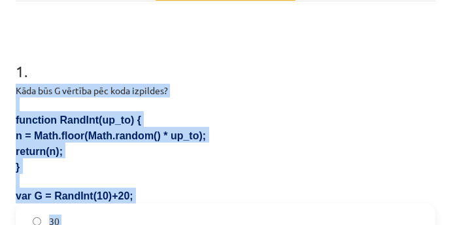
click at [245, 84] on p "Kāda būs G vērtība pēc koda izpildes?" at bounding box center [226, 91] width 420 height 14
click at [320, 77] on h1 "1 ." at bounding box center [226, 59] width 420 height 41
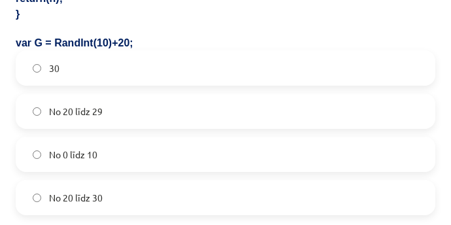
scroll to position [392, 0]
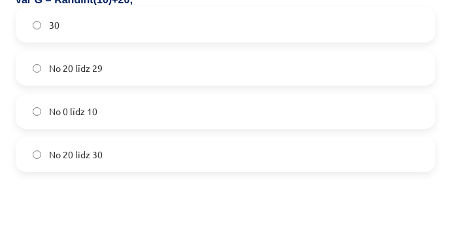
click at [130, 158] on label "No 20 līdz 30" at bounding box center [225, 154] width 417 height 33
drag, startPoint x: 114, startPoint y: 54, endPoint x: 111, endPoint y: 60, distance: 7.0
click at [113, 58] on label "No 20 līdz 29" at bounding box center [225, 68] width 417 height 33
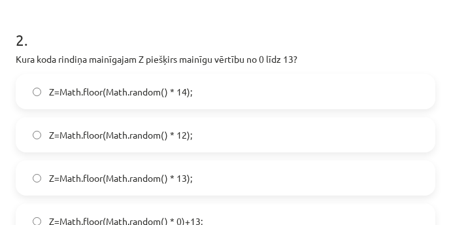
scroll to position [589, 0]
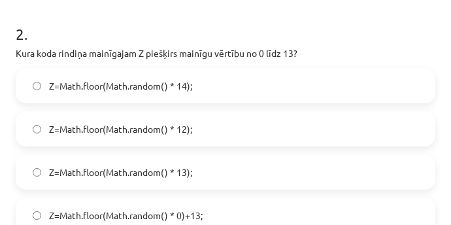
click at [223, 95] on label "Z=Math.floor(Math.random() * 14);" at bounding box center [225, 85] width 417 height 33
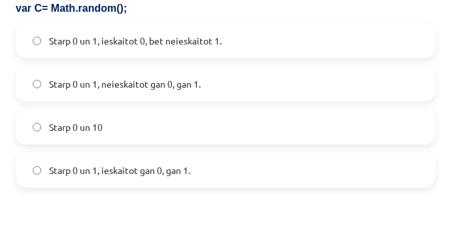
scroll to position [916, 0]
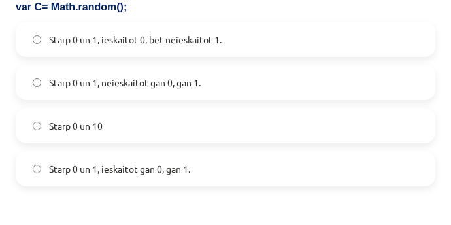
click at [215, 40] on span "Starp 0 un 1, ieskaitot 0, bet neieskaitot 1." at bounding box center [135, 40] width 173 height 14
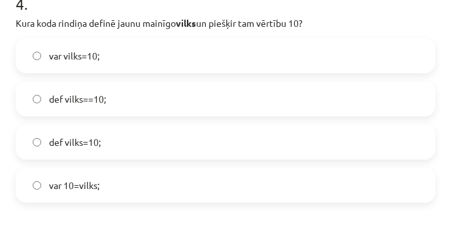
scroll to position [1158, 0]
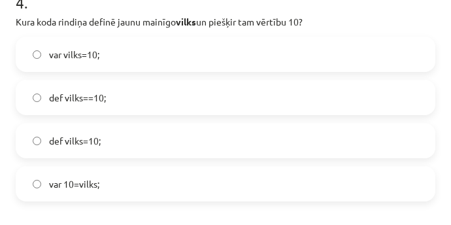
click at [148, 50] on label "var vilks=10;" at bounding box center [225, 54] width 417 height 33
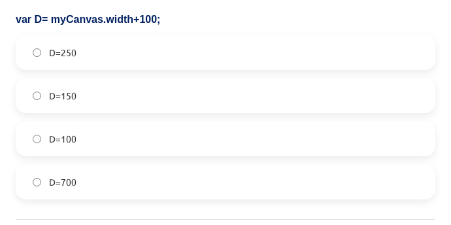
scroll to position [1485, 0]
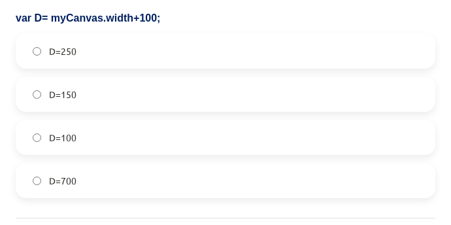
click at [119, 41] on label "D=250" at bounding box center [225, 51] width 417 height 33
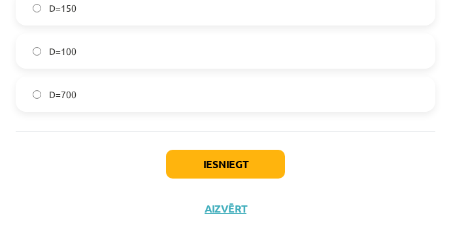
scroll to position [1584, 0]
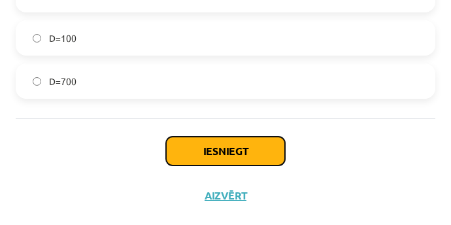
click at [213, 155] on button "Iesniegt" at bounding box center [225, 151] width 119 height 29
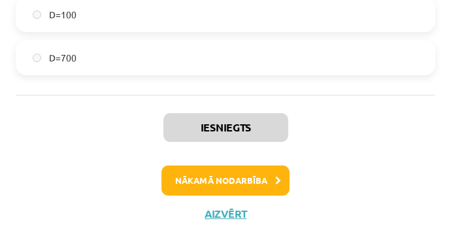
scroll to position [1625, 0]
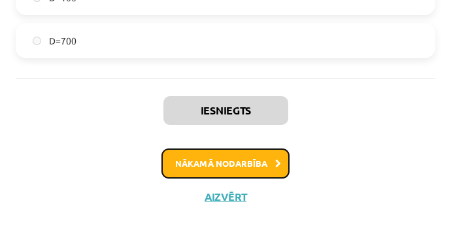
click at [208, 159] on button "Nākamā nodarbība" at bounding box center [226, 163] width 128 height 30
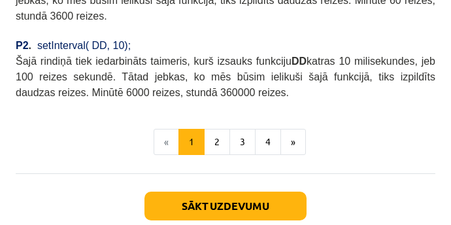
scroll to position [849, 0]
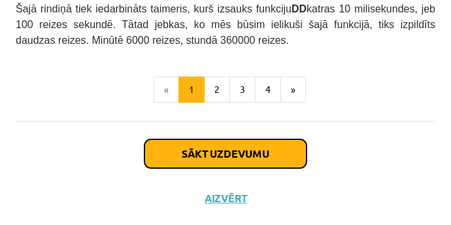
click at [203, 145] on button "Sākt uzdevumu" at bounding box center [226, 153] width 162 height 29
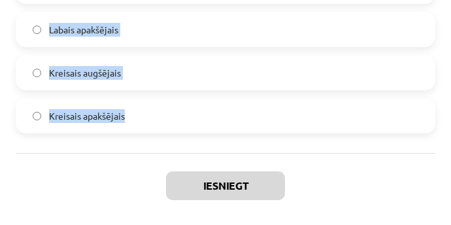
scroll to position [1447, 0]
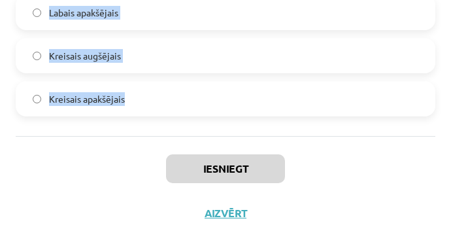
drag, startPoint x: 17, startPoint y: 83, endPoint x: 145, endPoint y: 96, distance: 128.2
copy form "Lo ipsu dol sita consecte: adi E = sed Doeiu(); T.inc = "utlab://etdol.ma/aliqu…"
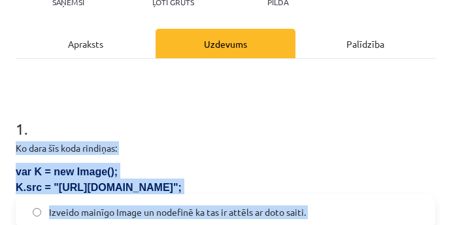
click at [274, 120] on h1 "1 ." at bounding box center [226, 117] width 420 height 41
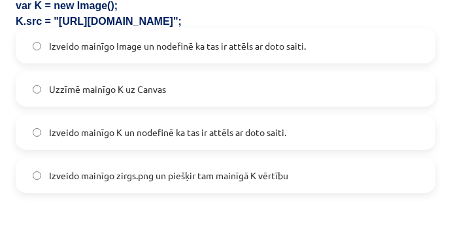
scroll to position [335, 0]
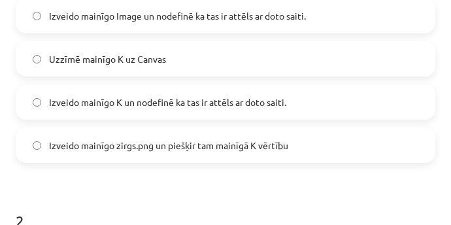
click at [225, 105] on span "Izveido mainīgo K un nodefinē ka tas ir attēls ar doto saiti." at bounding box center [167, 103] width 237 height 14
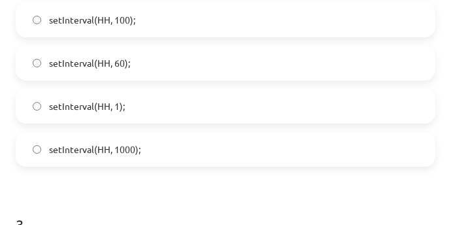
scroll to position [597, 0]
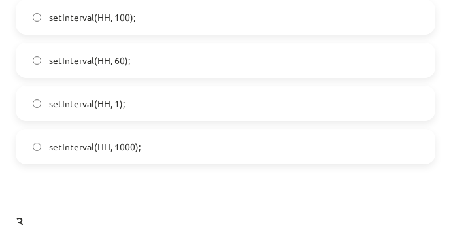
click at [181, 16] on label "setInterval(HH, 100);" at bounding box center [225, 17] width 417 height 33
click at [167, 146] on label "setInterval(HH, 1000);" at bounding box center [225, 146] width 417 height 33
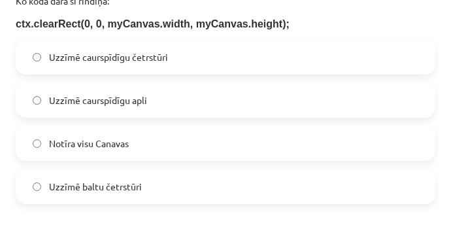
scroll to position [838, 0]
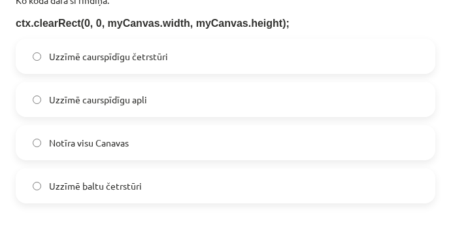
click at [183, 142] on label "Notīra visu Canavas" at bounding box center [225, 142] width 417 height 33
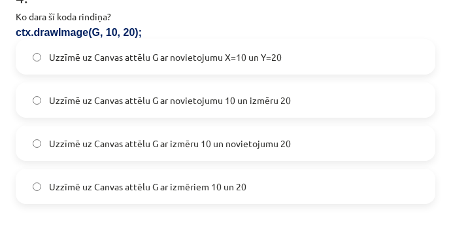
scroll to position [1102, 0]
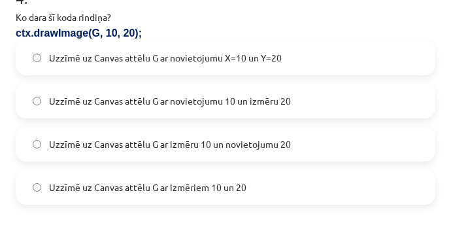
click at [218, 52] on span "Uzzīmē uz Canvas attēlu G ar novietojumu X=10 un Y=20" at bounding box center [165, 58] width 233 height 14
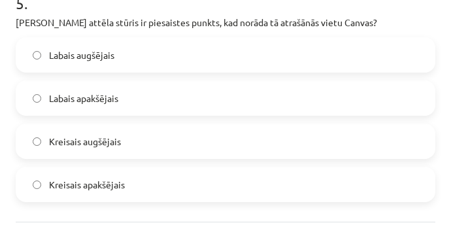
scroll to position [1357, 0]
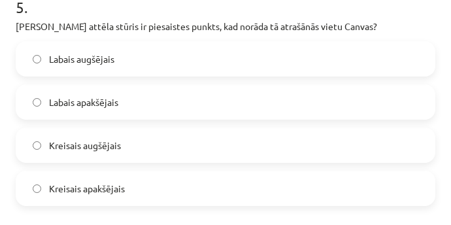
click at [154, 138] on label "Kreisais augšējais" at bounding box center [225, 145] width 417 height 33
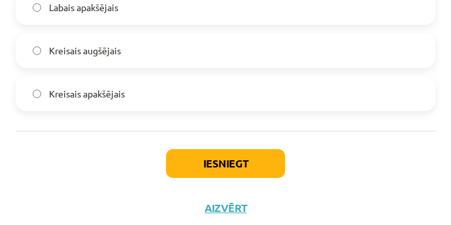
scroll to position [1465, 0]
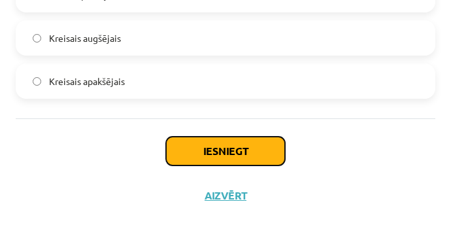
click at [196, 150] on button "Iesniegt" at bounding box center [225, 151] width 119 height 29
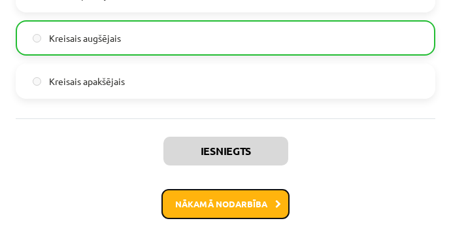
click at [196, 204] on button "Nākamā nodarbība" at bounding box center [226, 204] width 128 height 30
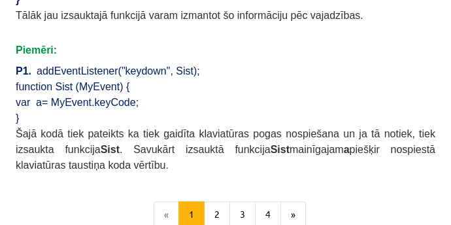
scroll to position [1063, 0]
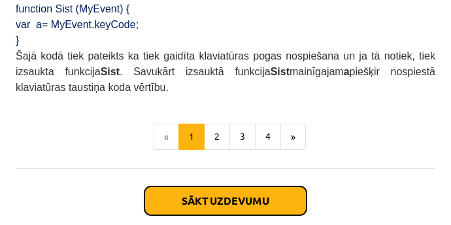
click at [230, 186] on button "Sākt uzdevumu" at bounding box center [226, 200] width 162 height 29
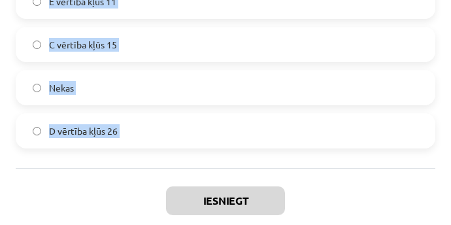
scroll to position [1282, 0]
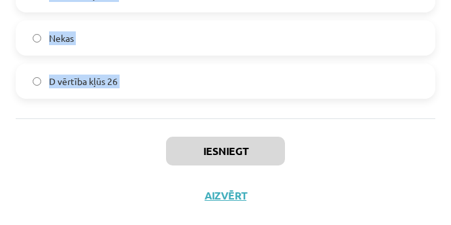
drag, startPoint x: 18, startPoint y: 112, endPoint x: 115, endPoint y: 152, distance: 105.3
copy form "Lore ipsumdol sita consect adipiscin "Elitseddo eiusmodt"? 5 07 15 64 3 . In ut…"
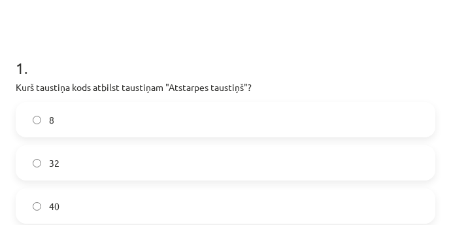
click at [282, 74] on h1 "1 ." at bounding box center [226, 56] width 420 height 41
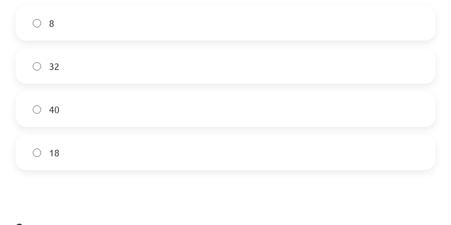
click at [275, 71] on label "32" at bounding box center [225, 66] width 417 height 33
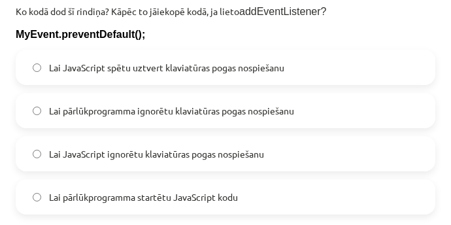
scroll to position [535, 0]
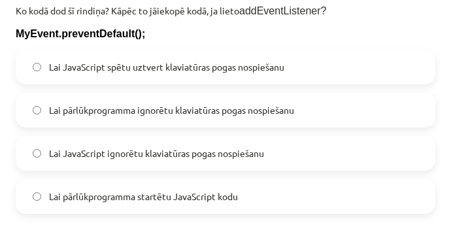
click at [160, 107] on span "Lai pārlūkprogramma ignorētu klaviatūras pogas nospiešanu" at bounding box center [171, 110] width 245 height 14
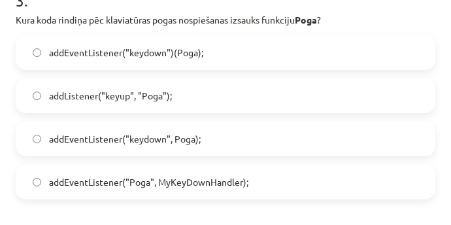
scroll to position [807, 0]
click at [173, 139] on span "addEventListener("keydown", Poga);" at bounding box center [125, 138] width 152 height 14
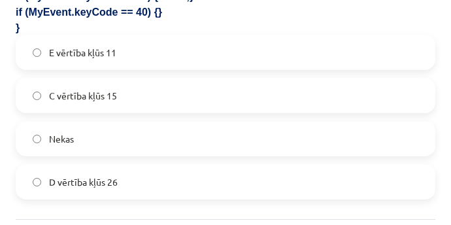
scroll to position [1182, 0]
click at [128, 129] on label "Nekas" at bounding box center [225, 138] width 417 height 33
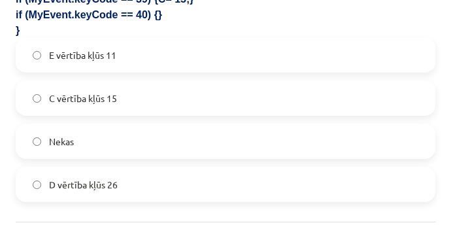
scroll to position [1282, 0]
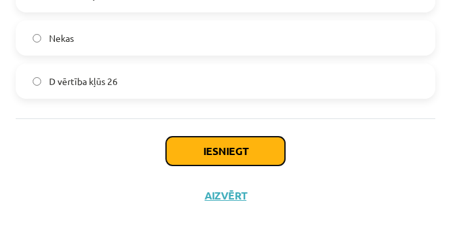
click at [204, 159] on button "Iesniegt" at bounding box center [225, 151] width 119 height 29
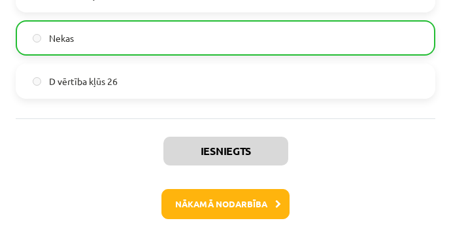
click at [344, 141] on div "Iesniegts Nākamā nodarbība Aizvērt" at bounding box center [226, 184] width 420 height 133
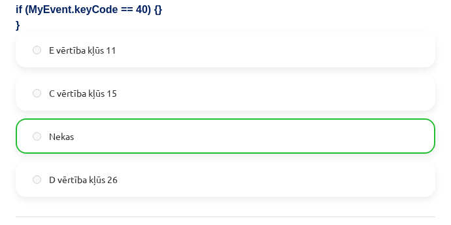
scroll to position [1323, 0]
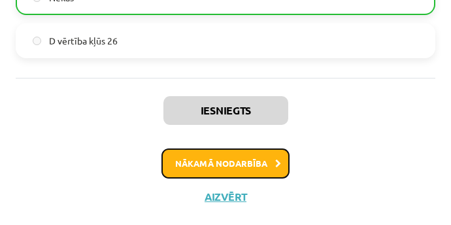
click at [261, 155] on button "Nākamā nodarbība" at bounding box center [226, 163] width 128 height 30
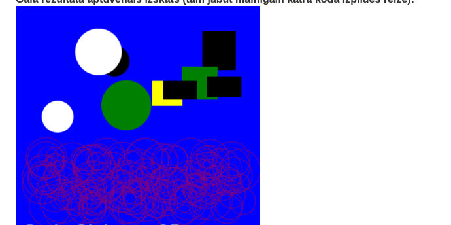
scroll to position [3053, 0]
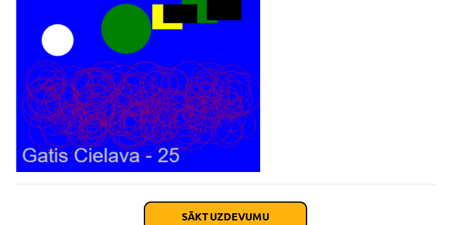
click at [279, 202] on button "Sākt uzdevumu" at bounding box center [226, 216] width 162 height 29
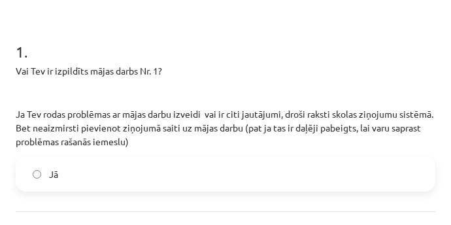
scroll to position [215, 0]
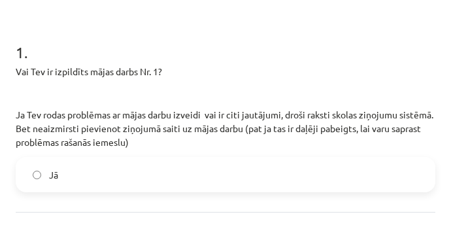
click at [242, 74] on p "Vai Tev ir izpildīts mājas darbs Nr. 1?" at bounding box center [226, 72] width 420 height 14
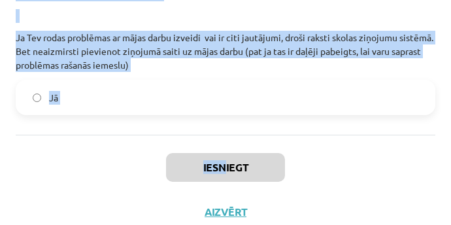
scroll to position [309, 0]
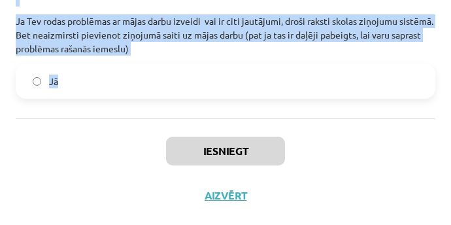
drag, startPoint x: 16, startPoint y: 71, endPoint x: 179, endPoint y: 83, distance: 162.6
click at [179, 83] on div "1 . Vai Tev ir izpildīts mājas darbs Nr. 1? Ja Tev rodas problēmas ar mājas dar…" at bounding box center [226, 13] width 420 height 172
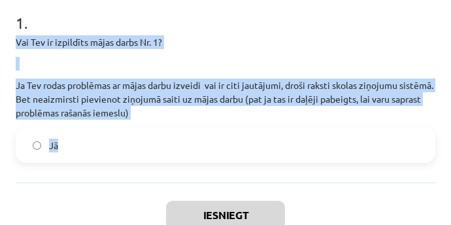
scroll to position [243, 0]
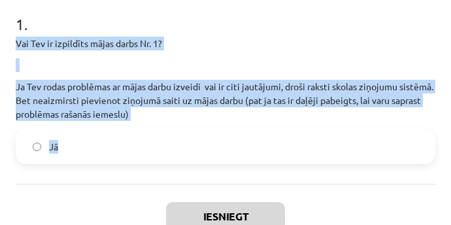
click at [295, 67] on p at bounding box center [226, 65] width 420 height 14
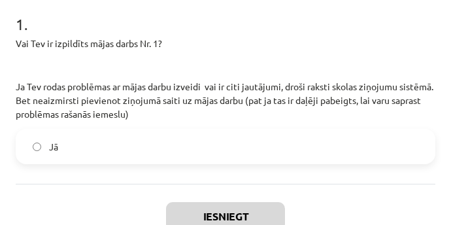
click at [125, 155] on label "Jā" at bounding box center [225, 146] width 417 height 33
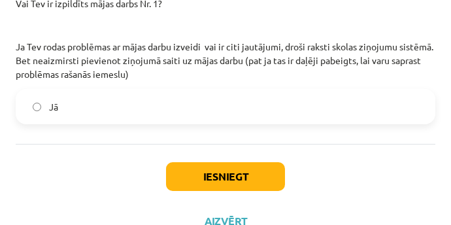
scroll to position [309, 0]
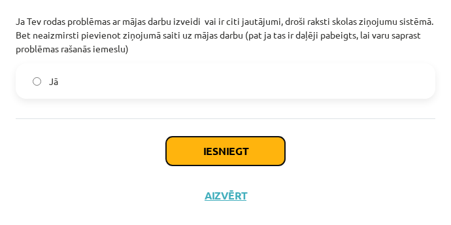
click at [240, 144] on button "Iesniegt" at bounding box center [225, 151] width 119 height 29
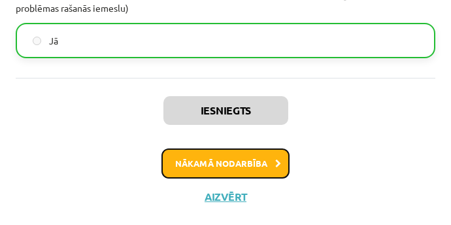
click at [246, 158] on button "Nākamā nodarbība" at bounding box center [226, 163] width 128 height 30
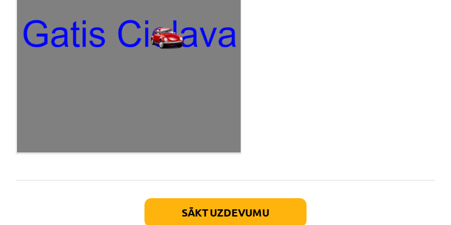
scroll to position [2346, 0]
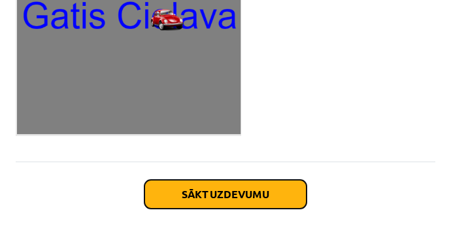
click at [246, 180] on button "Sākt uzdevumu" at bounding box center [226, 194] width 162 height 29
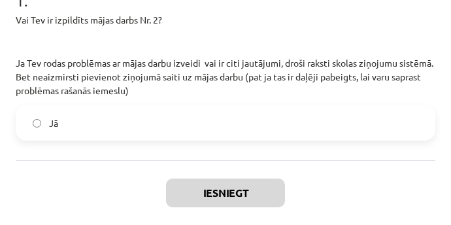
scroll to position [269, 0]
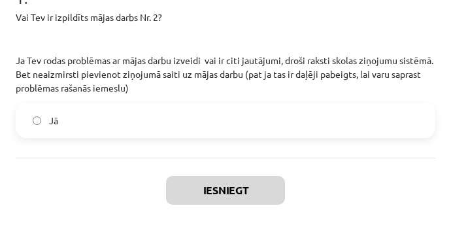
click at [215, 109] on label "Jā" at bounding box center [225, 120] width 417 height 33
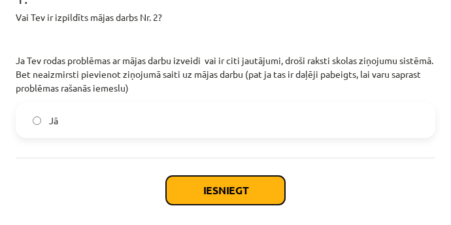
click at [192, 188] on button "Iesniegt" at bounding box center [225, 190] width 119 height 29
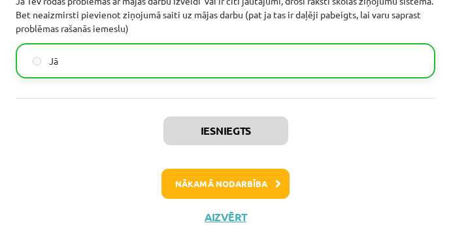
scroll to position [349, 0]
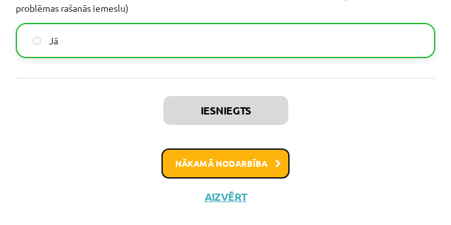
click at [232, 160] on button "Nākamā nodarbība" at bounding box center [226, 163] width 128 height 30
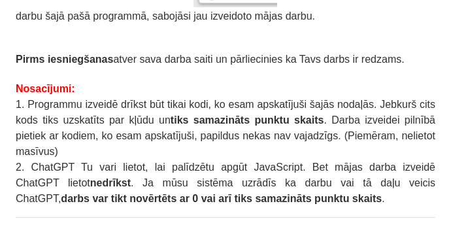
scroll to position [599, 0]
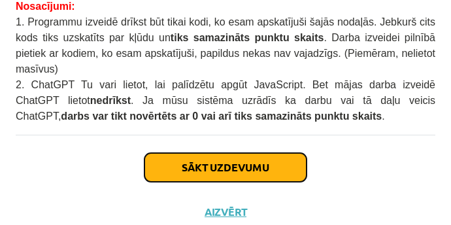
click at [246, 153] on button "Sākt uzdevumu" at bounding box center [226, 167] width 162 height 29
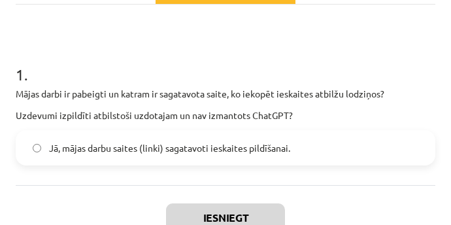
scroll to position [194, 0]
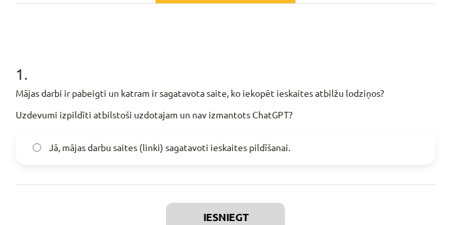
click at [239, 142] on span "Jā, mājas darbu saites (linki) sagatavoti ieskaites pildīšanai." at bounding box center [169, 148] width 241 height 14
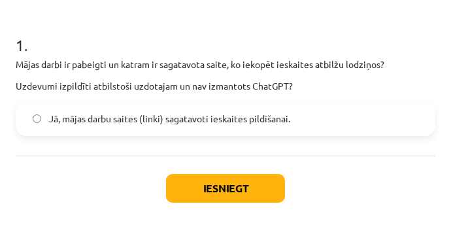
scroll to position [224, 0]
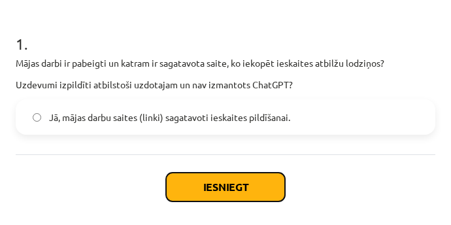
click at [241, 183] on button "Iesniegt" at bounding box center [225, 187] width 119 height 29
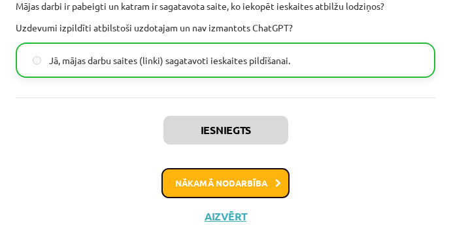
click at [254, 180] on button "Nākamā nodarbība" at bounding box center [226, 183] width 128 height 30
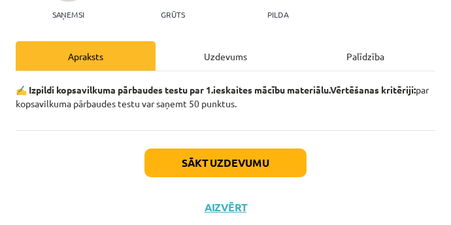
scroll to position [137, 0]
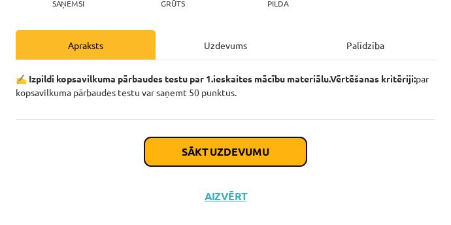
click at [271, 150] on button "Sākt uzdevumu" at bounding box center [226, 151] width 162 height 29
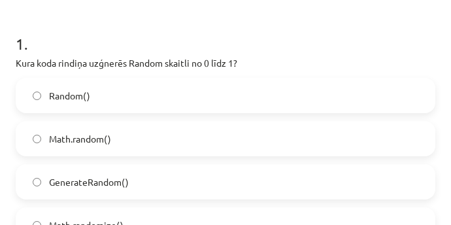
scroll to position [224, 0]
click at [271, 150] on label "Math.random()" at bounding box center [225, 138] width 417 height 33
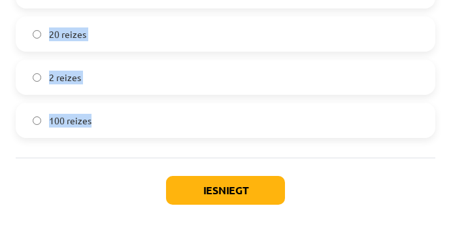
scroll to position [2709, 0]
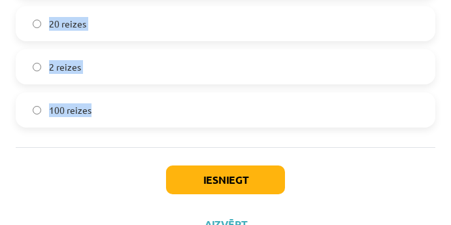
drag, startPoint x: 16, startPoint y: 56, endPoint x: 141, endPoint y: 101, distance: 133.1
copy form "Lore ipsu dolorsi ametcons Adipis elitsed do 0 eius 1? Tempor() Inci.utlabo() E…"
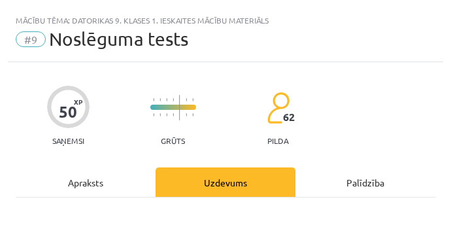
scroll to position [129, 0]
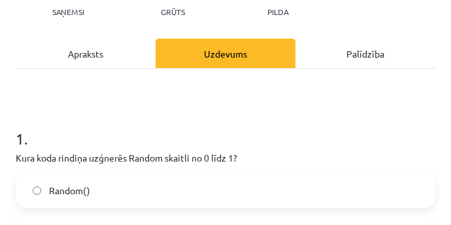
click at [251, 114] on h1 "1 ." at bounding box center [226, 127] width 420 height 41
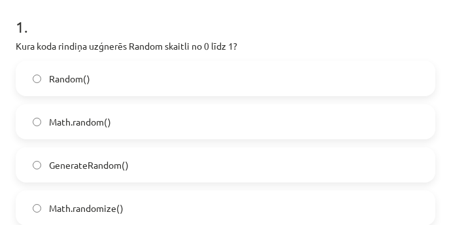
scroll to position [241, 0]
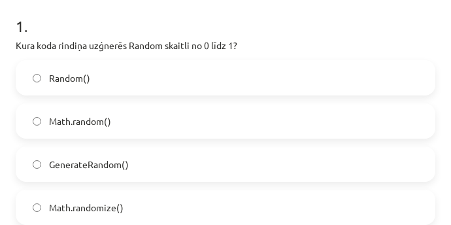
click at [313, 43] on p "Kura koda rindiņa uzģnerēs Random skaitli no 0 līdz 1?" at bounding box center [226, 46] width 420 height 14
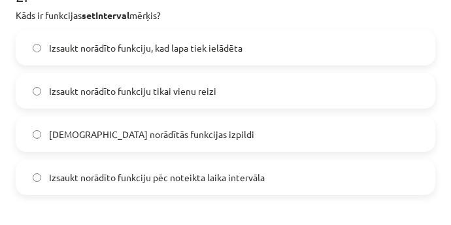
scroll to position [529, 0]
click at [212, 181] on span "Izsaukt norādīto funkciju pēc noteikta laika intervāla" at bounding box center [157, 178] width 216 height 14
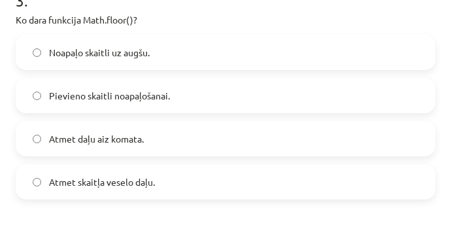
scroll to position [784, 0]
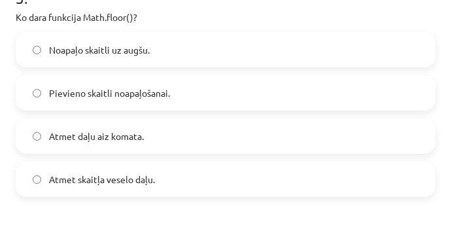
click at [171, 139] on label "Atmet daļu aiz komata." at bounding box center [225, 136] width 417 height 33
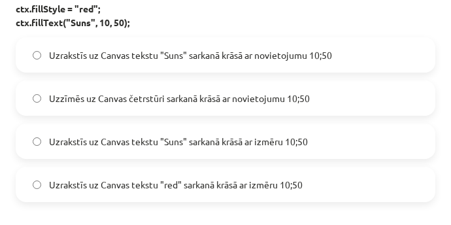
scroll to position [1069, 0]
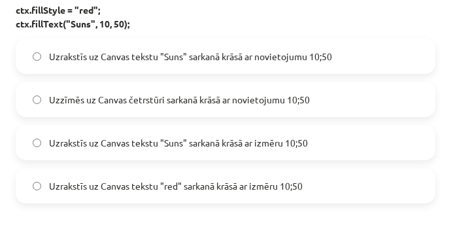
click at [220, 53] on span "Uzrakstīs uz Canvas tekstu "Suns" sarkanā krāsā ar novietojumu 10;50" at bounding box center [190, 57] width 283 height 14
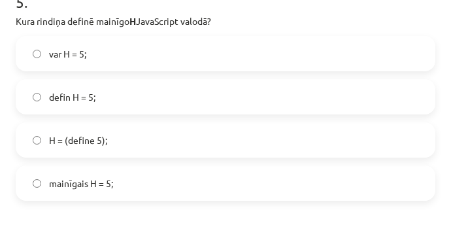
scroll to position [1329, 0]
click at [182, 45] on label "var H = 5;" at bounding box center [225, 54] width 417 height 33
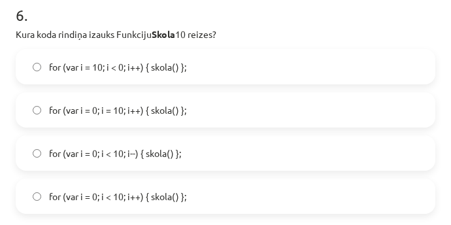
scroll to position [1580, 0]
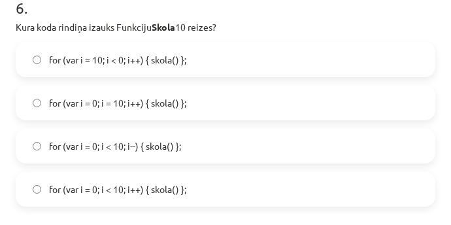
click at [154, 97] on span "for (var i = 0; i = 10; i++) { skola() };" at bounding box center [117, 103] width 137 height 14
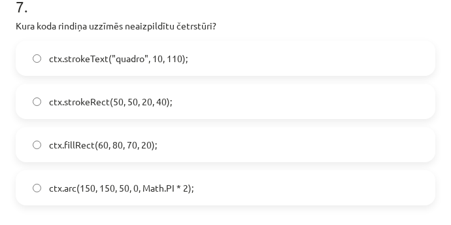
scroll to position [1836, 0]
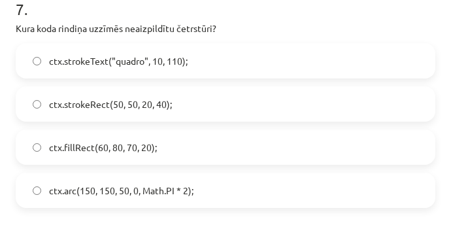
click at [149, 105] on span "ctx.strokeRect(50, 50, 20, 40);" at bounding box center [110, 104] width 123 height 14
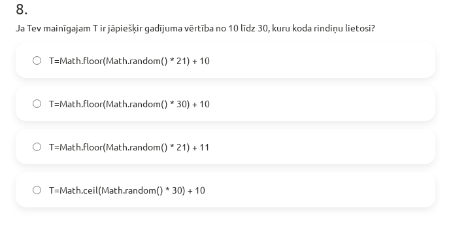
scroll to position [2094, 0]
click at [212, 61] on label "T=Math.floor(Math.random() * 21) + 10" at bounding box center [225, 59] width 417 height 33
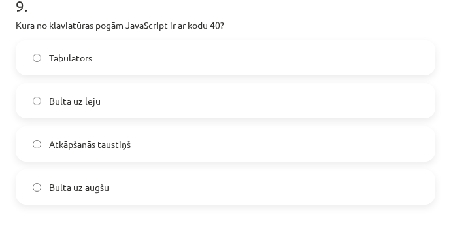
scroll to position [2359, 0]
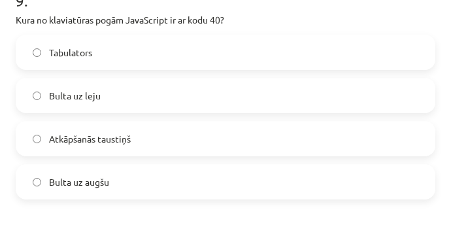
click at [146, 102] on label "Bulta uz leju" at bounding box center [225, 95] width 417 height 33
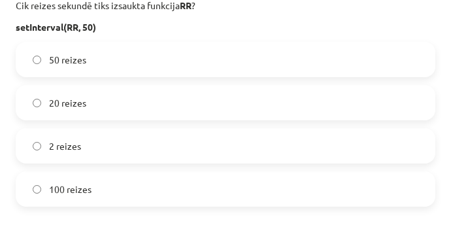
scroll to position [2630, 0]
click at [132, 99] on label "20 reizes" at bounding box center [225, 102] width 417 height 33
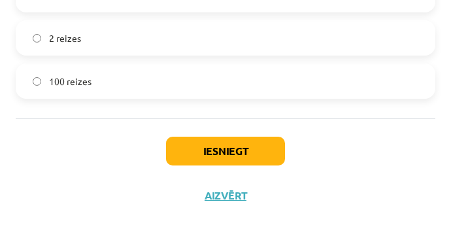
scroll to position [2737, 0]
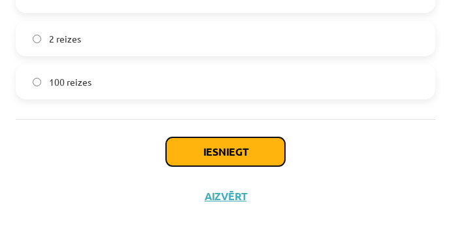
click at [181, 145] on button "Iesniegt" at bounding box center [225, 151] width 119 height 29
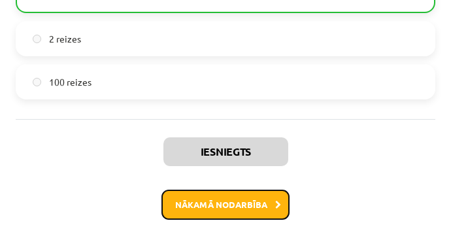
click at [198, 205] on button "Nākamā nodarbība" at bounding box center [226, 205] width 128 height 30
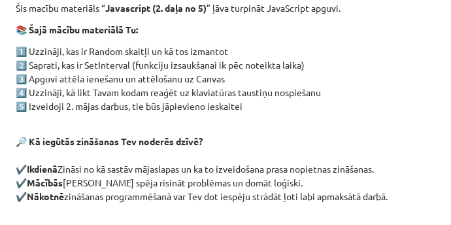
scroll to position [370, 0]
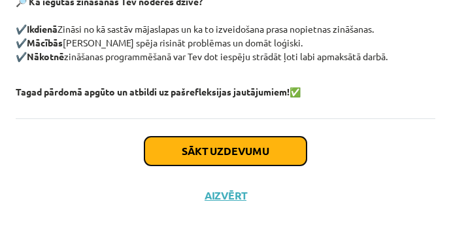
click at [233, 161] on button "Sākt uzdevumu" at bounding box center [226, 151] width 162 height 29
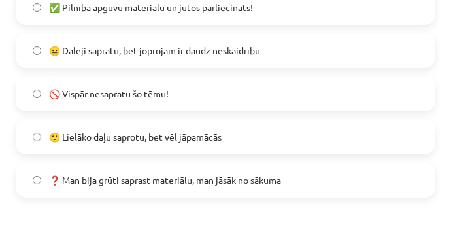
scroll to position [355, 0]
click at [210, 56] on span "😐 Dalēji sapratu, bet joprojām ir daudz neskaidrību" at bounding box center [154, 51] width 211 height 14
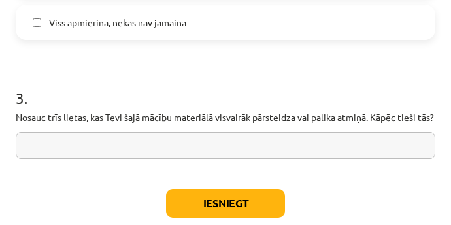
scroll to position [1152, 0]
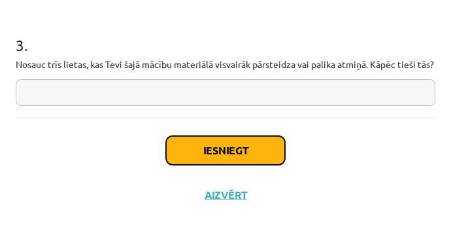
click at [207, 139] on button "Iesniegt" at bounding box center [225, 150] width 119 height 29
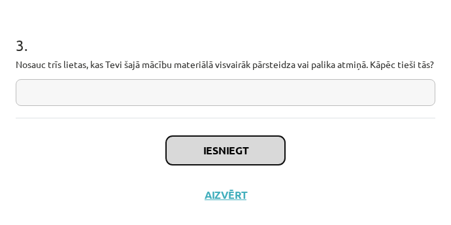
click at [207, 136] on button "Iesniegt" at bounding box center [225, 150] width 119 height 29
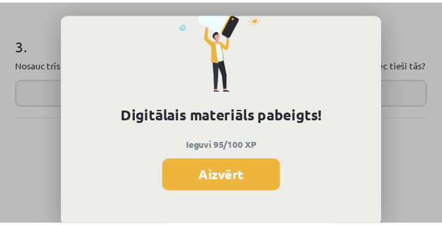
scroll to position [102, 0]
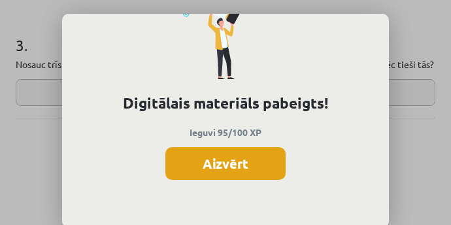
click at [232, 163] on button "Aizvērt" at bounding box center [225, 163] width 120 height 33
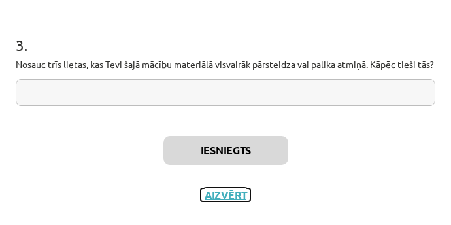
click at [218, 193] on button "Aizvērt" at bounding box center [226, 194] width 50 height 13
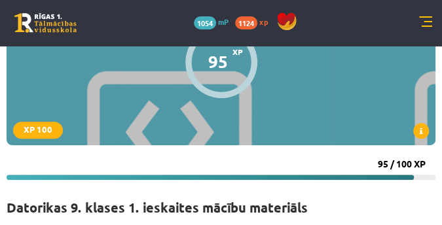
scroll to position [0, 0]
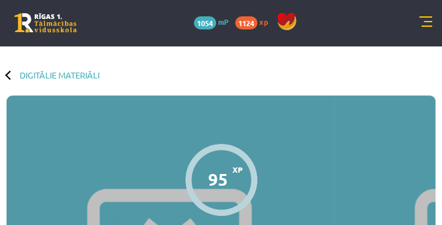
click at [428, 22] on link at bounding box center [425, 22] width 13 height 13
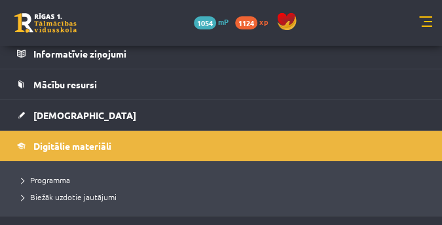
scroll to position [153, 0]
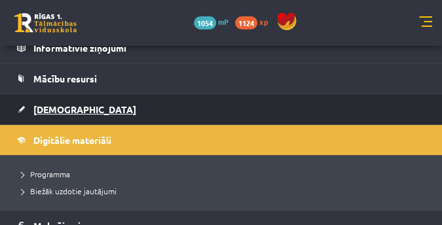
click at [55, 103] on span "[DEMOGRAPHIC_DATA]" at bounding box center [84, 109] width 103 height 12
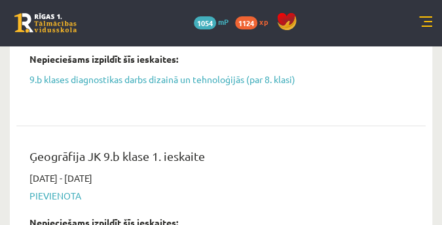
scroll to position [1153, 0]
